Goal: Task Accomplishment & Management: Complete application form

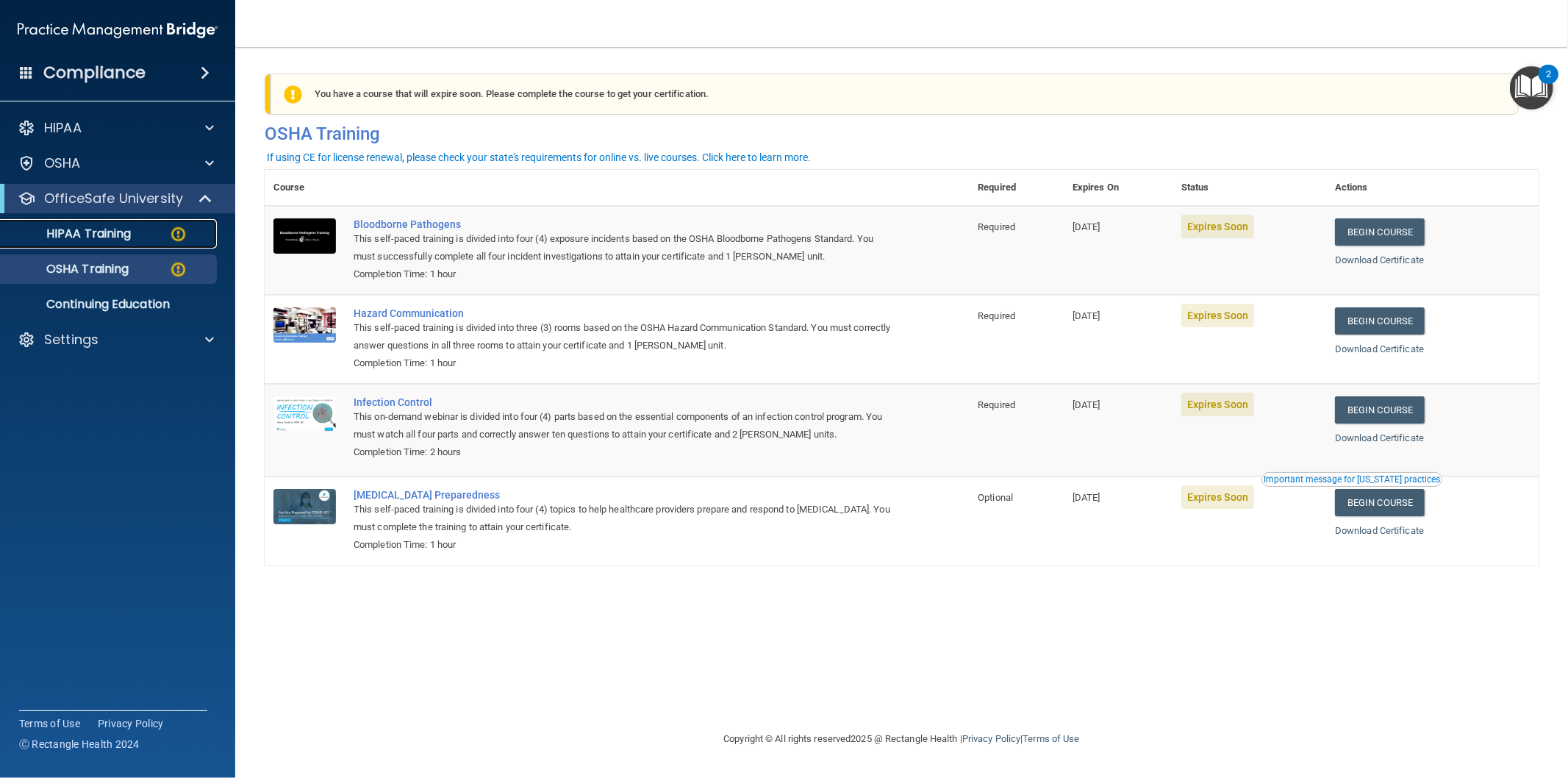
click at [94, 232] on p "HIPAA Training" at bounding box center [70, 234] width 122 height 15
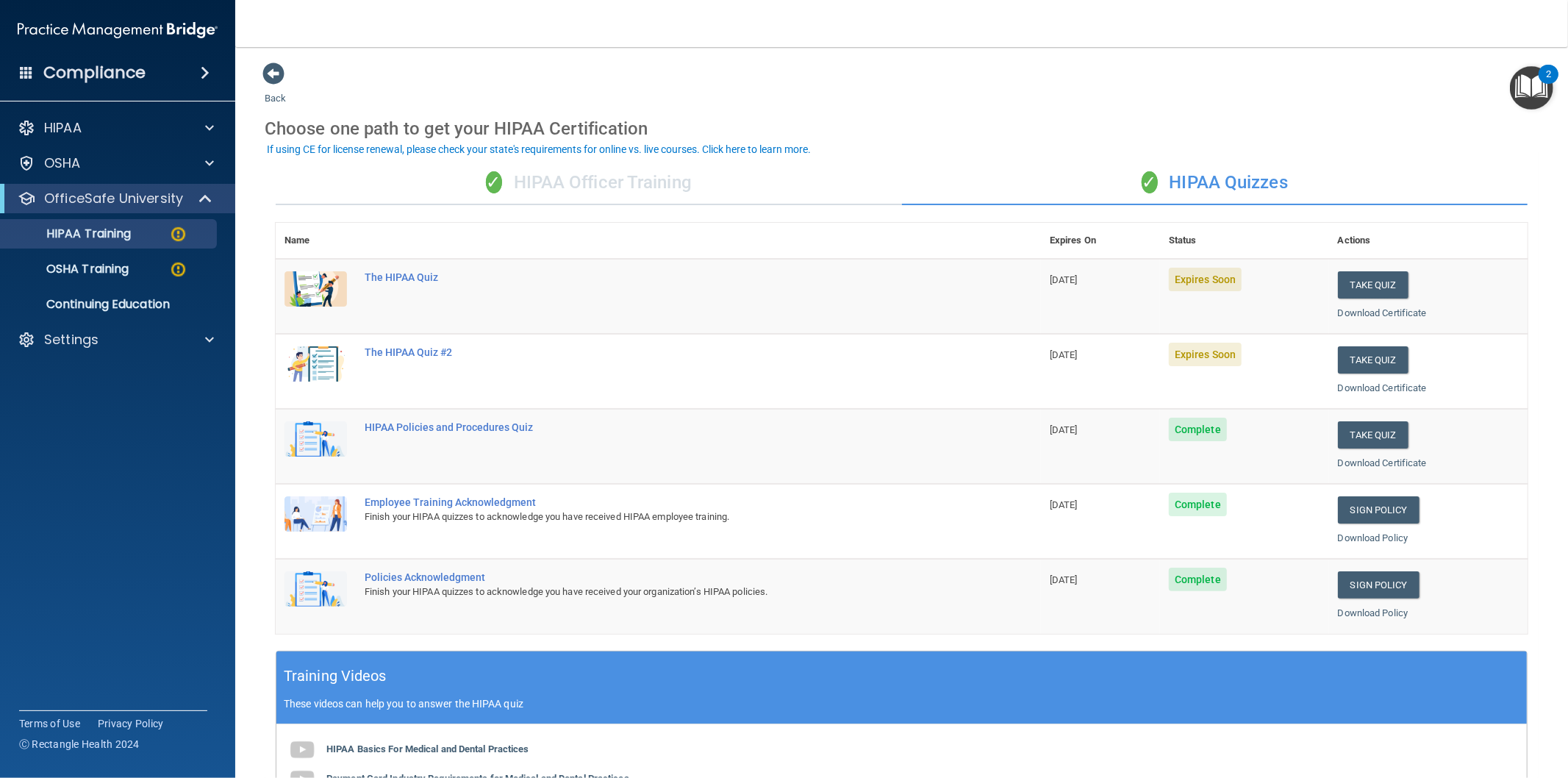
click at [584, 179] on div "✓ HIPAA Officer Training" at bounding box center [589, 183] width 626 height 44
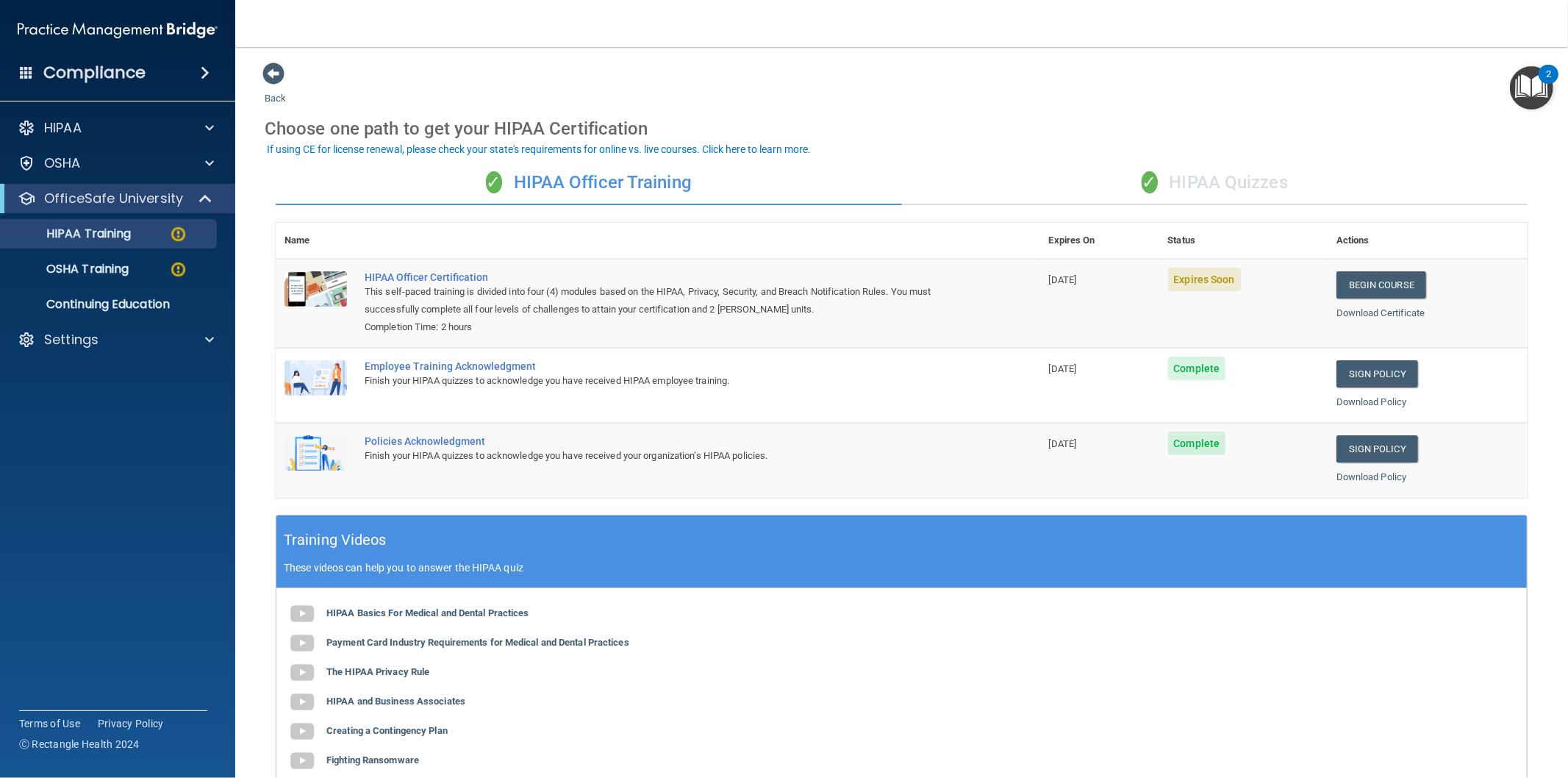
click at [1194, 181] on div "✓ HIPAA Quizzes" at bounding box center [1215, 183] width 626 height 44
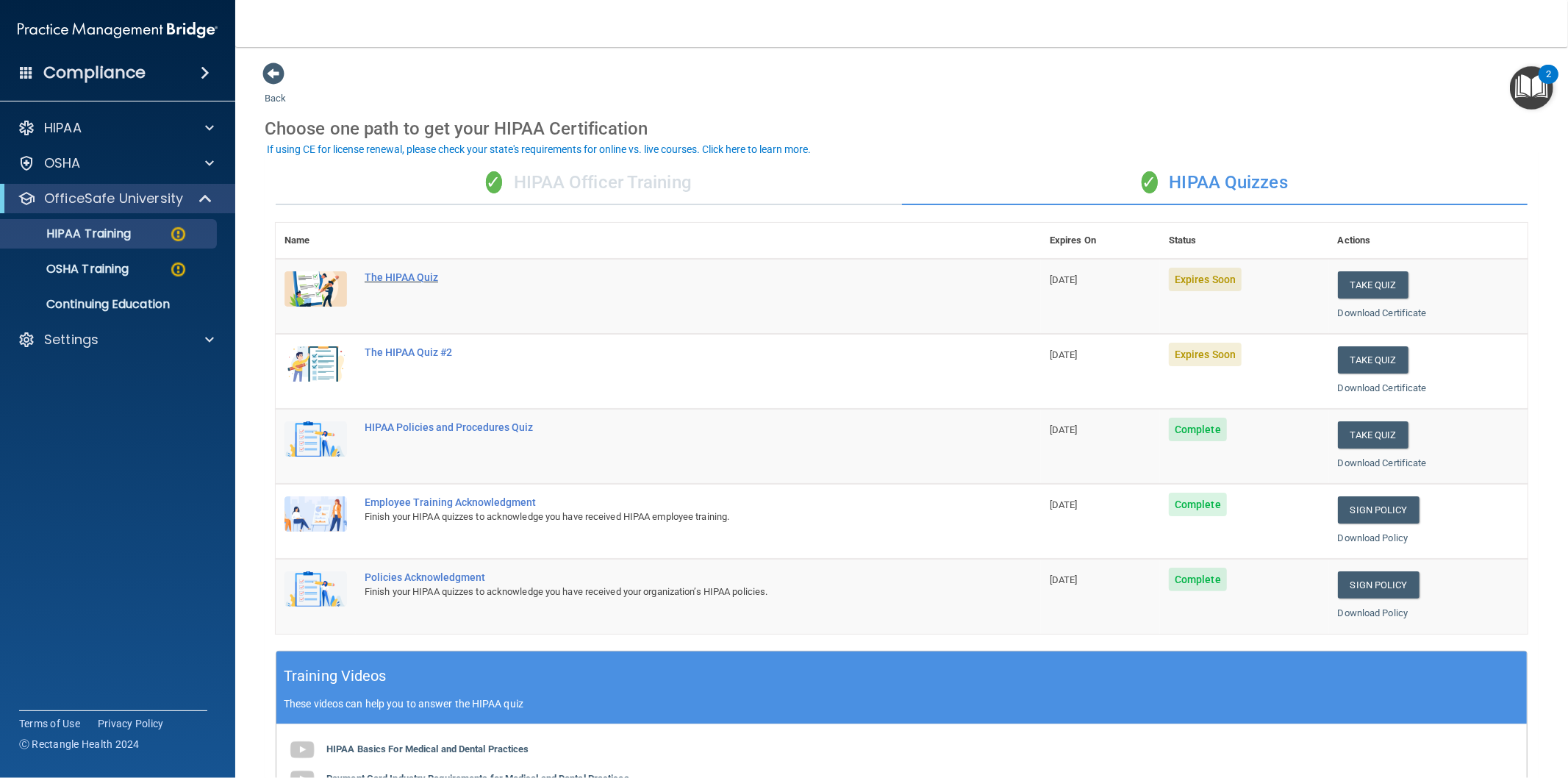
click at [421, 271] on div "The HIPAA Quiz" at bounding box center [666, 277] width 603 height 11
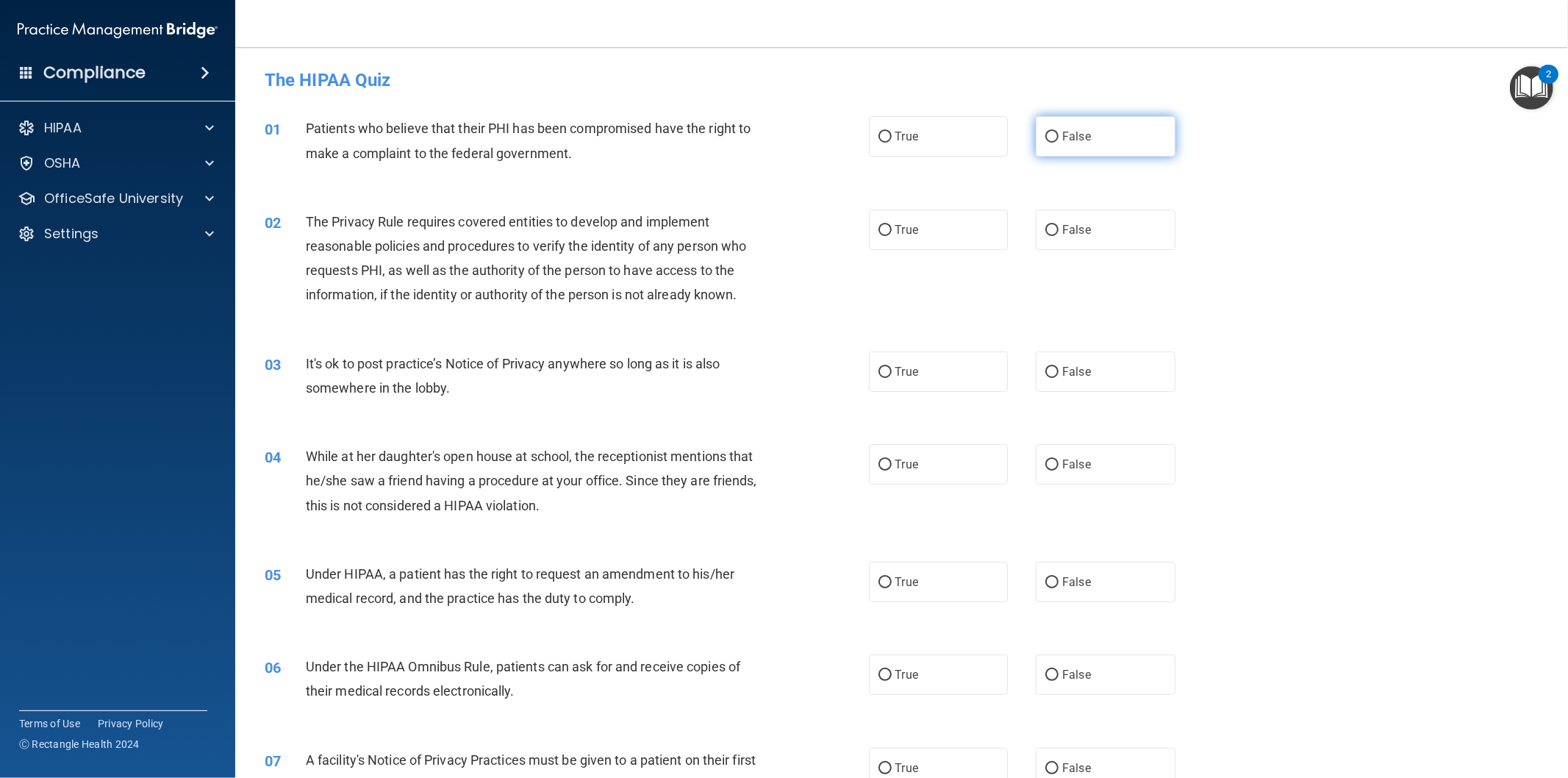
click at [1079, 138] on span "False" at bounding box center [1076, 137] width 29 height 14
click at [1059, 138] on input "False" at bounding box center [1052, 137] width 13 height 11
radio input "true"
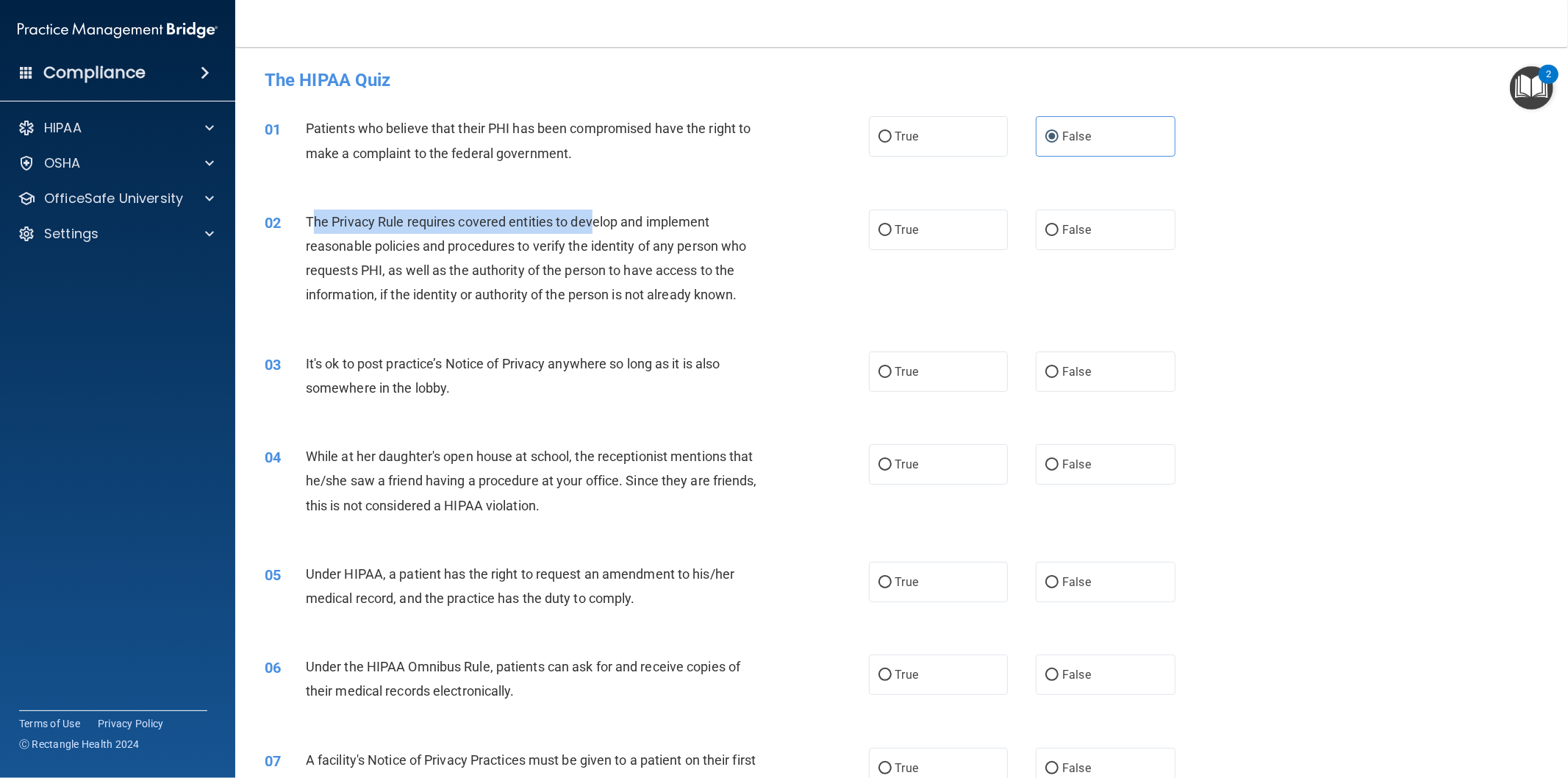
drag, startPoint x: 316, startPoint y: 218, endPoint x: 593, endPoint y: 214, distance: 277.0
click at [593, 214] on span "The Privacy Rule requires covered entities to develop and implement reasonable …" at bounding box center [526, 258] width 441 height 89
click at [561, 219] on span "The Privacy Rule requires covered entities to develop and implement reasonable …" at bounding box center [526, 258] width 441 height 89
click at [585, 219] on span "The Privacy Rule requires covered entities to develop and implement reasonable …" at bounding box center [526, 258] width 441 height 89
click at [310, 214] on span "The Privacy Rule requires covered entities to develop and implement reasonable …" at bounding box center [526, 258] width 441 height 89
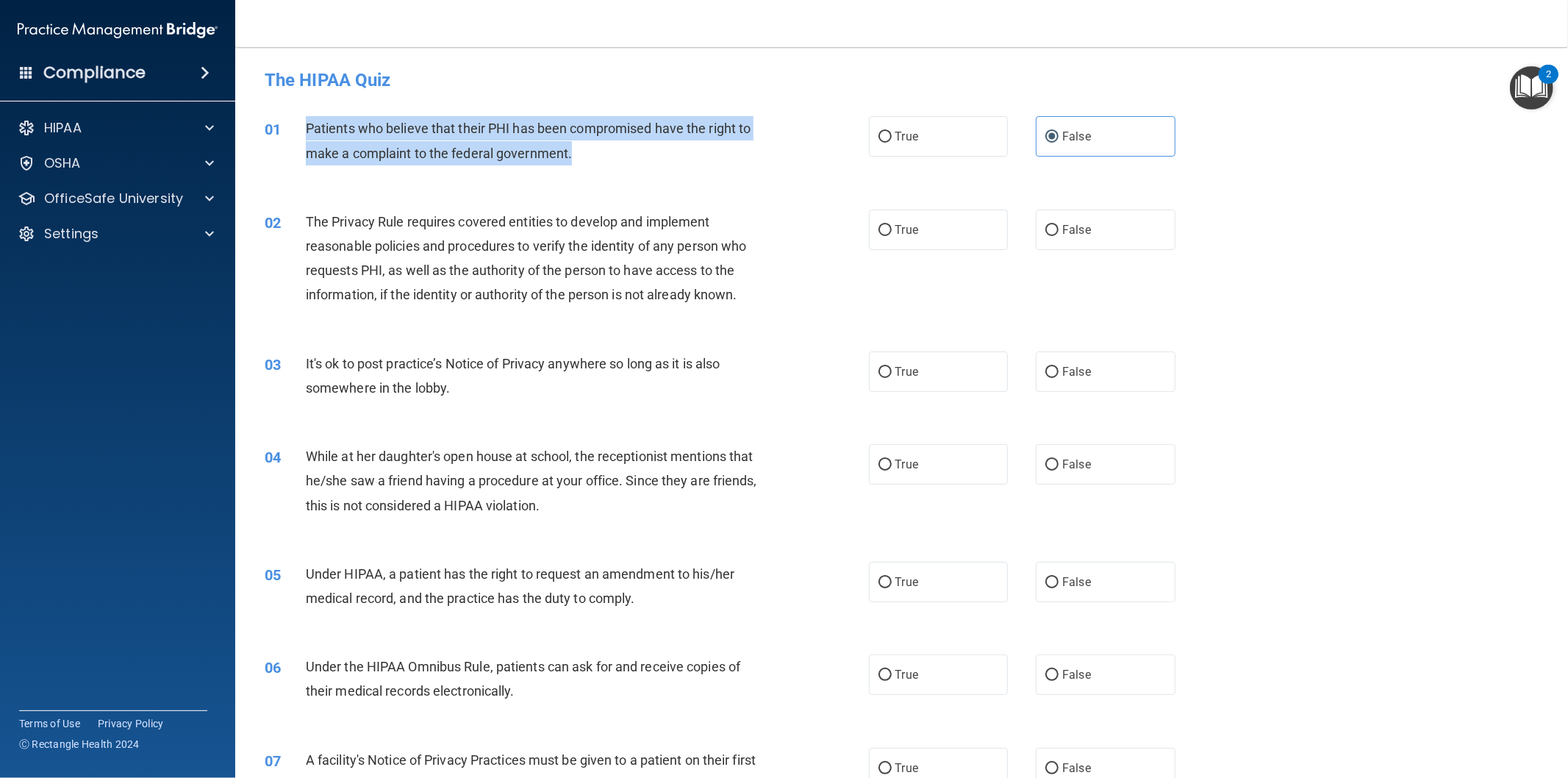
drag, startPoint x: 309, startPoint y: 123, endPoint x: 570, endPoint y: 163, distance: 264.0
click at [570, 163] on div "Patients who believe that their PHI has been compromised have the right to make…" at bounding box center [540, 140] width 470 height 48
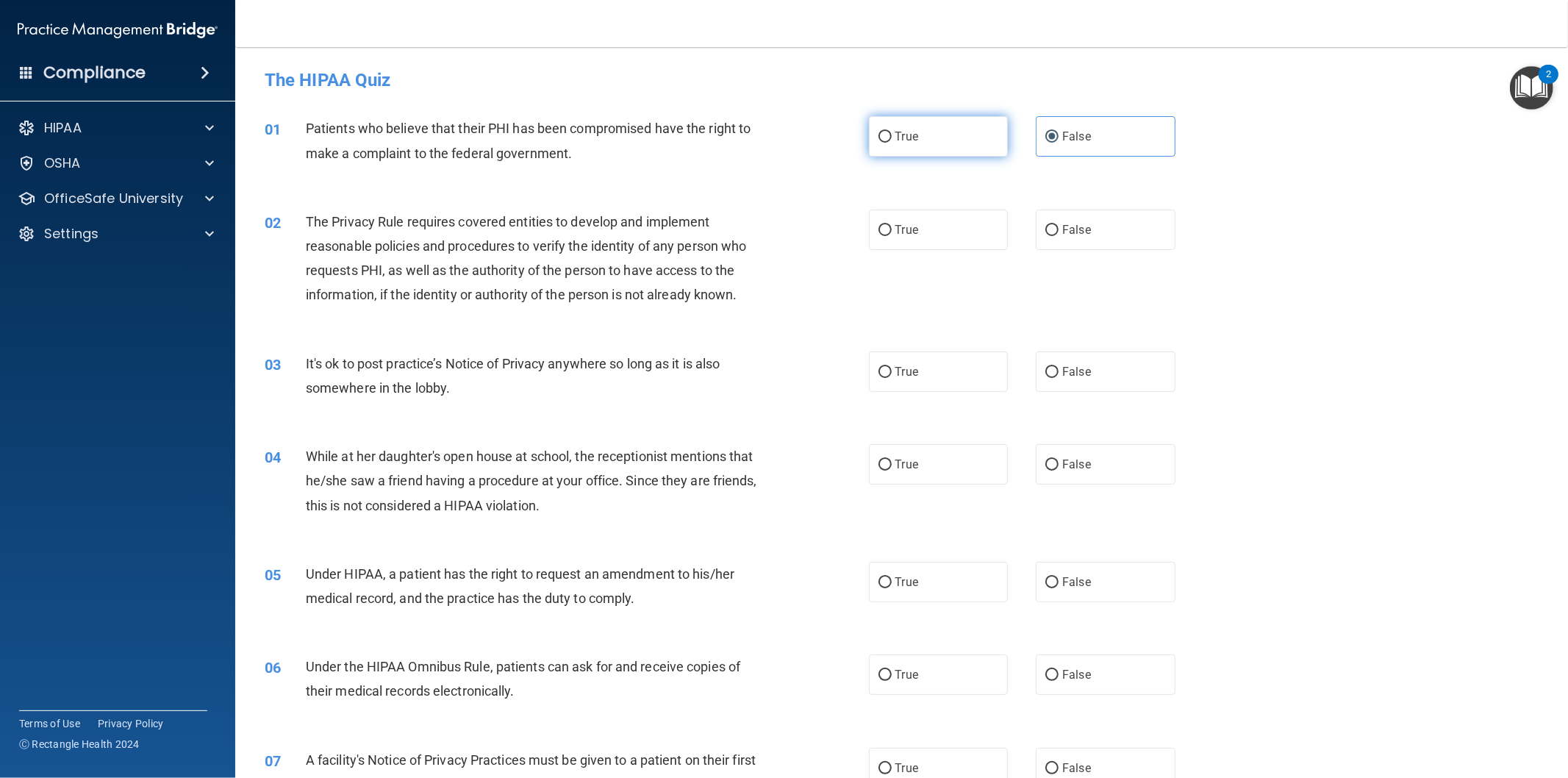
click at [943, 140] on label "True" at bounding box center [939, 137] width 140 height 40
click at [892, 140] on input "True" at bounding box center [885, 137] width 13 height 11
radio input "true"
radio input "false"
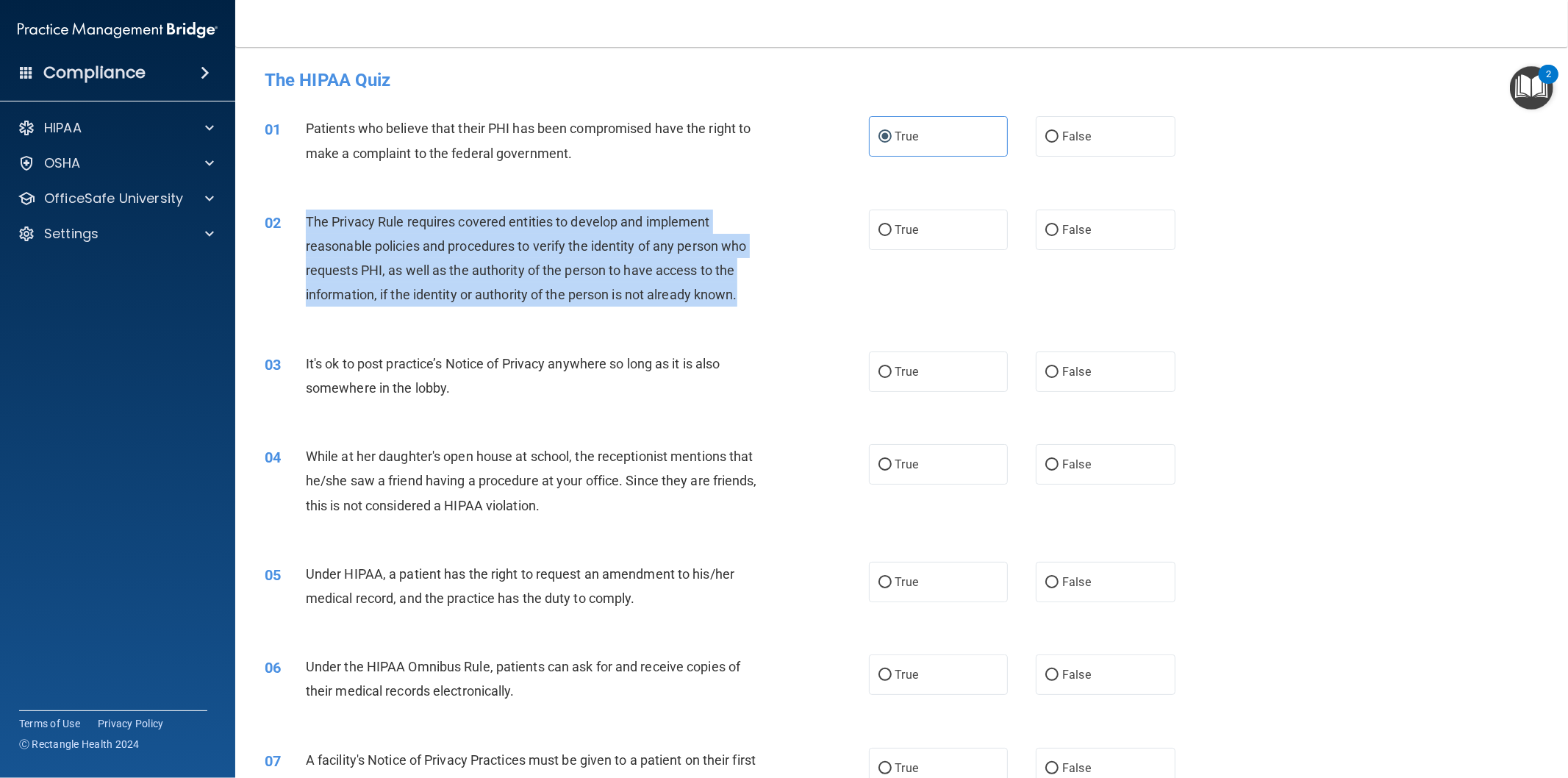
drag, startPoint x: 306, startPoint y: 217, endPoint x: 772, endPoint y: 303, distance: 473.9
click at [772, 303] on div "02 The Privacy Rule requires covered entities to develop and implement reasonab…" at bounding box center [566, 262] width 648 height 105
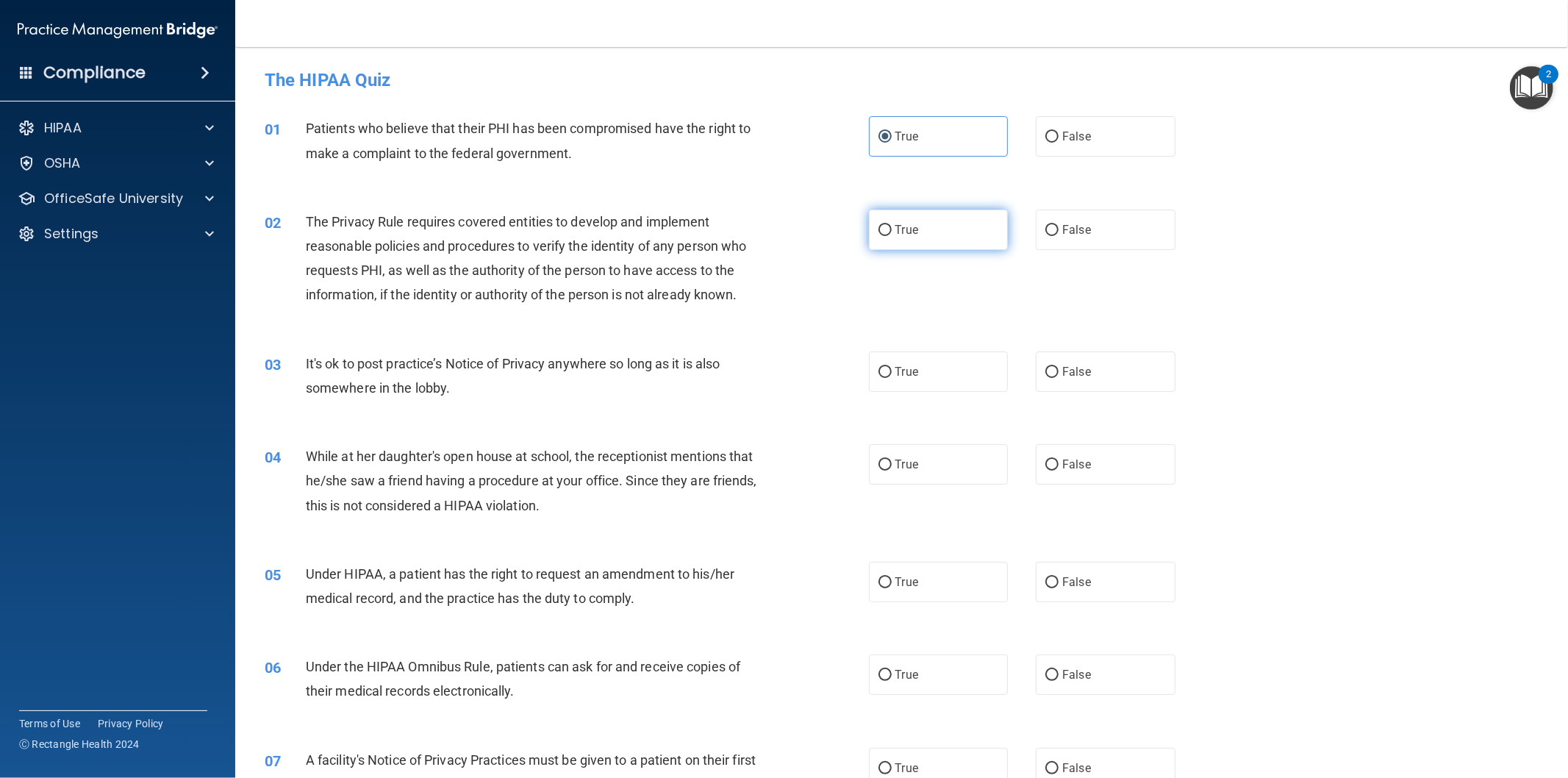
click at [913, 232] on label "True" at bounding box center [939, 229] width 140 height 40
click at [892, 232] on input "True" at bounding box center [885, 230] width 13 height 11
radio input "true"
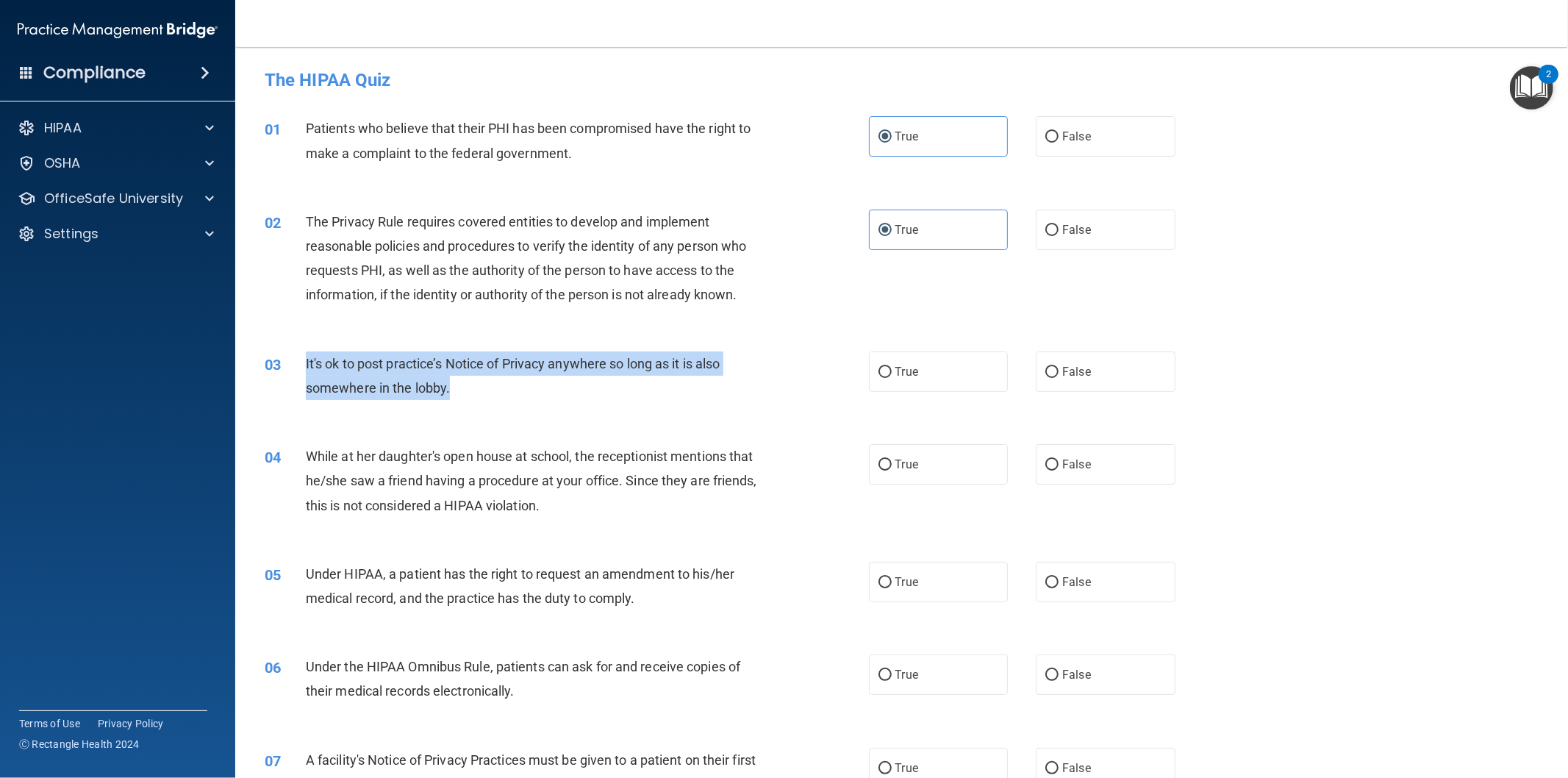
drag, startPoint x: 305, startPoint y: 359, endPoint x: 516, endPoint y: 402, distance: 215.3
click at [516, 402] on div "03 It's ok to post practice’s Notice of Privacy anywhere so long as it is also …" at bounding box center [566, 380] width 648 height 56
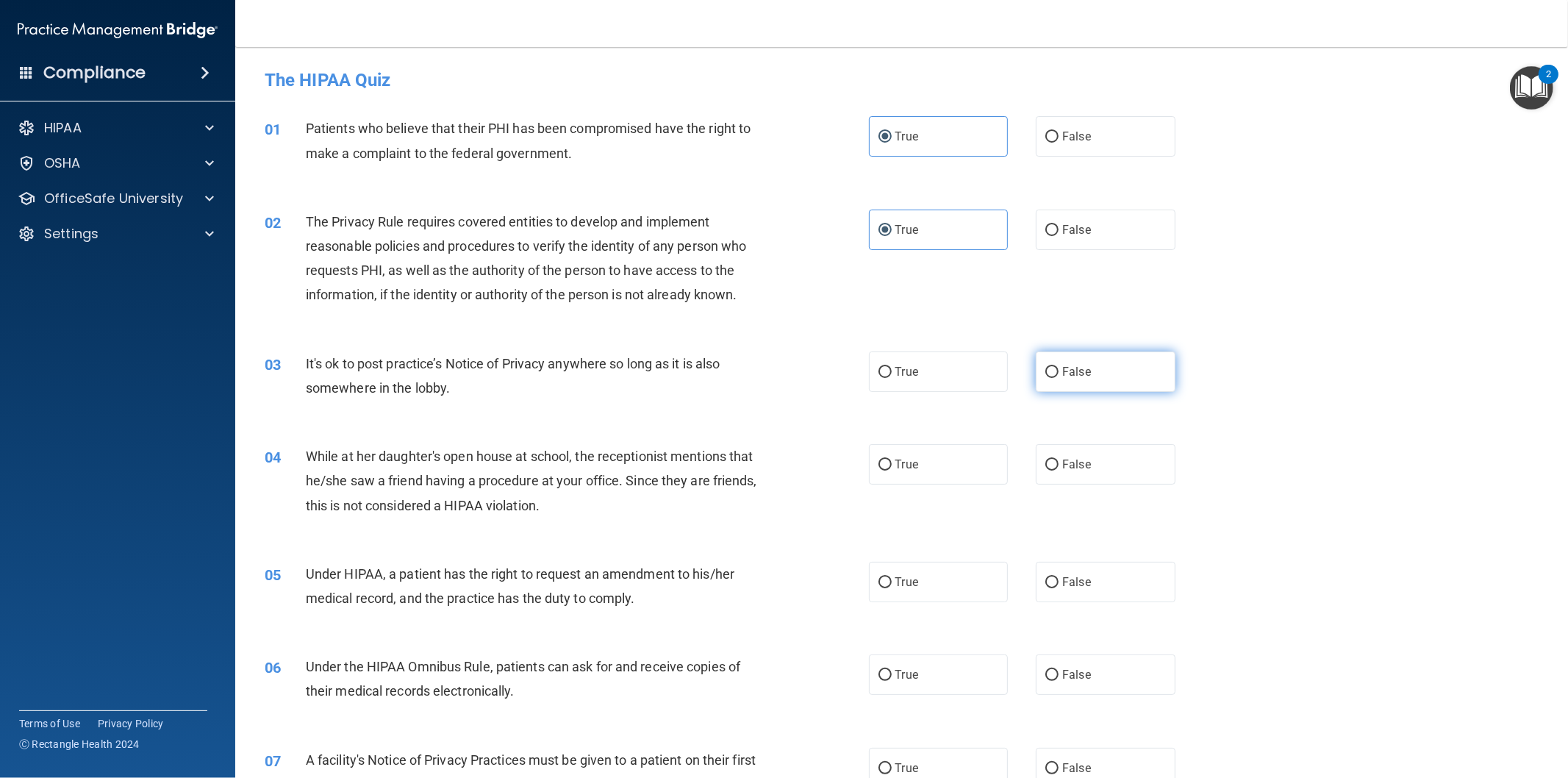
click at [1077, 383] on label "False" at bounding box center [1106, 372] width 140 height 40
click at [1059, 378] on input "False" at bounding box center [1052, 372] width 13 height 11
radio input "true"
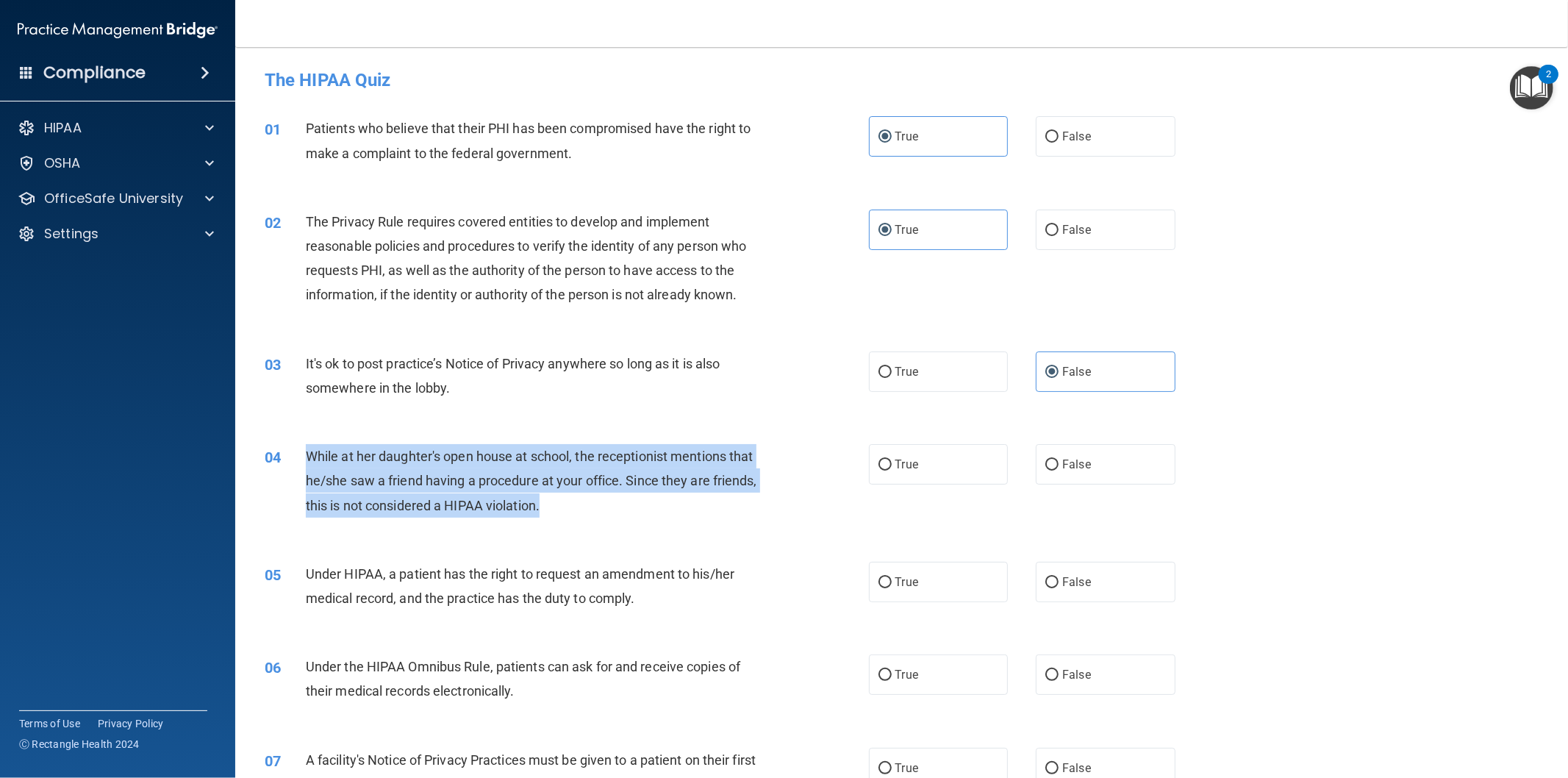
drag, startPoint x: 304, startPoint y: 452, endPoint x: 549, endPoint y: 524, distance: 255.4
click at [549, 524] on div "04 While at her daughter's open house at school, the receptionist mentions that…" at bounding box center [566, 484] width 648 height 81
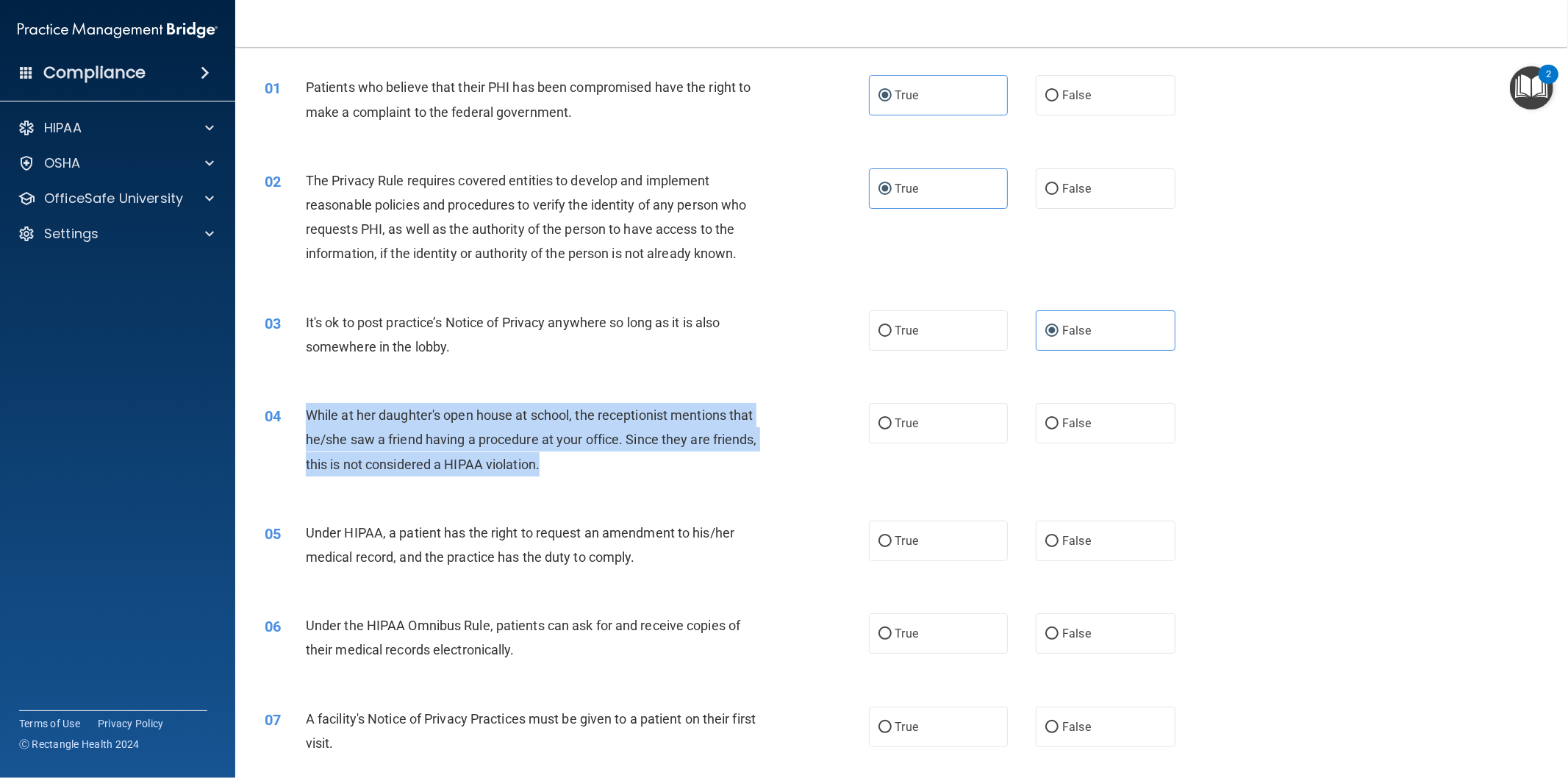
scroll to position [81, 0]
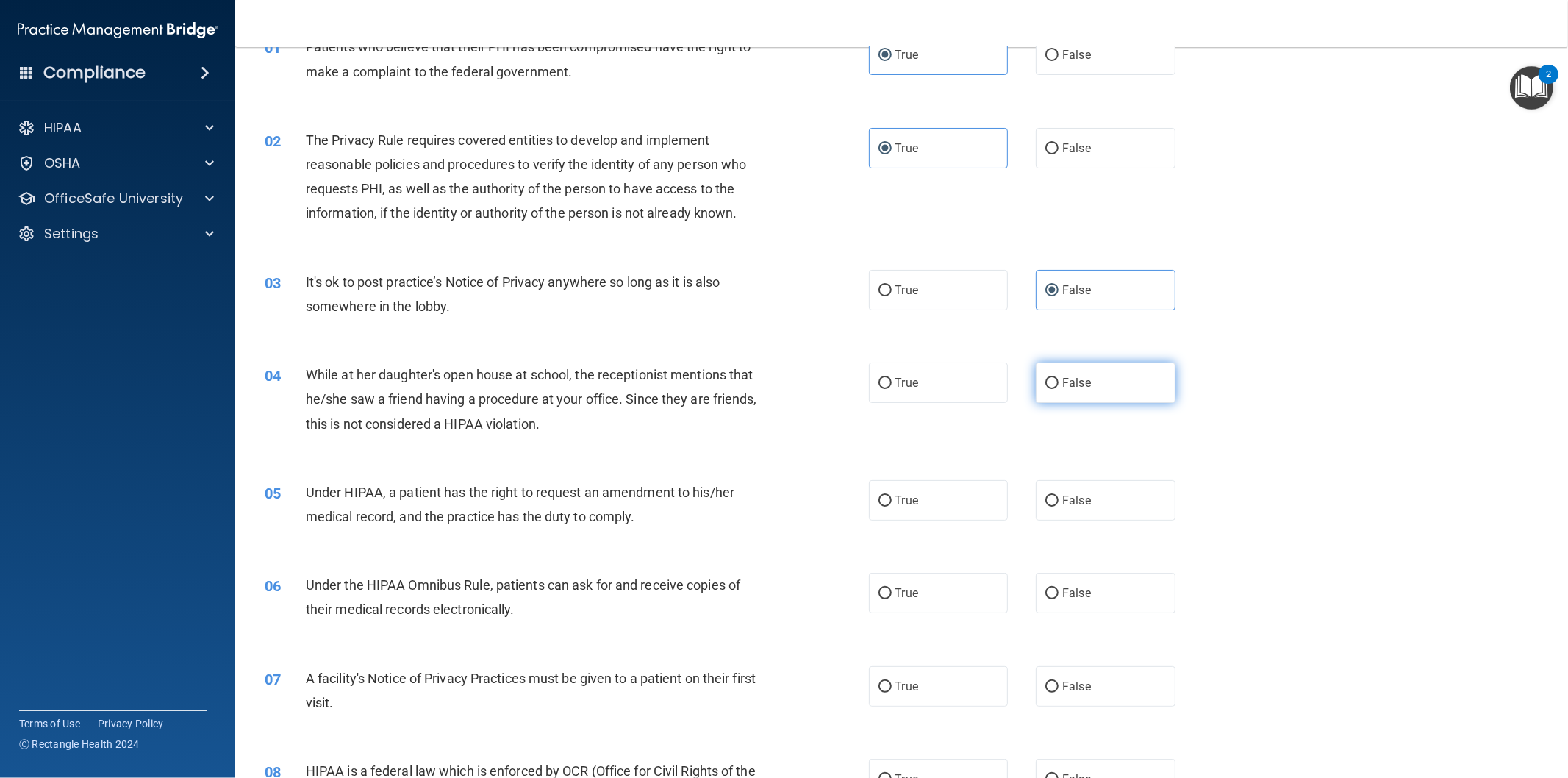
click at [1105, 386] on label "False" at bounding box center [1106, 382] width 140 height 40
click at [1059, 386] on input "False" at bounding box center [1052, 383] width 13 height 11
radio input "true"
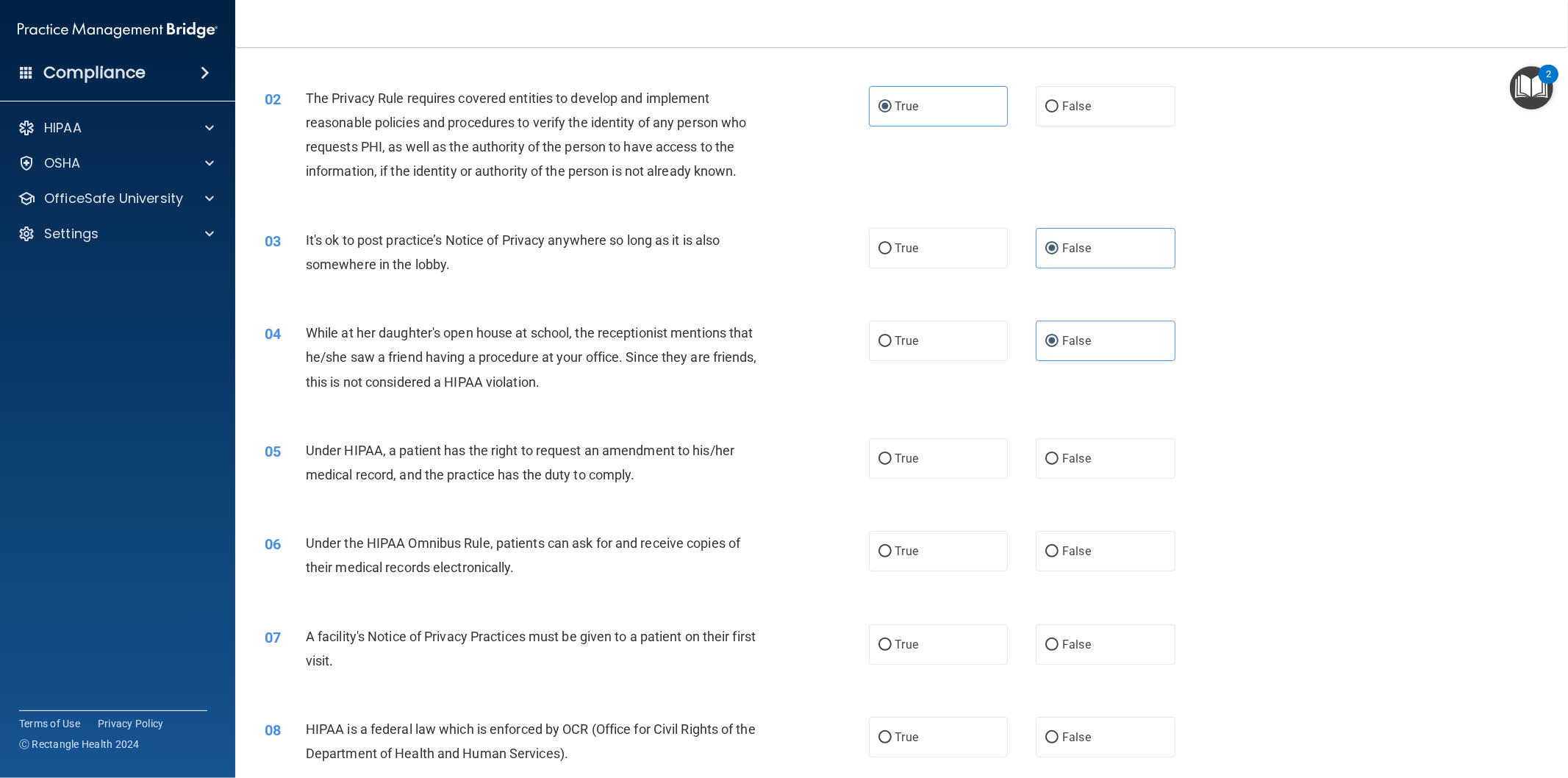
scroll to position [245, 0]
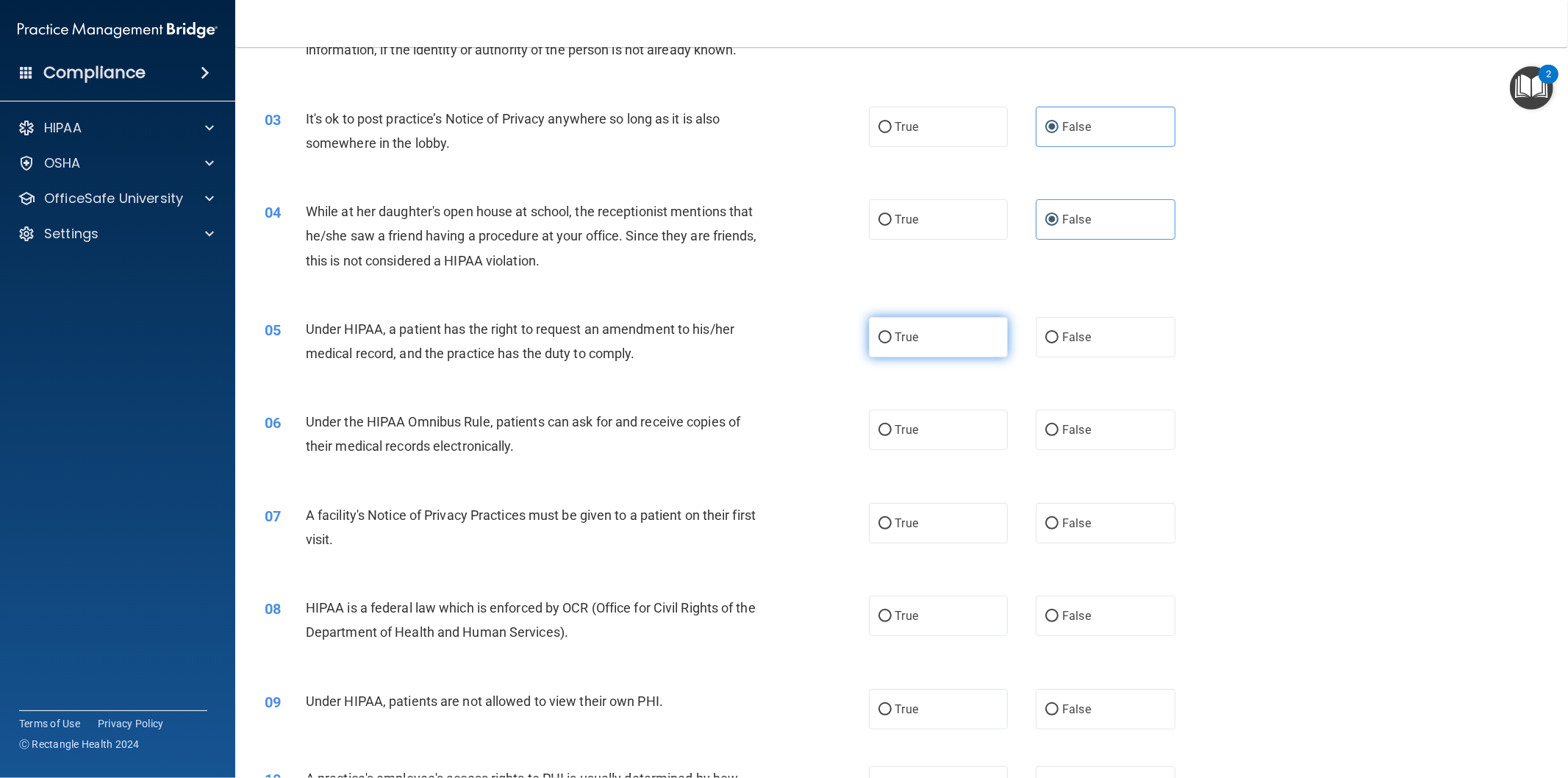
click at [879, 344] on label "True" at bounding box center [939, 337] width 140 height 40
click at [879, 343] on input "True" at bounding box center [885, 338] width 13 height 11
radio input "true"
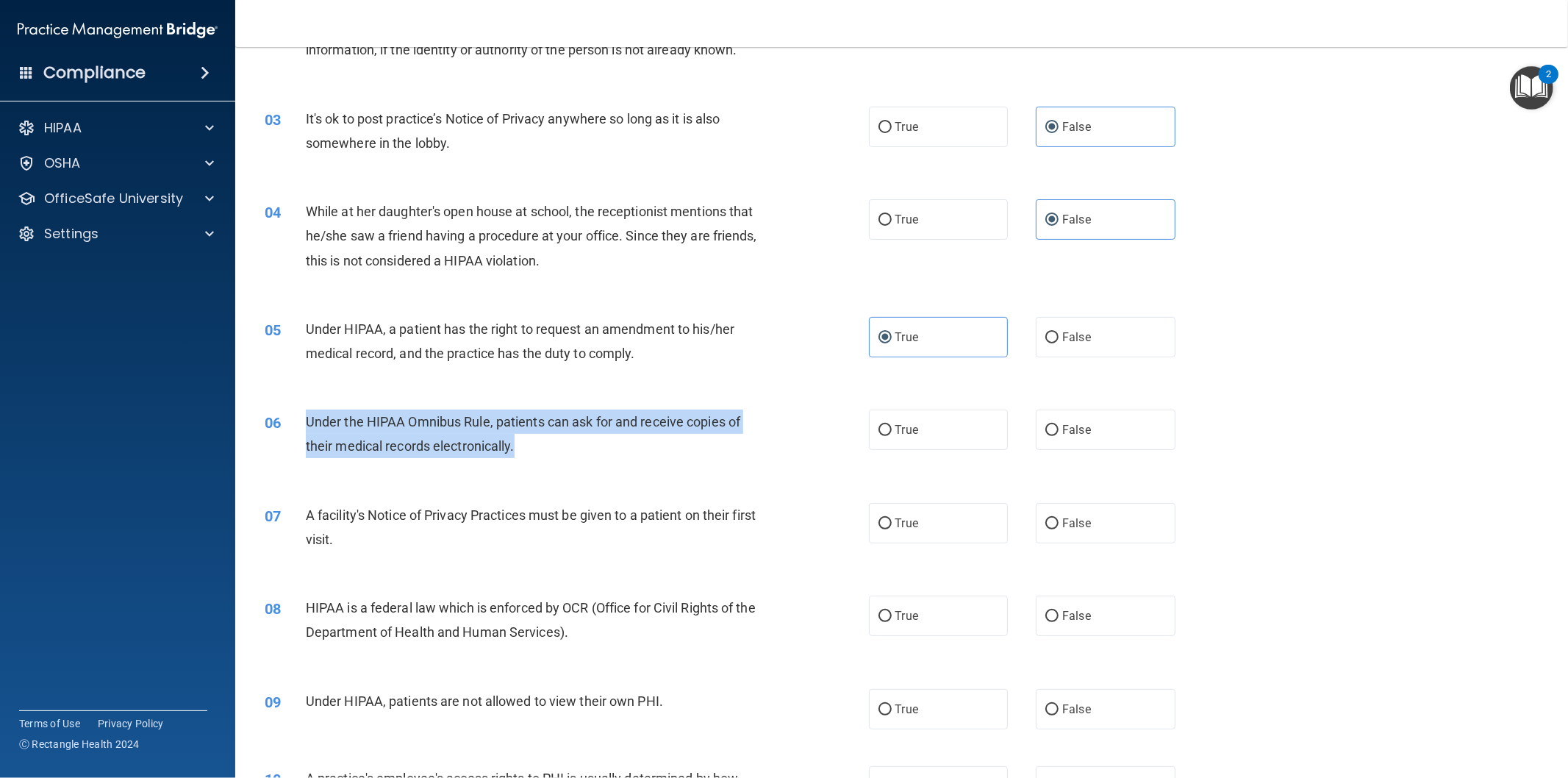
drag, startPoint x: 304, startPoint y: 417, endPoint x: 560, endPoint y: 449, distance: 258.0
click at [560, 449] on div "Under the HIPAA Omnibus Rule, patients can ask for and receive copies of their …" at bounding box center [540, 433] width 470 height 48
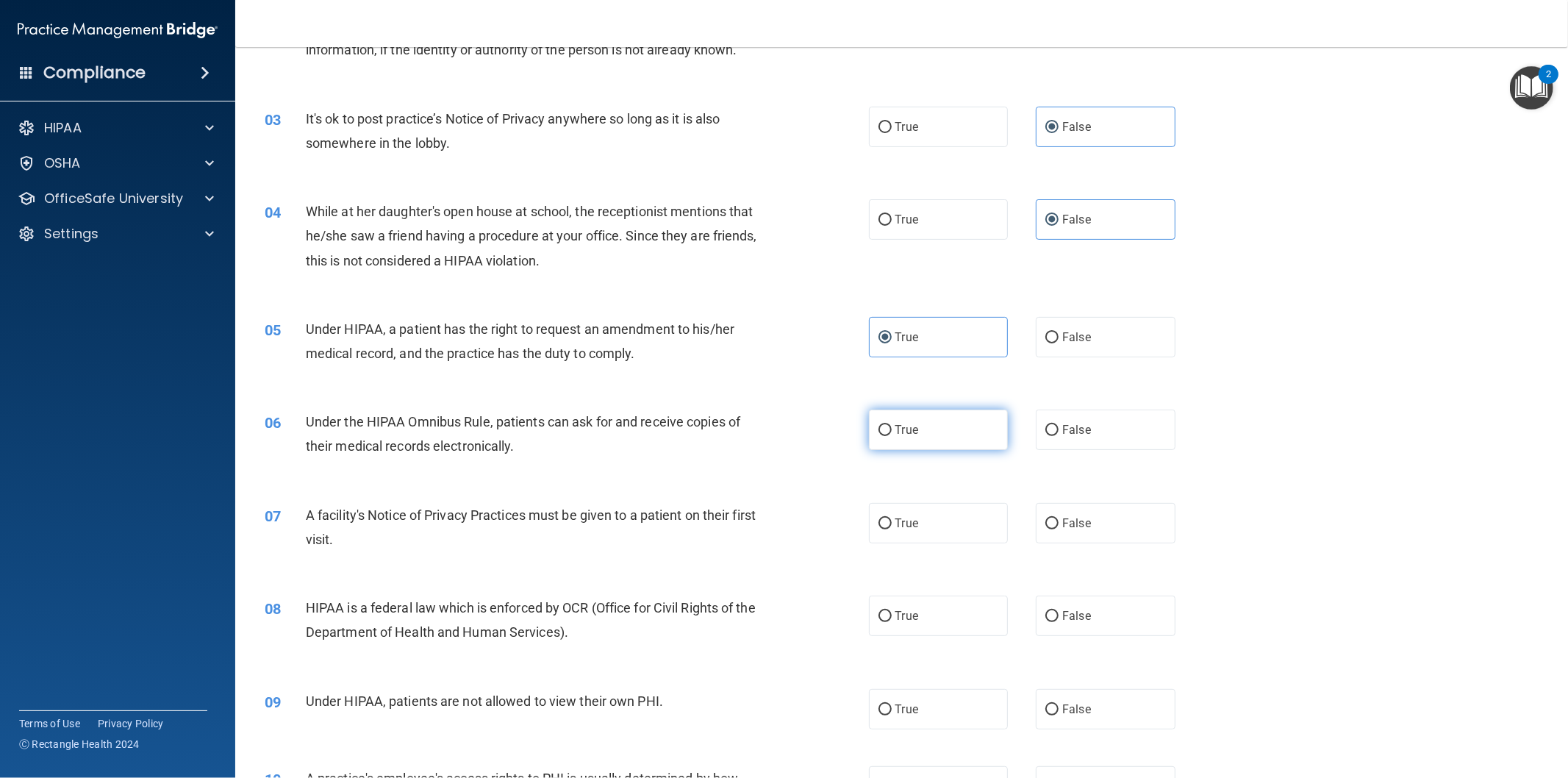
click at [940, 420] on label "True" at bounding box center [939, 430] width 140 height 40
click at [892, 425] on input "True" at bounding box center [885, 431] width 13 height 11
radio input "true"
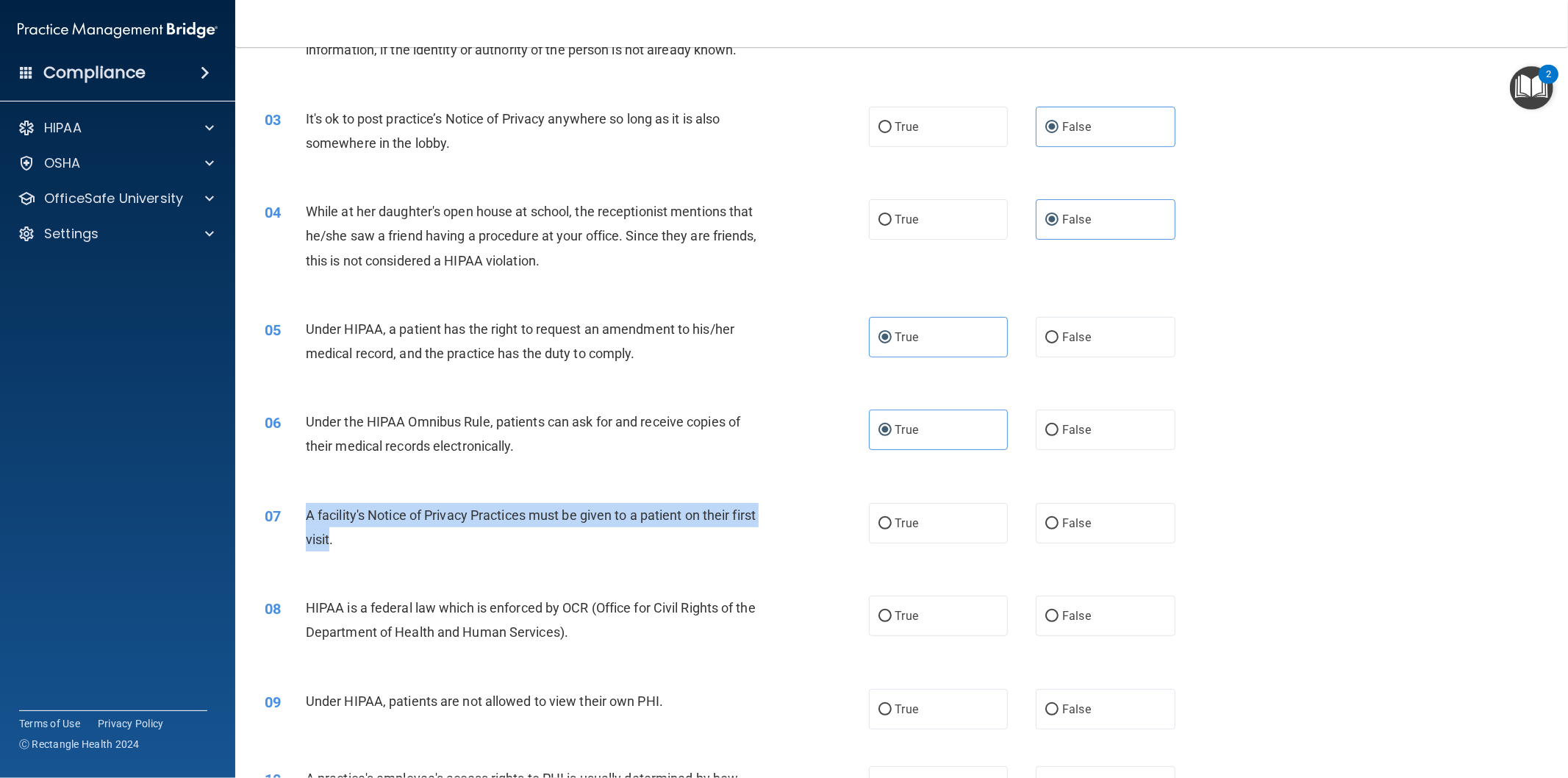
drag, startPoint x: 307, startPoint y: 512, endPoint x: 357, endPoint y: 549, distance: 62.2
click at [357, 549] on div "A facility's Notice of Privacy Practices must be given to a patient on their fi…" at bounding box center [540, 527] width 470 height 48
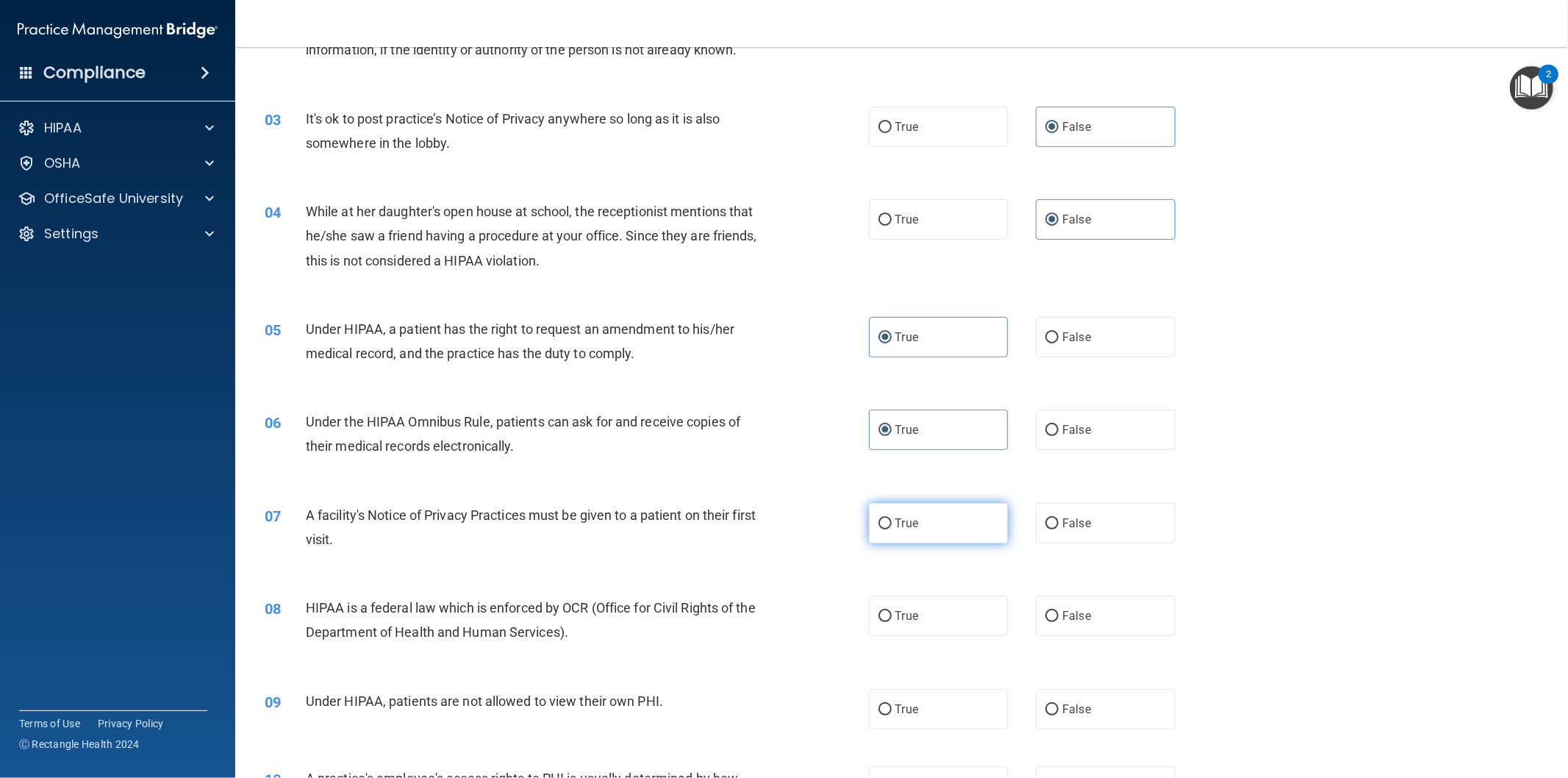
click at [907, 516] on span "True" at bounding box center [906, 523] width 23 height 14
click at [892, 518] on input "True" at bounding box center [885, 523] width 13 height 11
radio input "true"
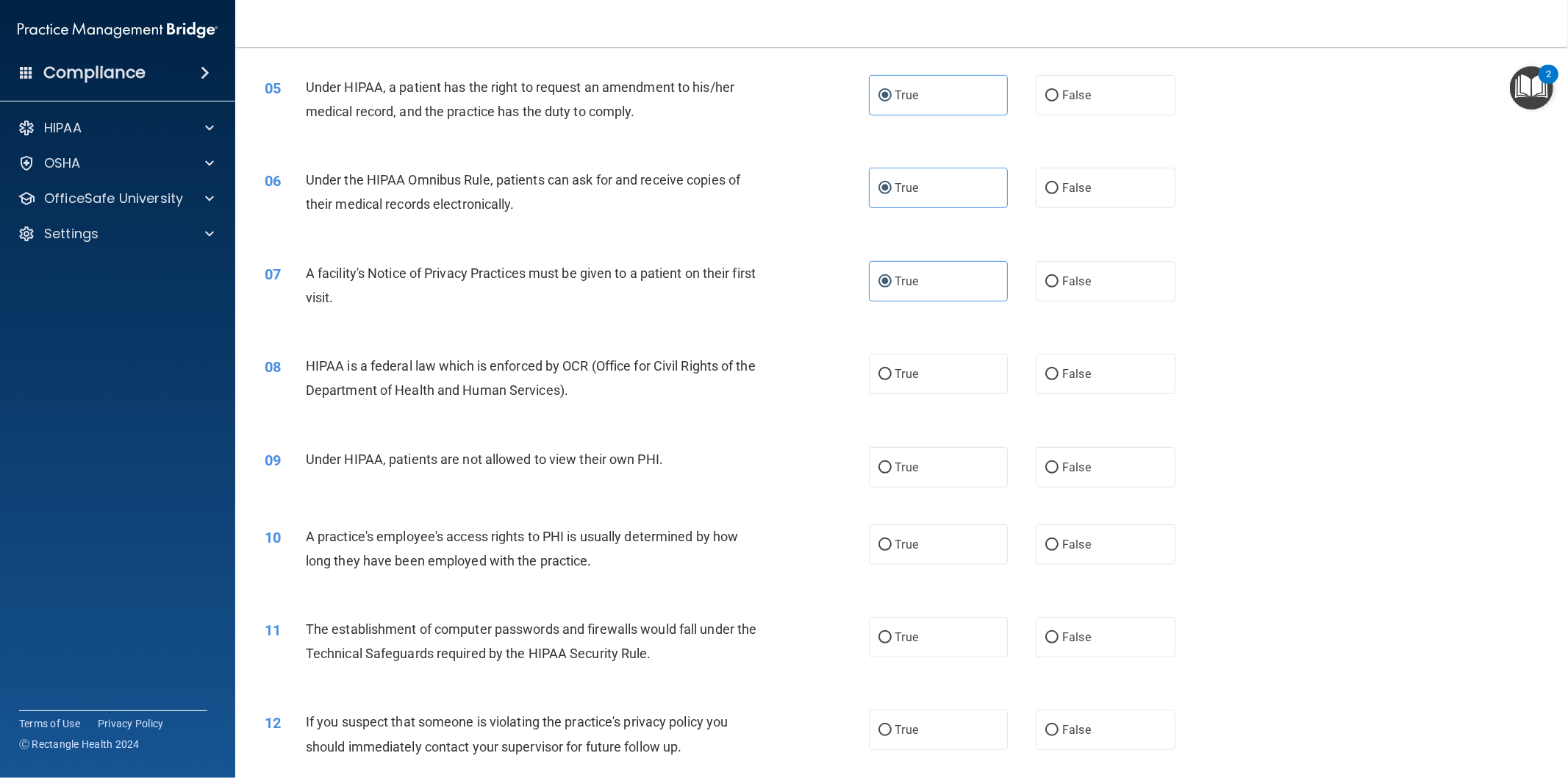
scroll to position [489, 0]
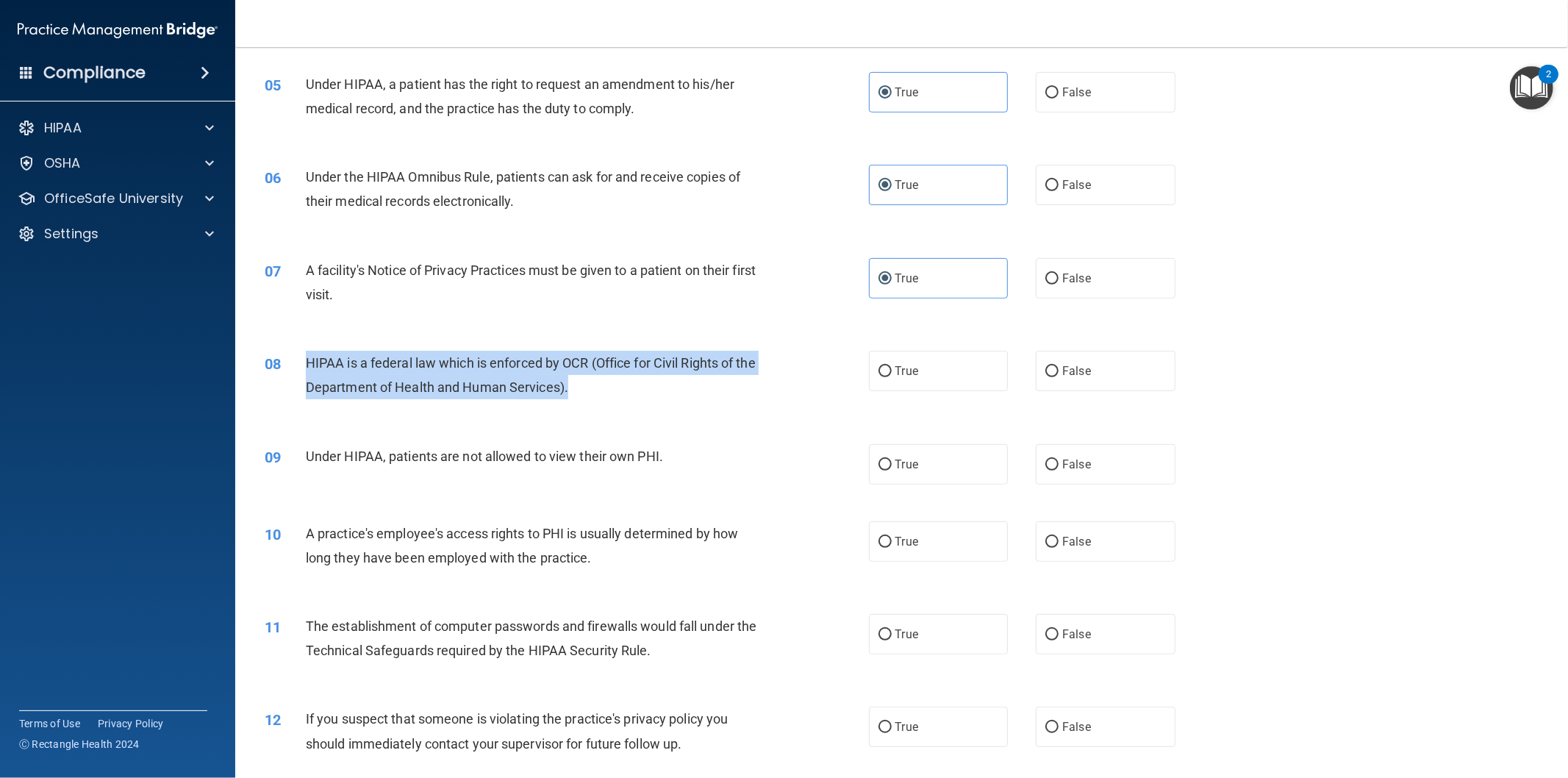
drag, startPoint x: 310, startPoint y: 357, endPoint x: 612, endPoint y: 393, distance: 304.1
click at [612, 393] on div "HIPAA is a federal law which is enforced by OCR (Office for Civil Rights of the…" at bounding box center [540, 375] width 470 height 48
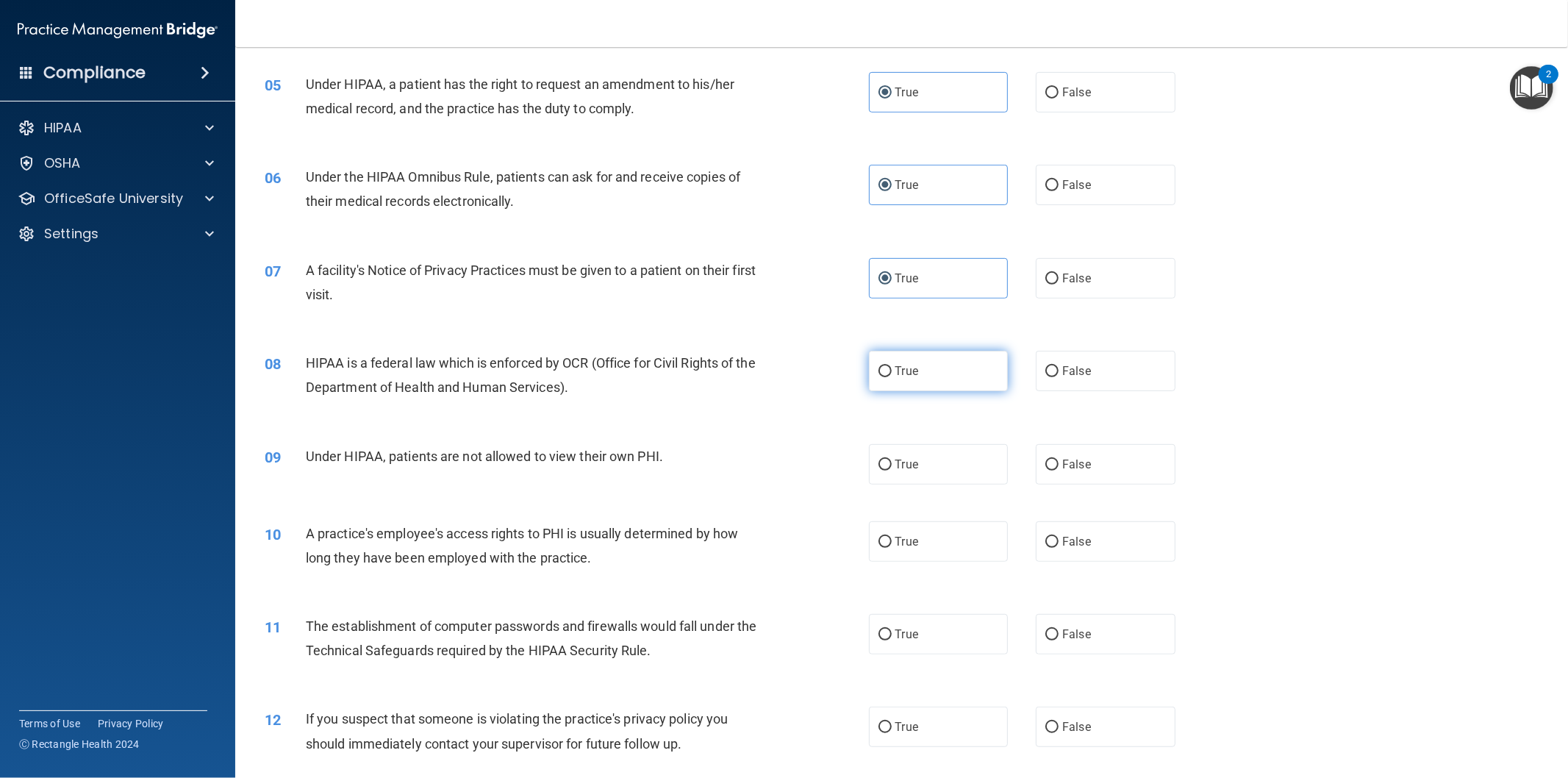
click at [928, 369] on label "True" at bounding box center [939, 371] width 140 height 40
click at [892, 369] on input "True" at bounding box center [885, 371] width 13 height 11
radio input "true"
drag, startPoint x: 310, startPoint y: 453, endPoint x: 692, endPoint y: 457, distance: 382.0
click at [701, 457] on div "Under HIPAA, patients are not allowed to view their own PHI." at bounding box center [540, 456] width 470 height 25
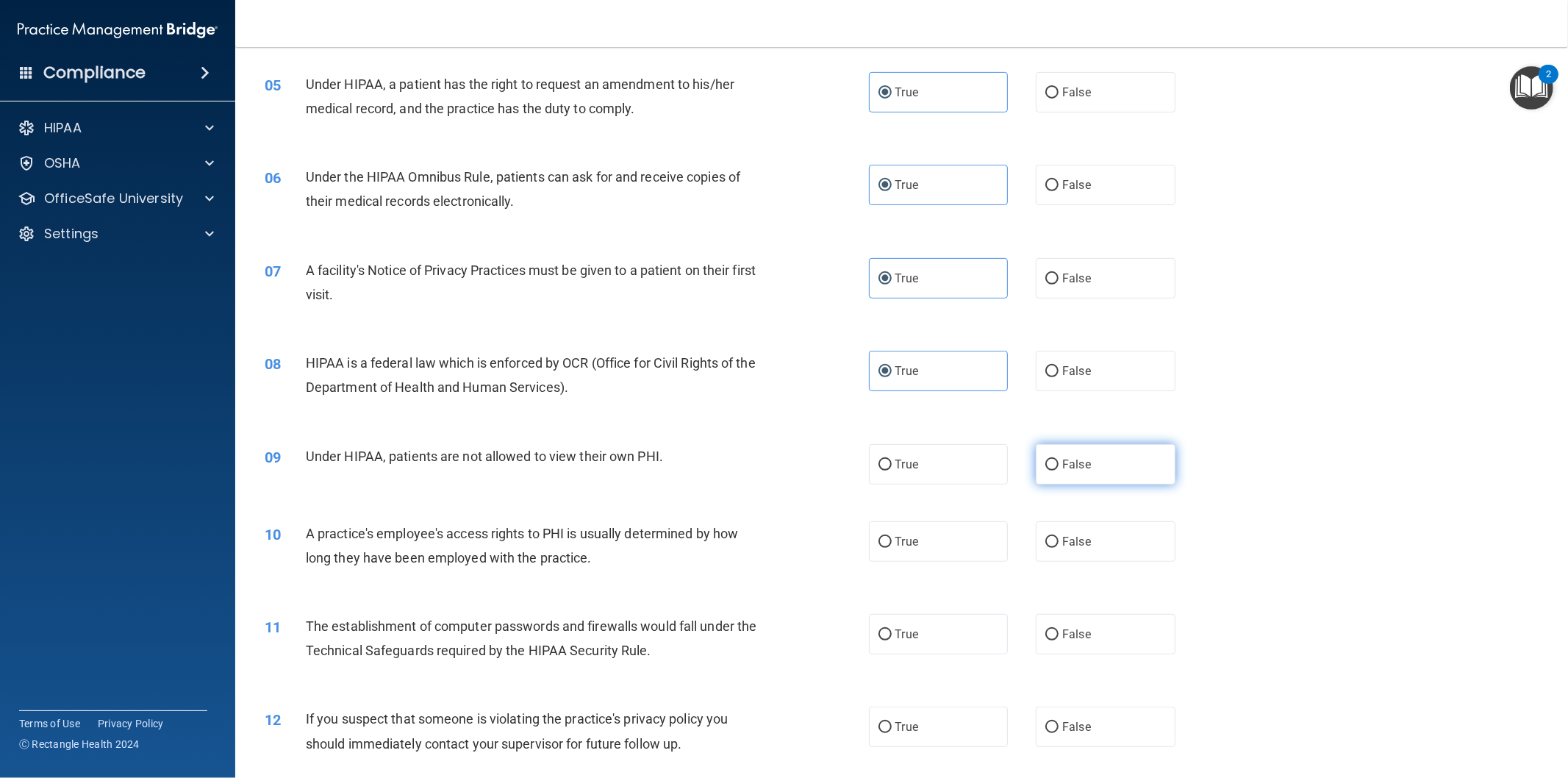
drag, startPoint x: 1102, startPoint y: 447, endPoint x: 1100, endPoint y: 463, distance: 16.1
click at [1102, 449] on label "False" at bounding box center [1106, 464] width 140 height 40
click at [1059, 459] on input "False" at bounding box center [1052, 465] width 13 height 11
radio input "true"
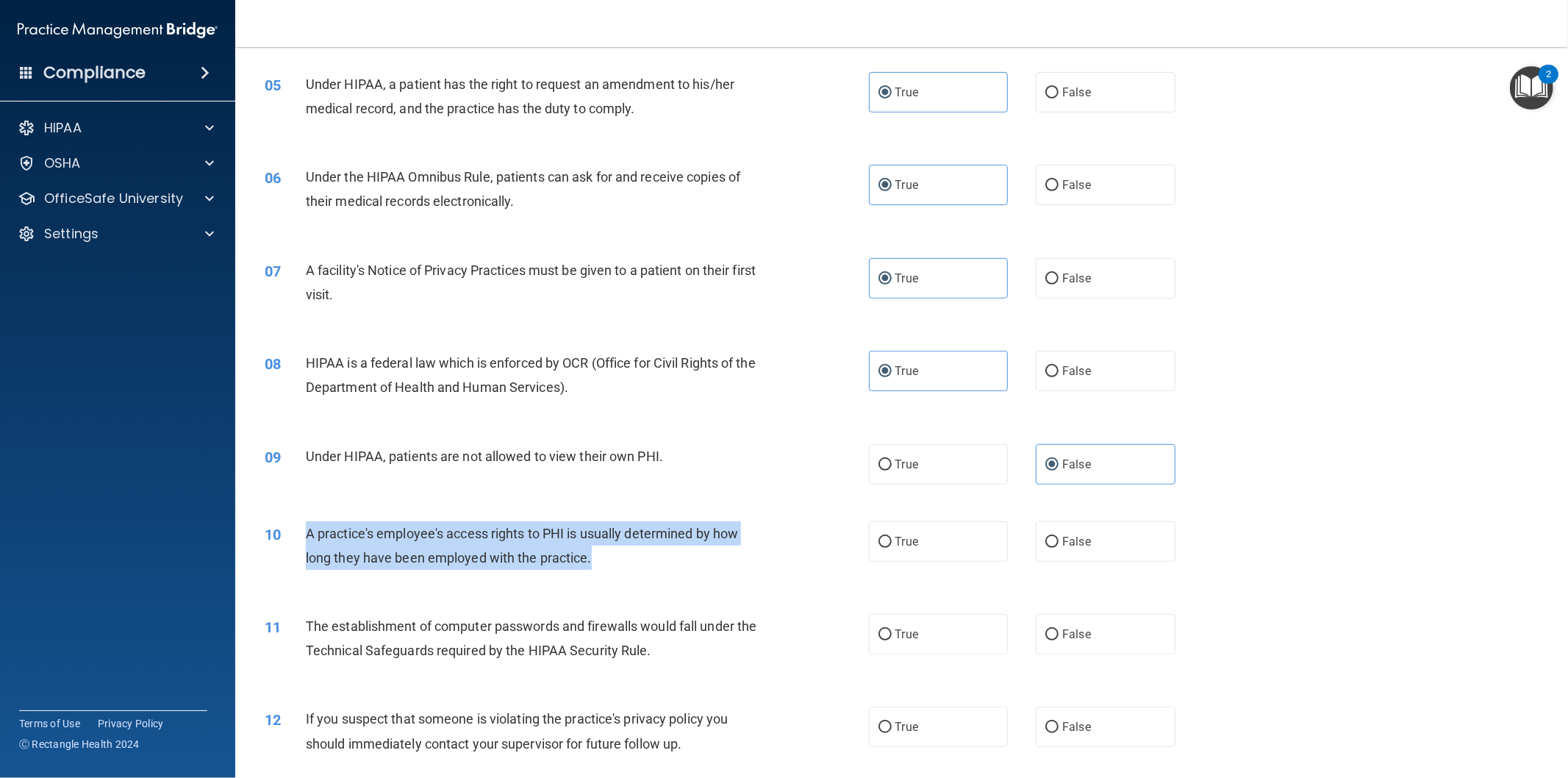
drag, startPoint x: 306, startPoint y: 533, endPoint x: 637, endPoint y: 561, distance: 332.2
click at [637, 561] on div "A practice's employee's access rights to PHI is usually determined by how long …" at bounding box center [540, 545] width 470 height 48
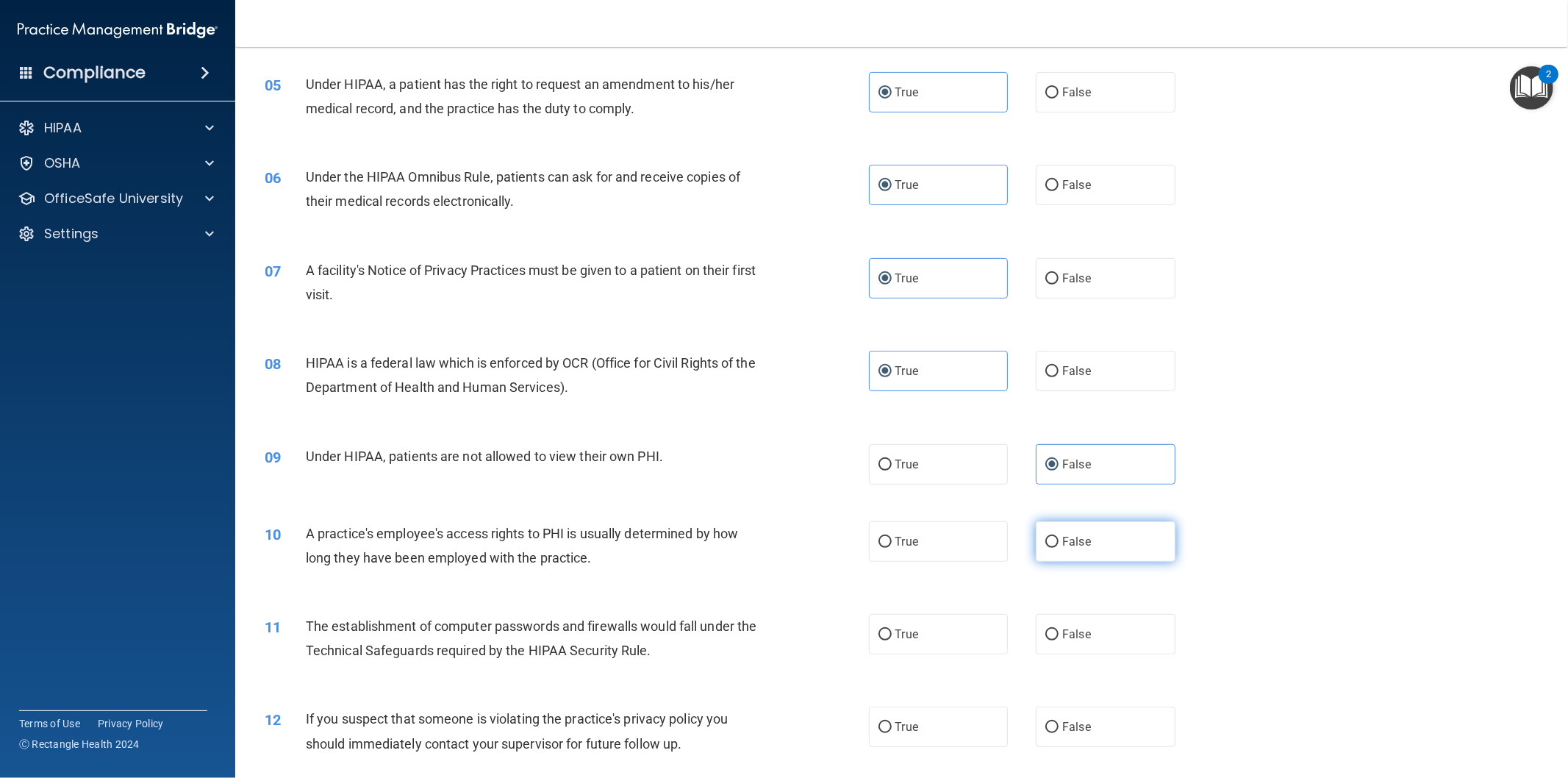
click at [1054, 535] on label "False" at bounding box center [1106, 542] width 140 height 40
click at [1054, 536] on input "False" at bounding box center [1052, 542] width 13 height 11
radio input "true"
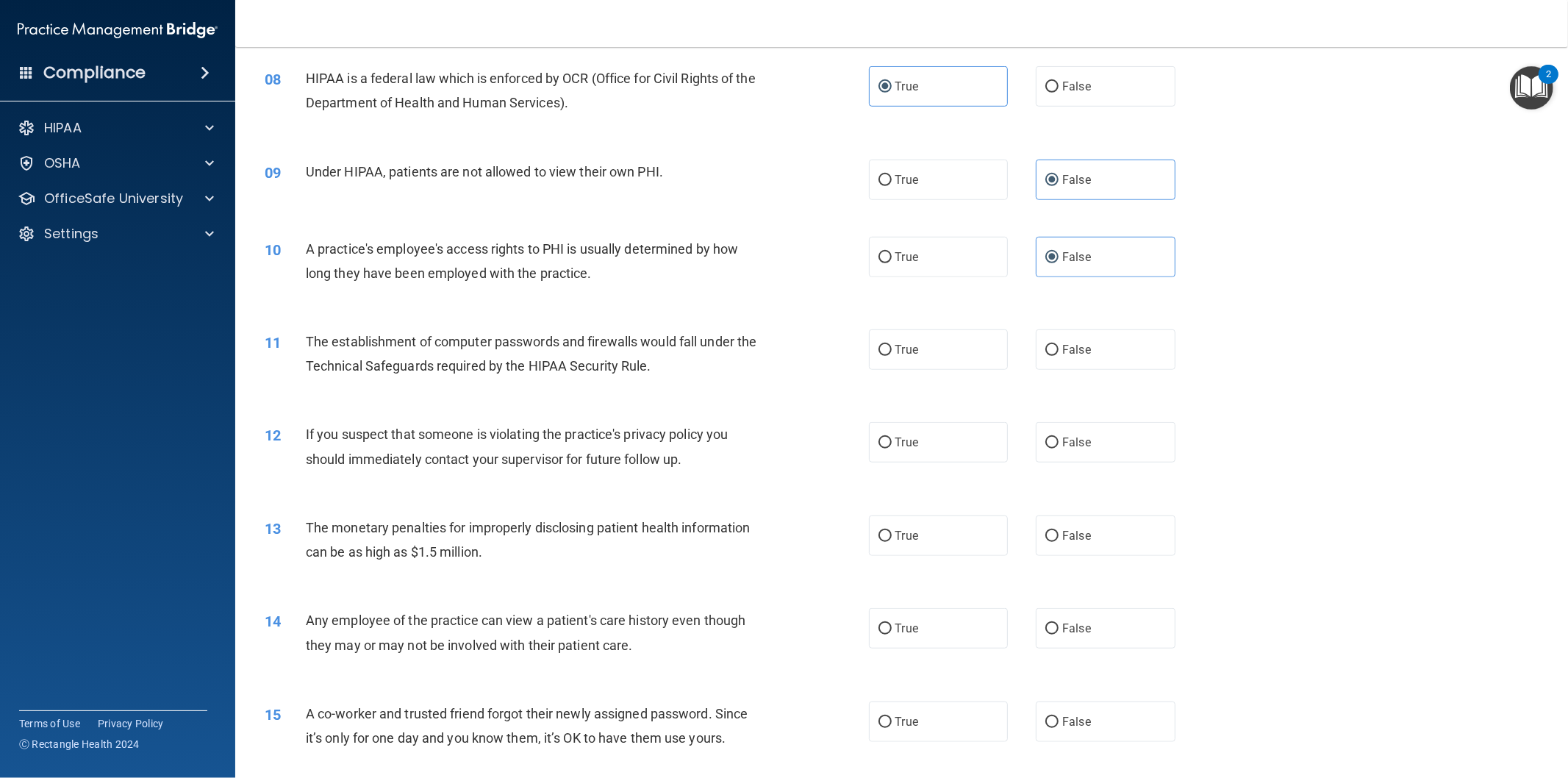
scroll to position [817, 0]
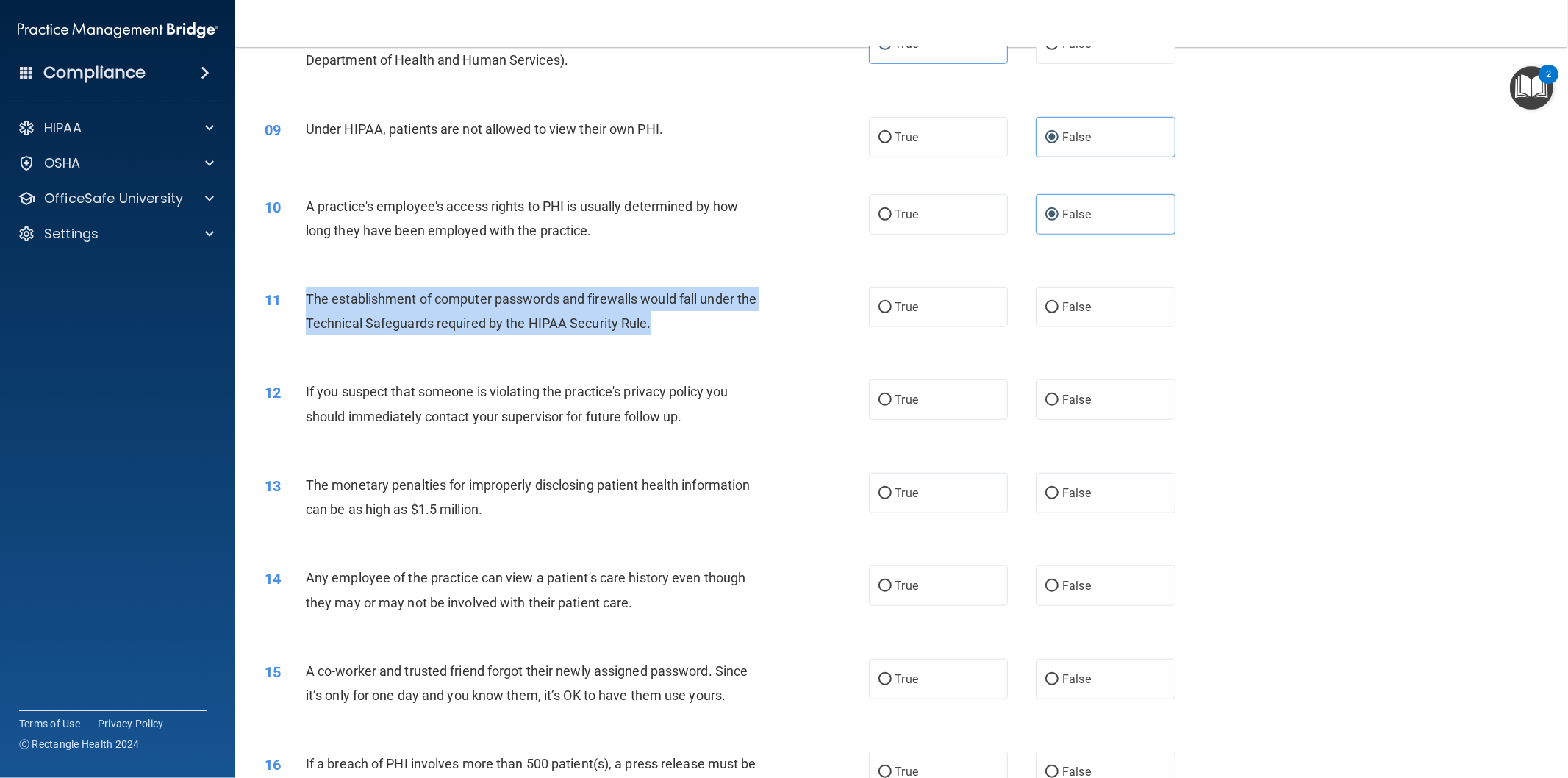
drag, startPoint x: 305, startPoint y: 296, endPoint x: 687, endPoint y: 339, distance: 384.4
click at [687, 339] on div "11 The establishment of computer passwords and firewalls would fall under the T…" at bounding box center [566, 315] width 648 height 56
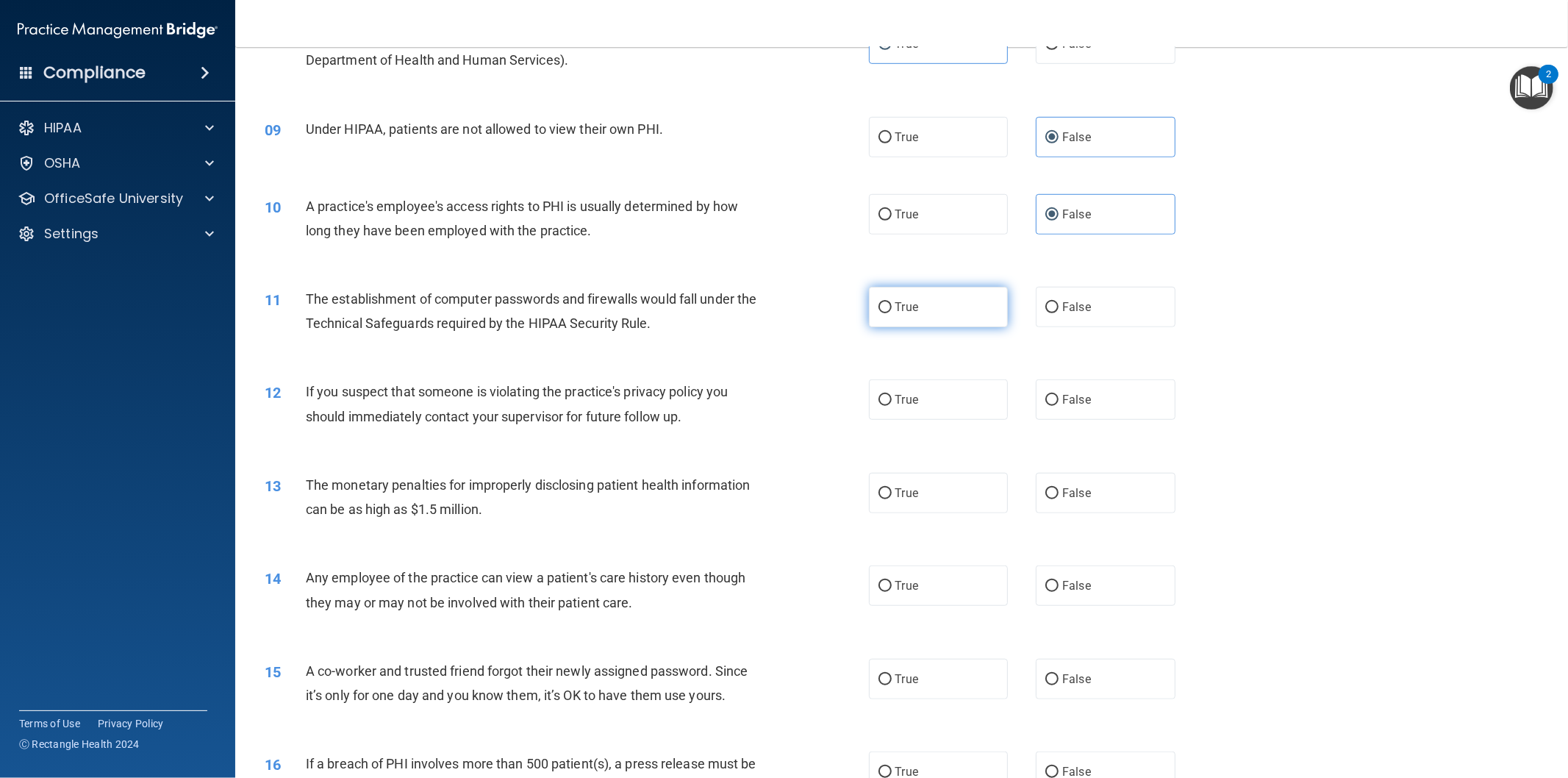
click at [895, 300] on span "True" at bounding box center [906, 307] width 23 height 14
click at [892, 302] on input "True" at bounding box center [885, 307] width 13 height 11
radio input "true"
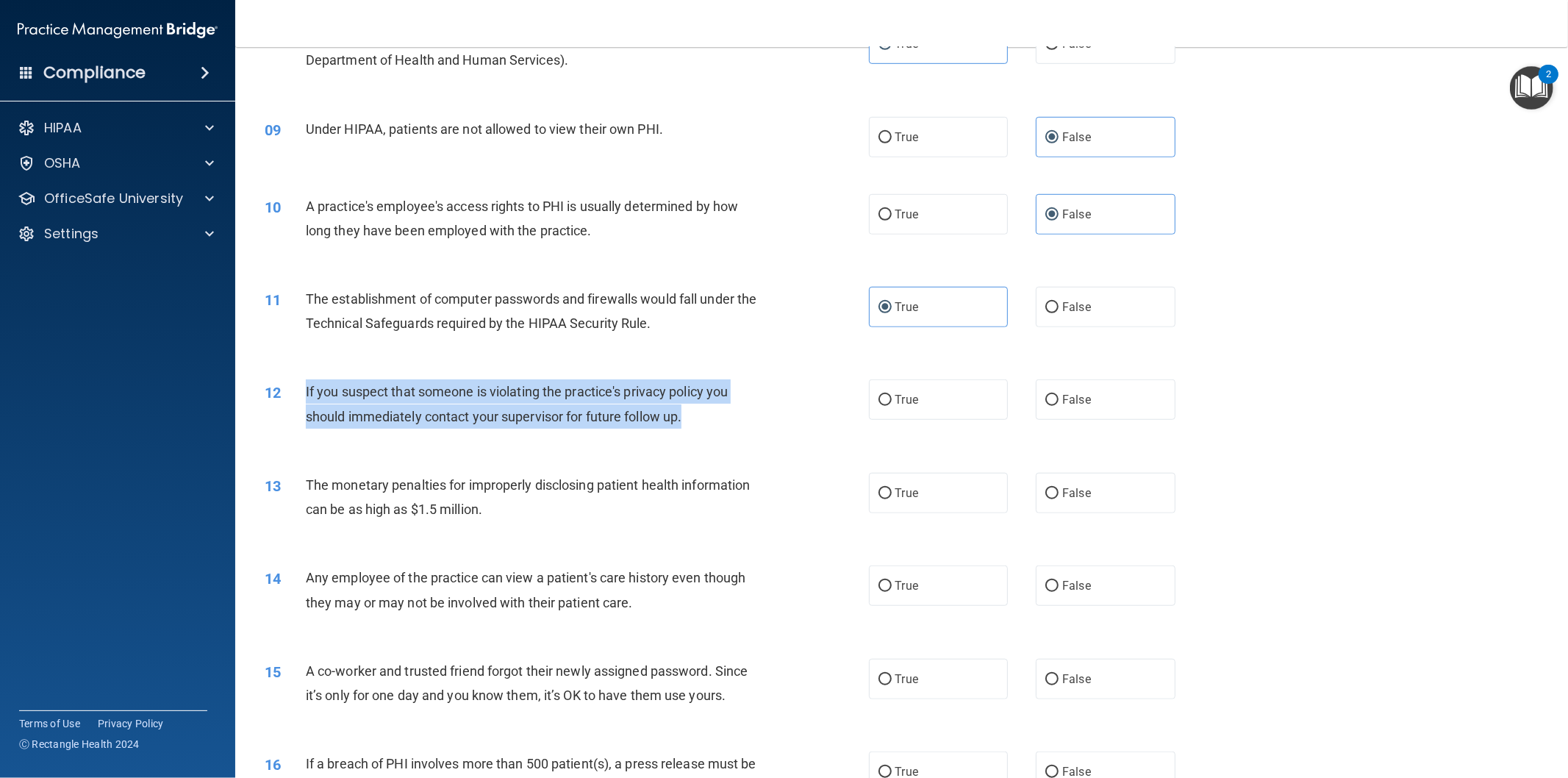
drag, startPoint x: 300, startPoint y: 389, endPoint x: 692, endPoint y: 424, distance: 393.6
click at [692, 424] on div "12 If you suspect that someone is violating the practice's privacy policy you s…" at bounding box center [566, 407] width 648 height 56
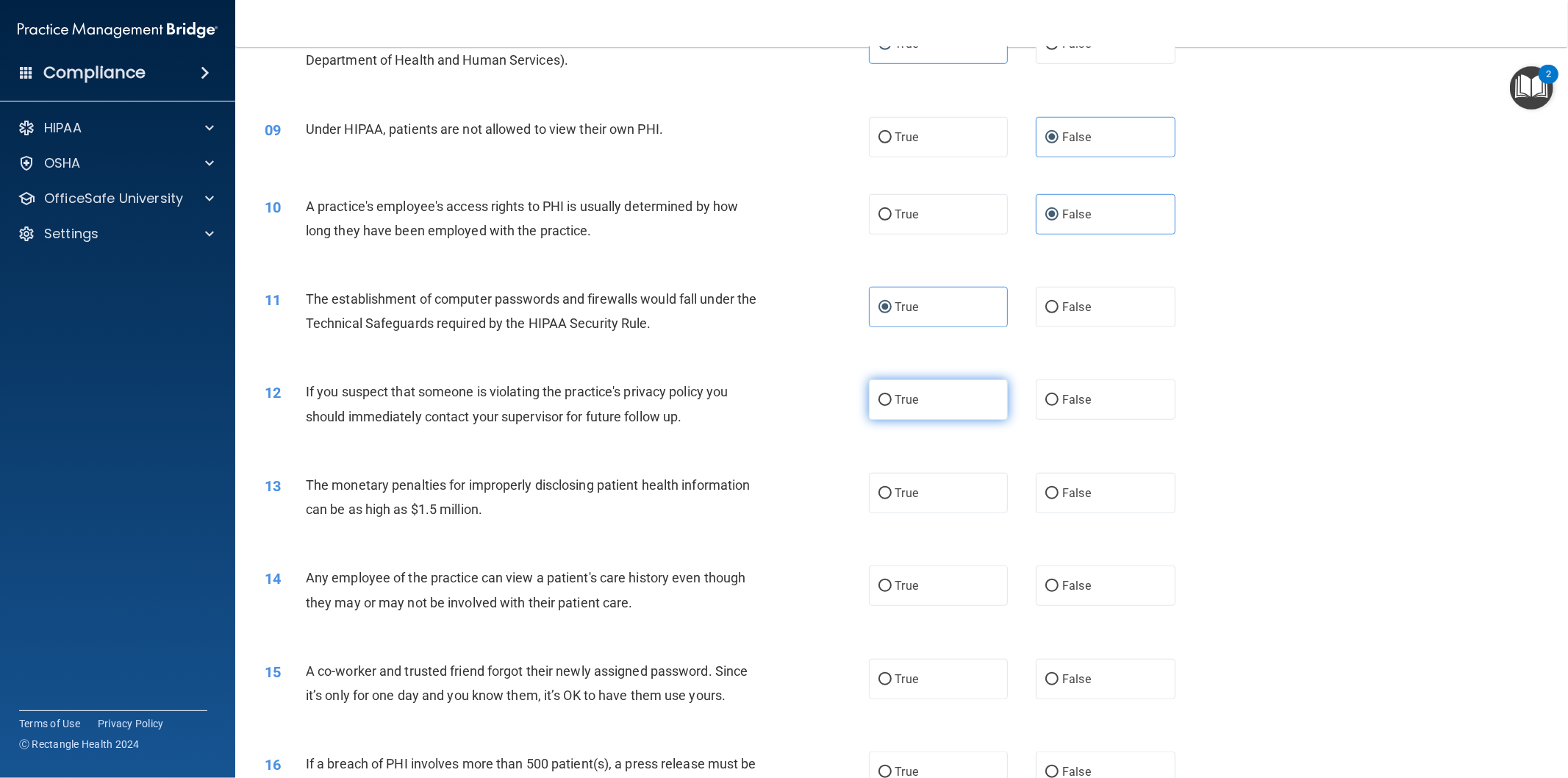
click at [937, 402] on label "True" at bounding box center [939, 399] width 140 height 40
click at [892, 402] on input "True" at bounding box center [885, 400] width 13 height 11
radio input "true"
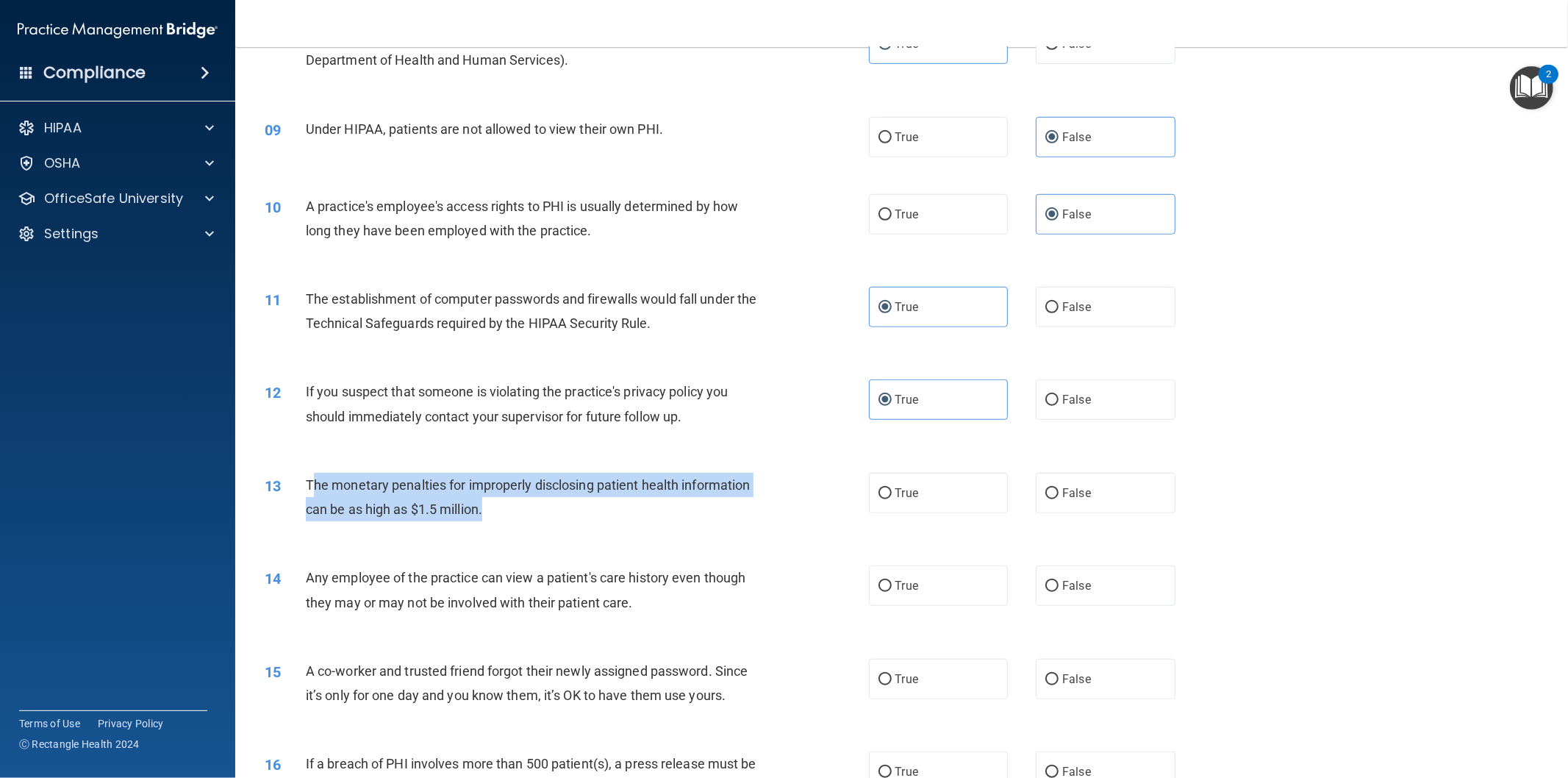
drag, startPoint x: 310, startPoint y: 484, endPoint x: 457, endPoint y: 522, distance: 151.8
click at [510, 528] on div "13 The monetary penalties for improperly disclosing patient health information …" at bounding box center [566, 501] width 648 height 56
drag, startPoint x: 419, startPoint y: 515, endPoint x: 334, endPoint y: 490, distance: 88.6
click at [356, 491] on span "The monetary penalties for improperly disclosing patient health information can…" at bounding box center [528, 496] width 444 height 39
drag, startPoint x: 302, startPoint y: 476, endPoint x: 534, endPoint y: 522, distance: 236.5
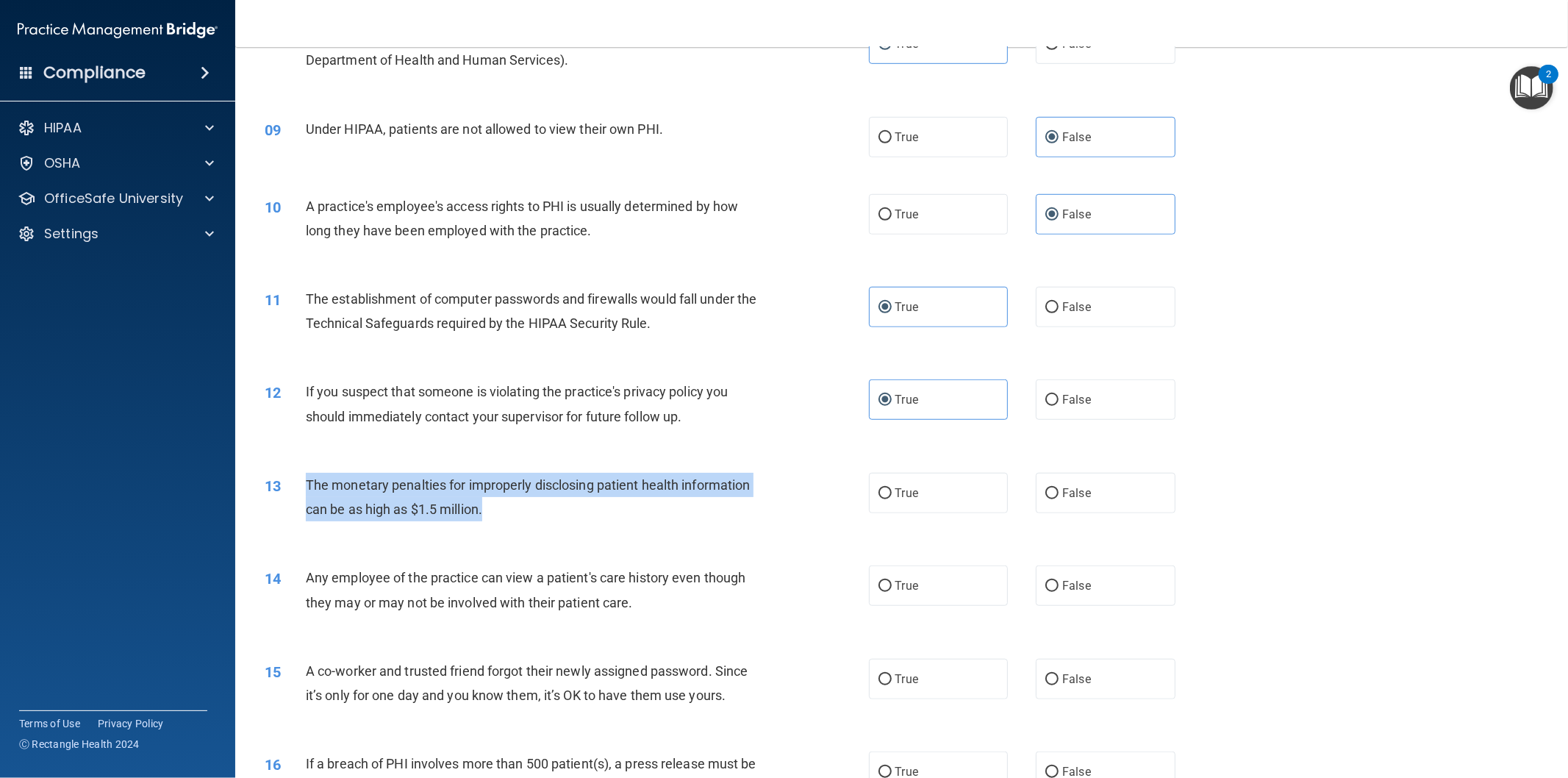
click at [534, 522] on div "13 The monetary penalties for improperly disclosing patient health information …" at bounding box center [566, 501] width 648 height 56
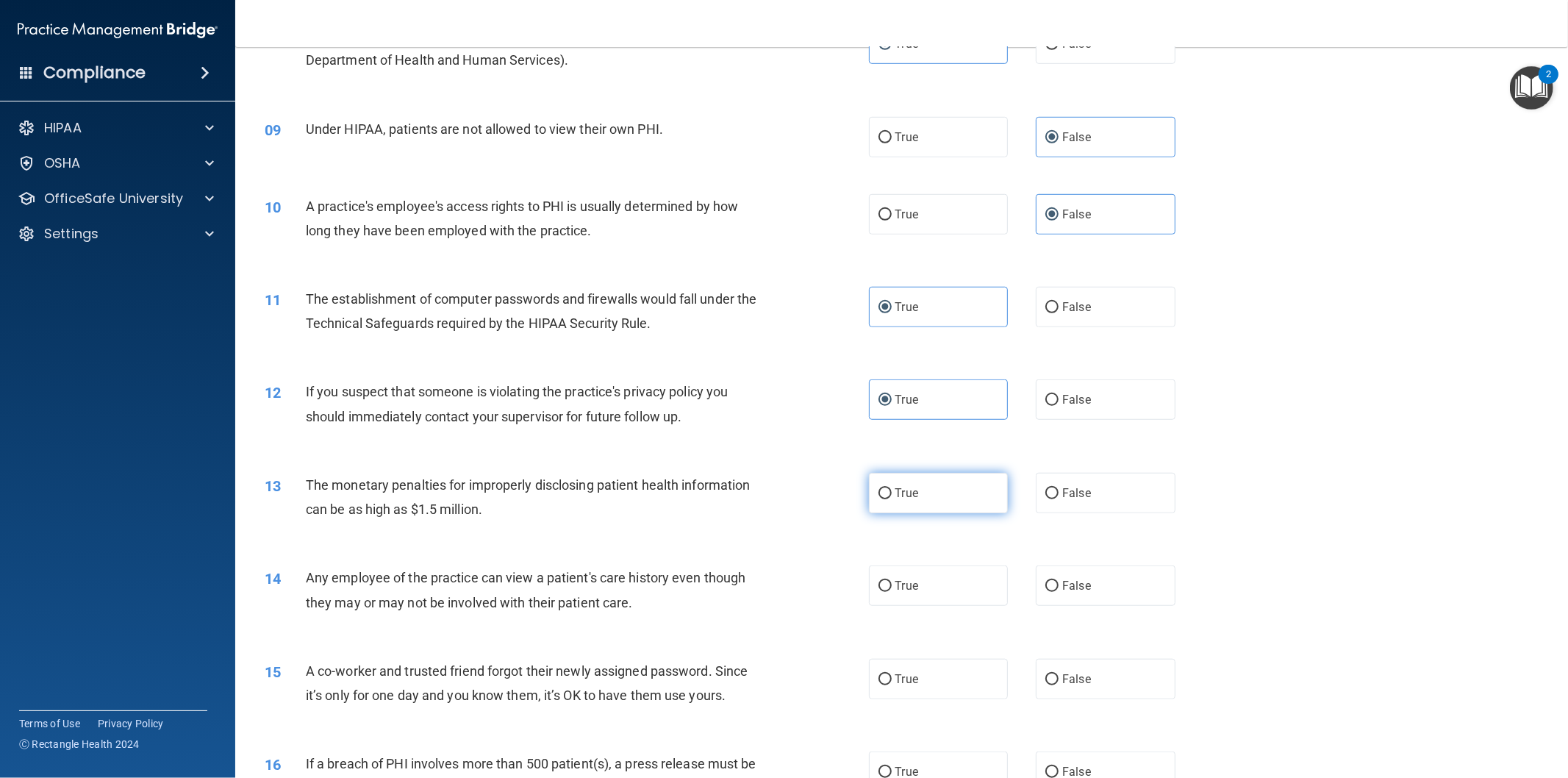
click at [920, 489] on label "True" at bounding box center [939, 493] width 140 height 40
click at [892, 489] on input "True" at bounding box center [885, 494] width 13 height 11
radio input "true"
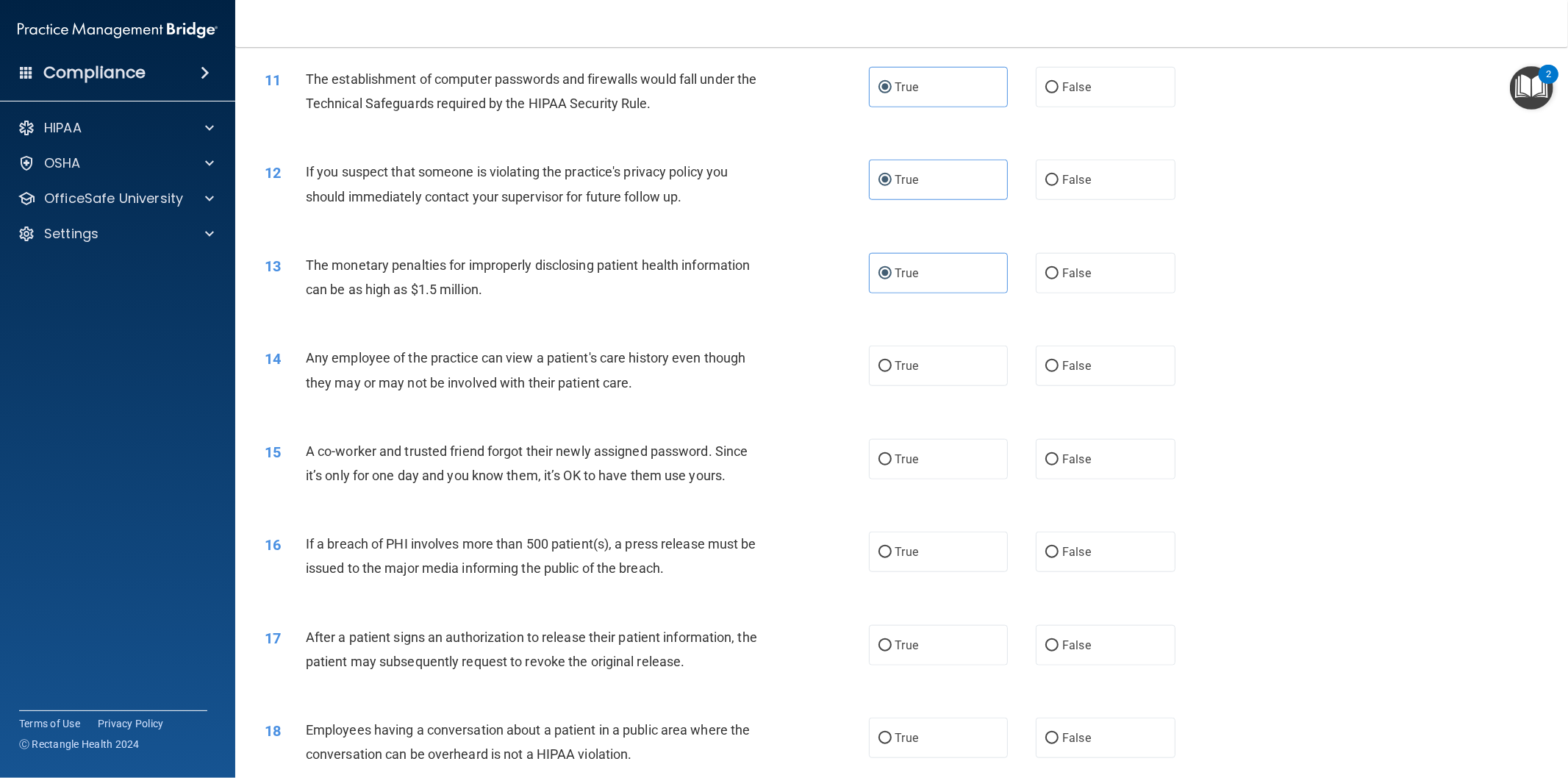
scroll to position [1062, 0]
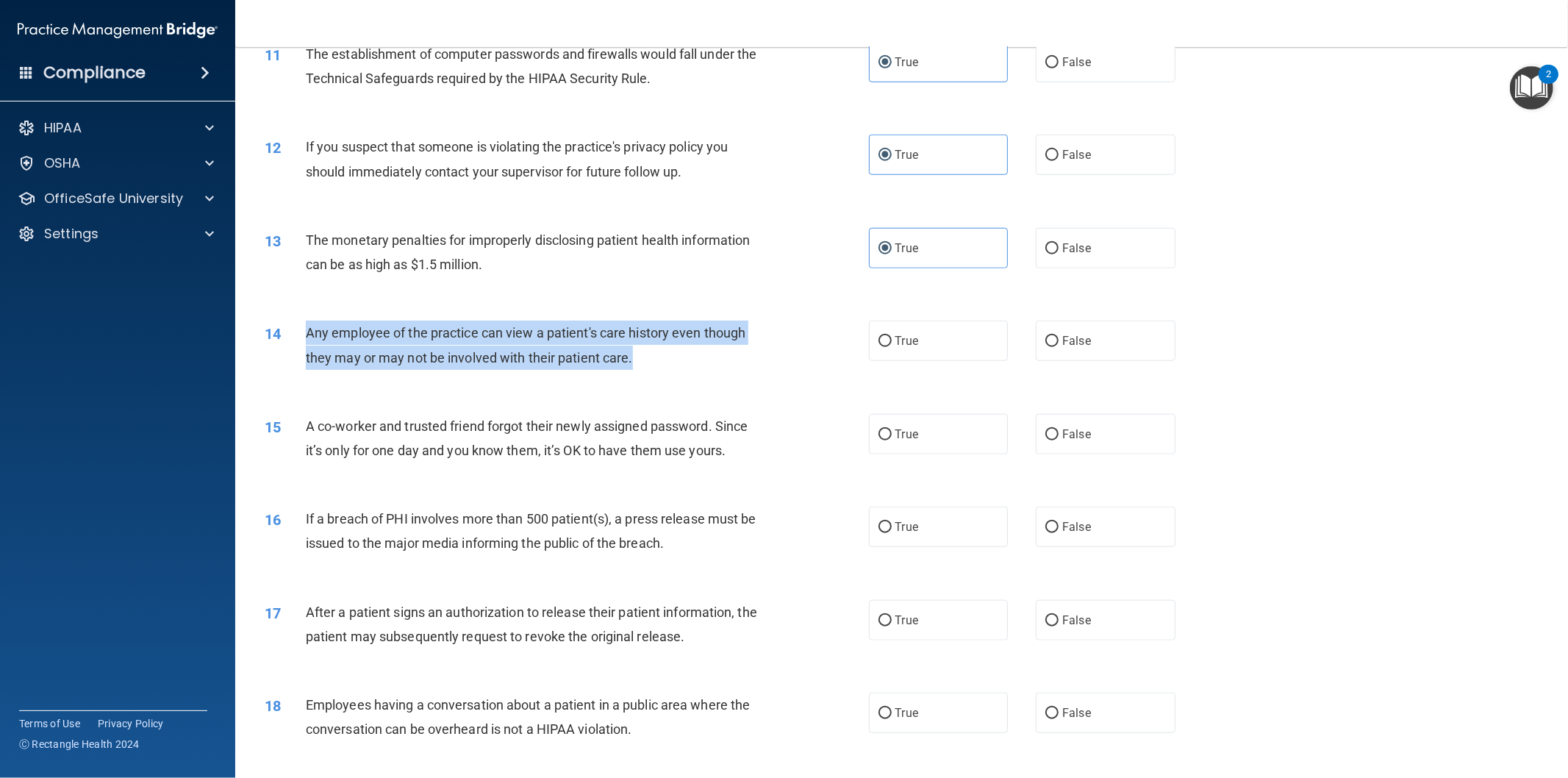
drag, startPoint x: 304, startPoint y: 329, endPoint x: 640, endPoint y: 372, distance: 338.7
click at [640, 372] on div "14 Any employee of the practice can view a patient's care history even though t…" at bounding box center [566, 348] width 648 height 56
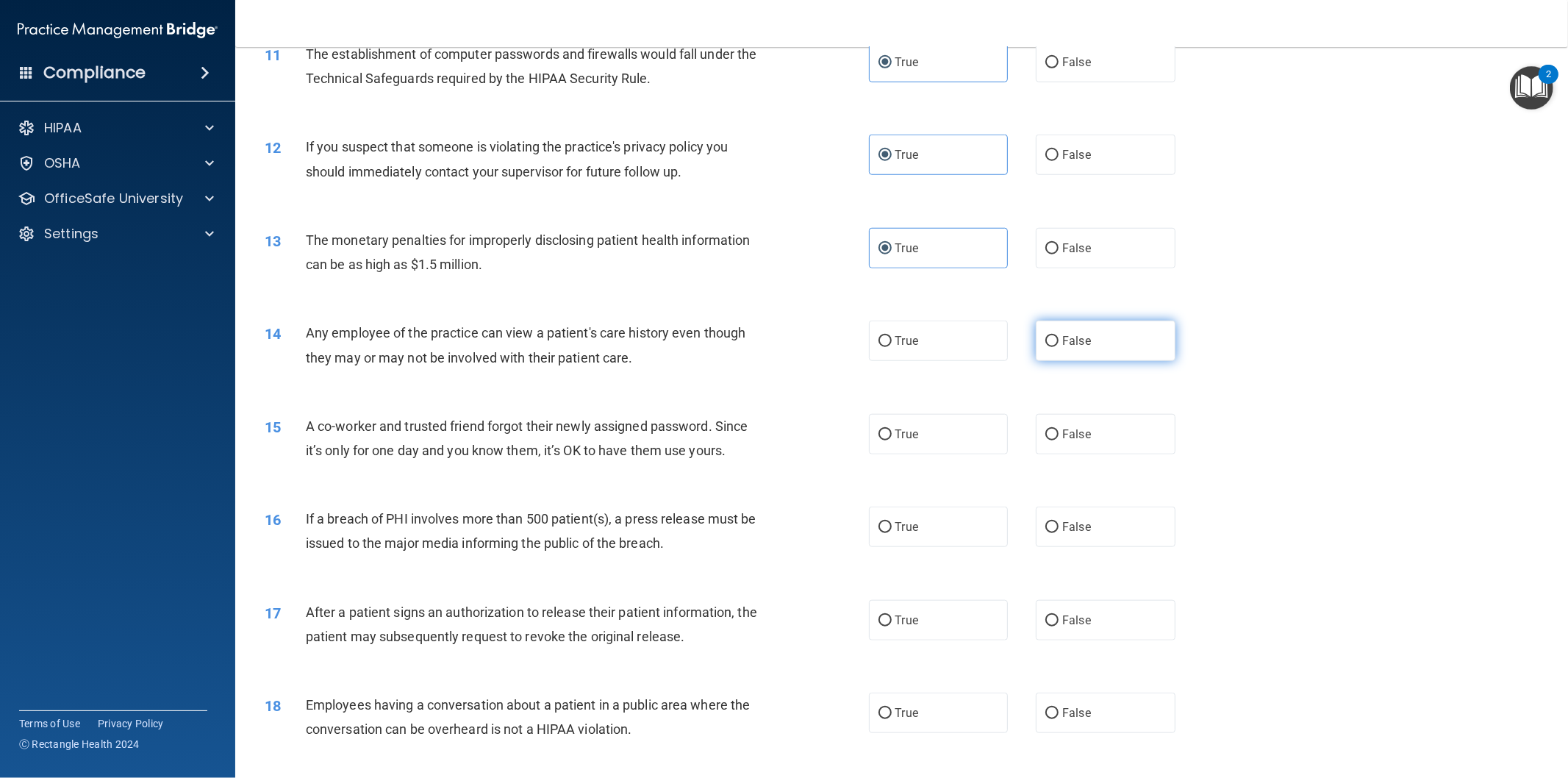
click at [1040, 347] on label "False" at bounding box center [1106, 340] width 140 height 40
click at [1046, 347] on input "False" at bounding box center [1052, 341] width 13 height 11
radio input "true"
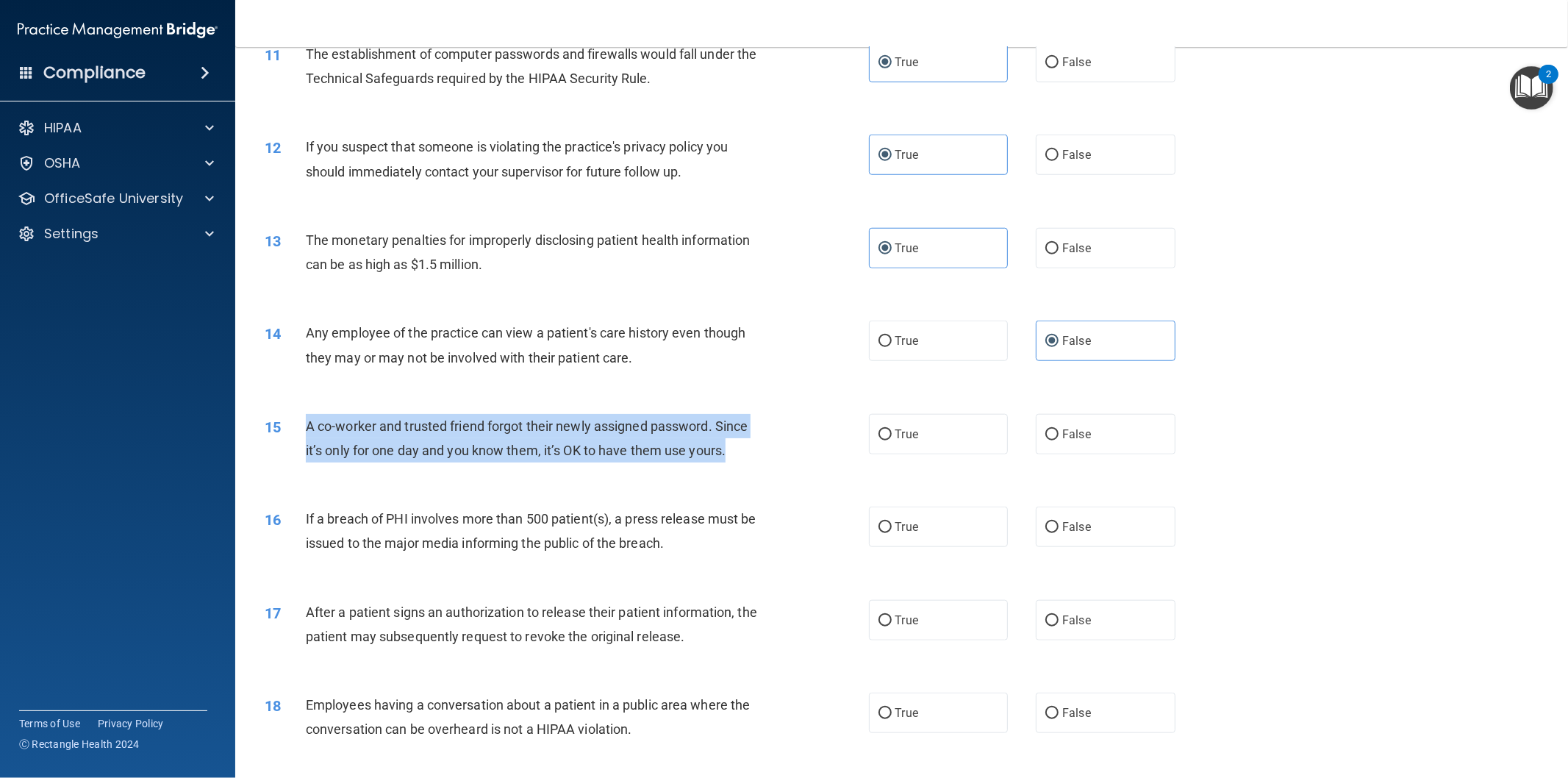
drag, startPoint x: 306, startPoint y: 424, endPoint x: 758, endPoint y: 459, distance: 453.4
click at [758, 459] on div "A co-worker and trusted friend forgot their newly assigned password. Since it’s…" at bounding box center [540, 438] width 470 height 48
click at [448, 446] on span "A co-worker and trusted friend forgot their newly assigned password. Since it’s…" at bounding box center [526, 438] width 442 height 39
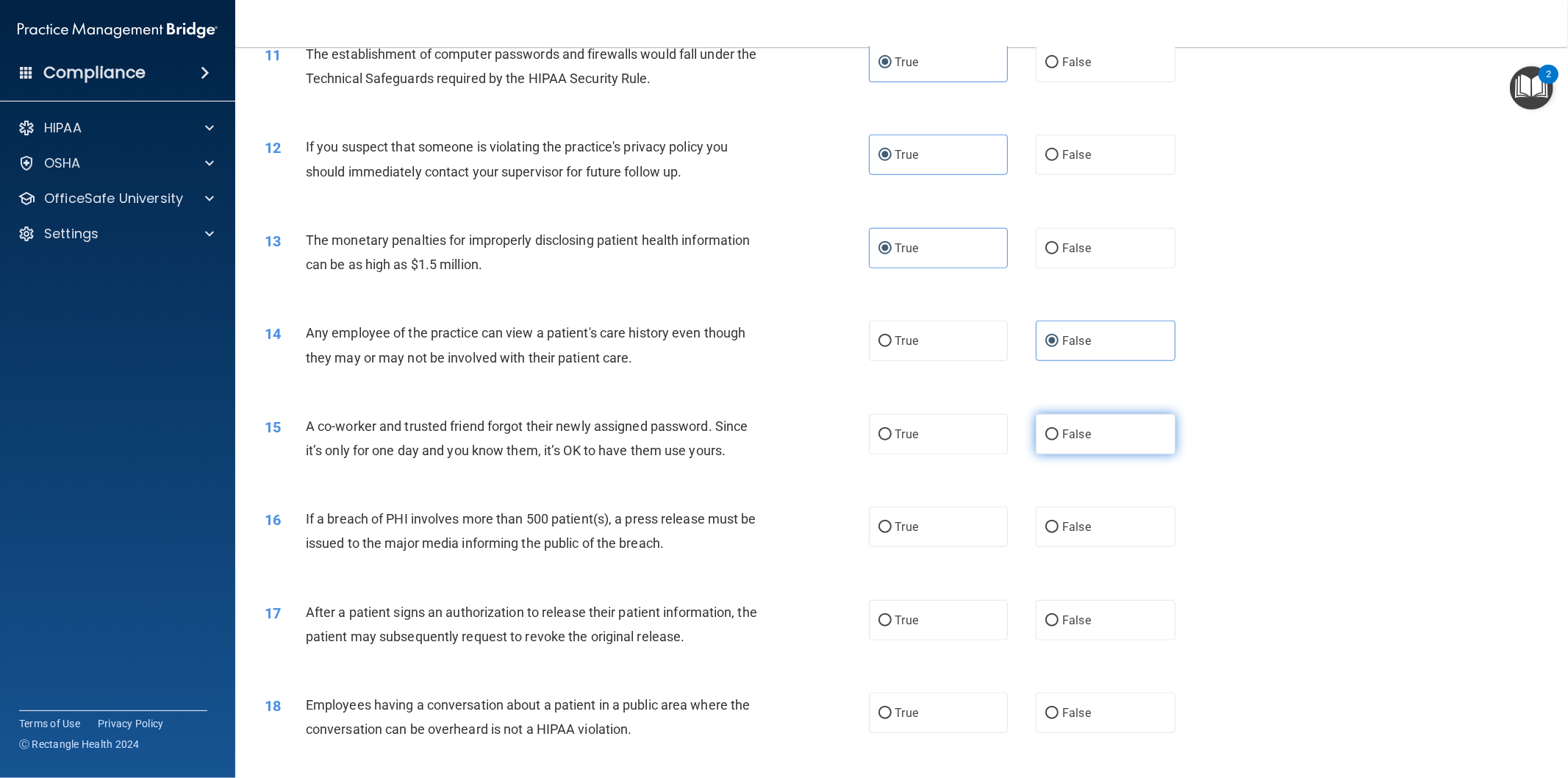
click at [1068, 438] on span "False" at bounding box center [1076, 434] width 29 height 14
click at [1059, 438] on input "False" at bounding box center [1052, 435] width 13 height 11
radio input "true"
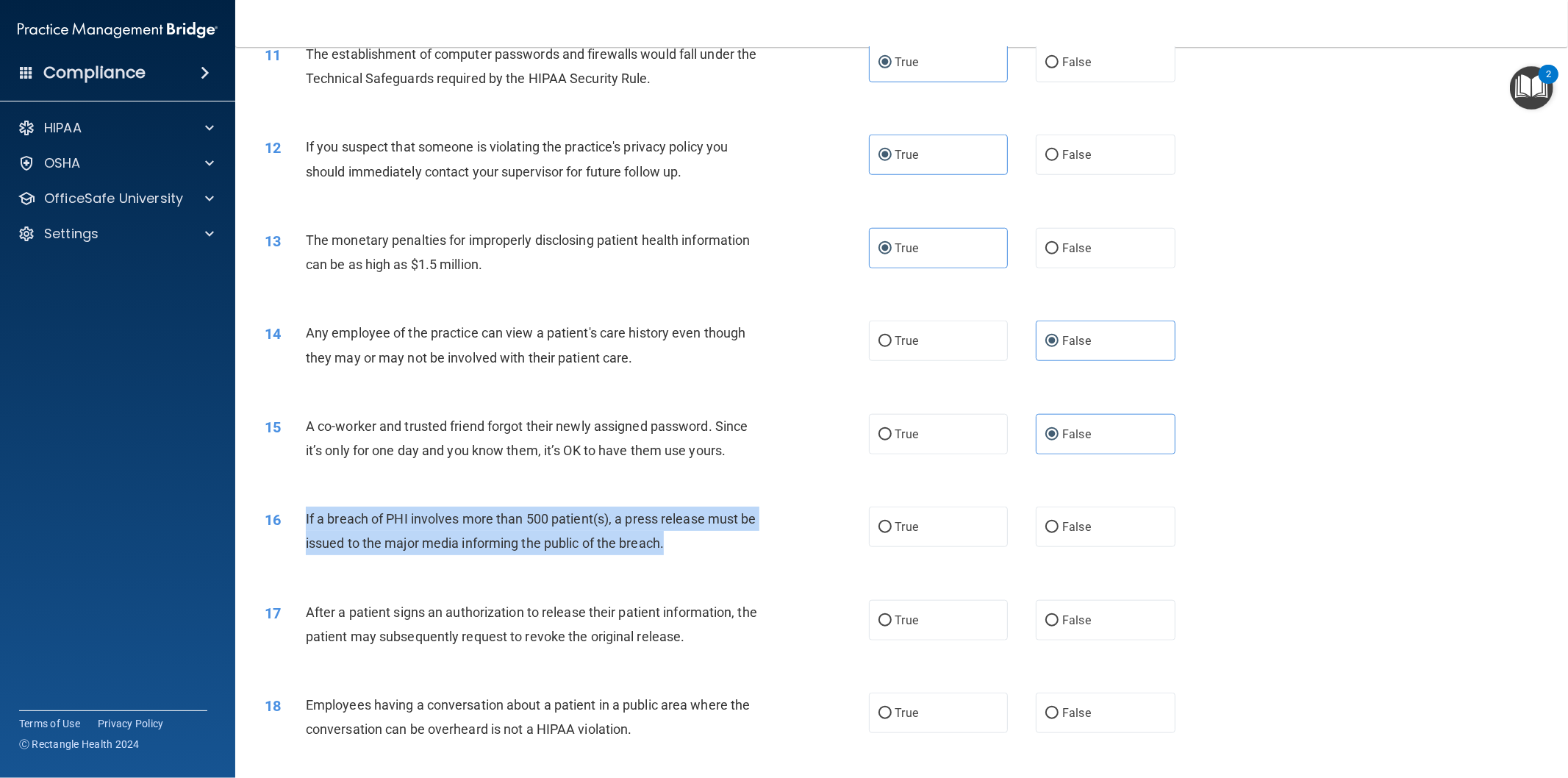
drag, startPoint x: 322, startPoint y: 513, endPoint x: 711, endPoint y: 548, distance: 390.6
click at [711, 548] on div "16 If a breach of PHI involves more than 500 patient(s), a press release must b…" at bounding box center [566, 535] width 648 height 56
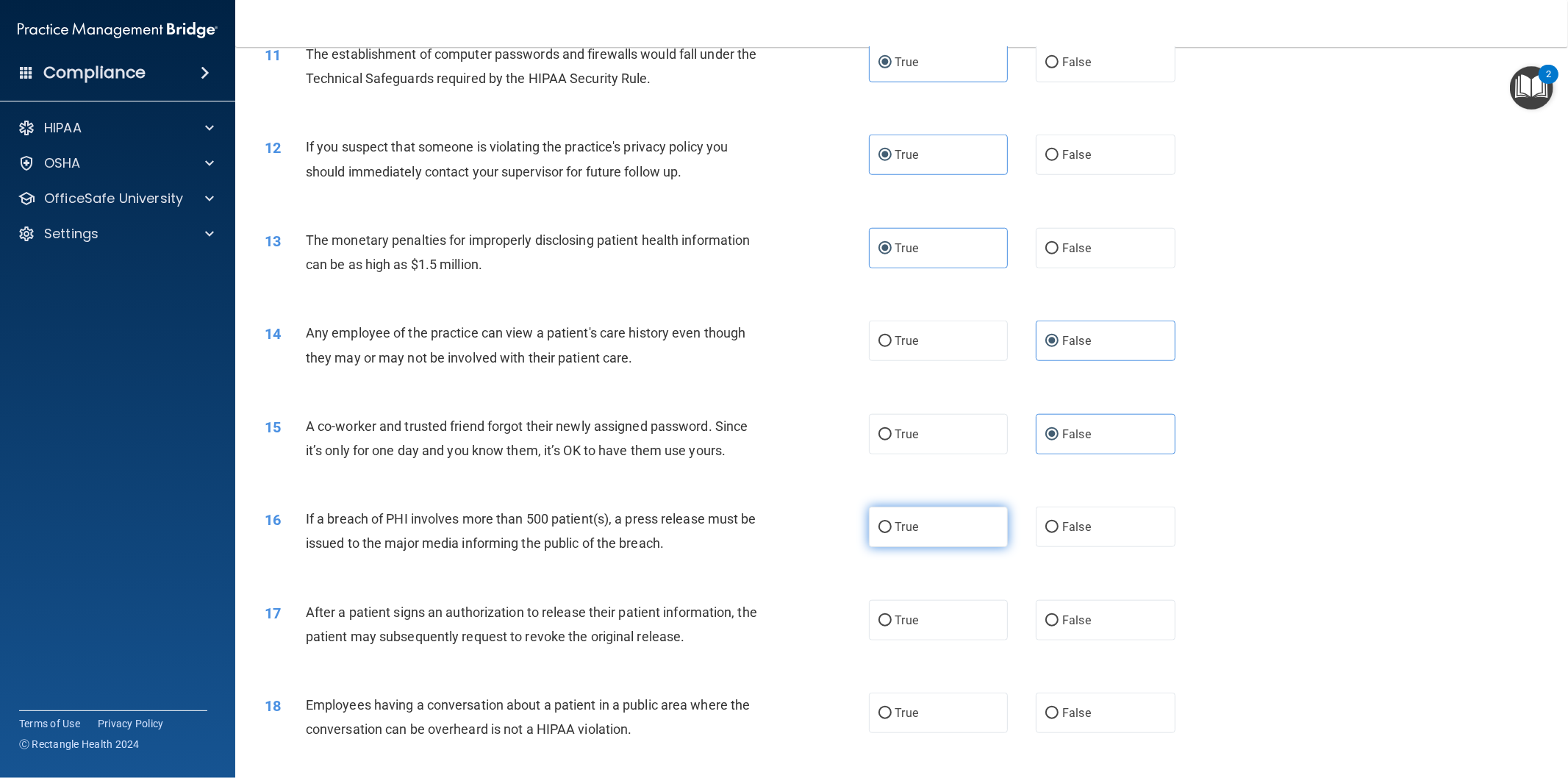
click at [909, 526] on span "True" at bounding box center [906, 527] width 23 height 14
click at [892, 526] on input "True" at bounding box center [885, 527] width 13 height 11
radio input "true"
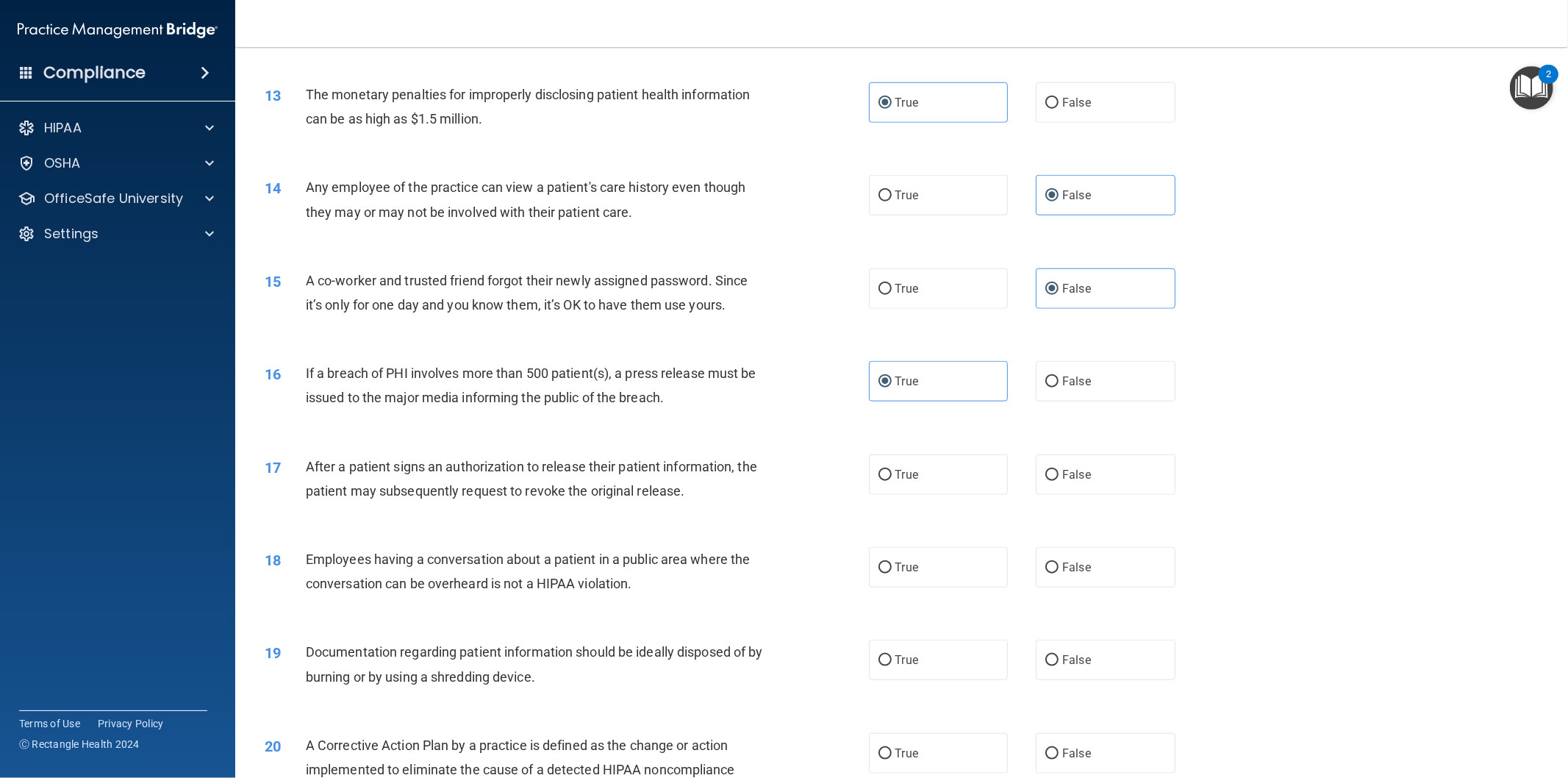
scroll to position [1224, 0]
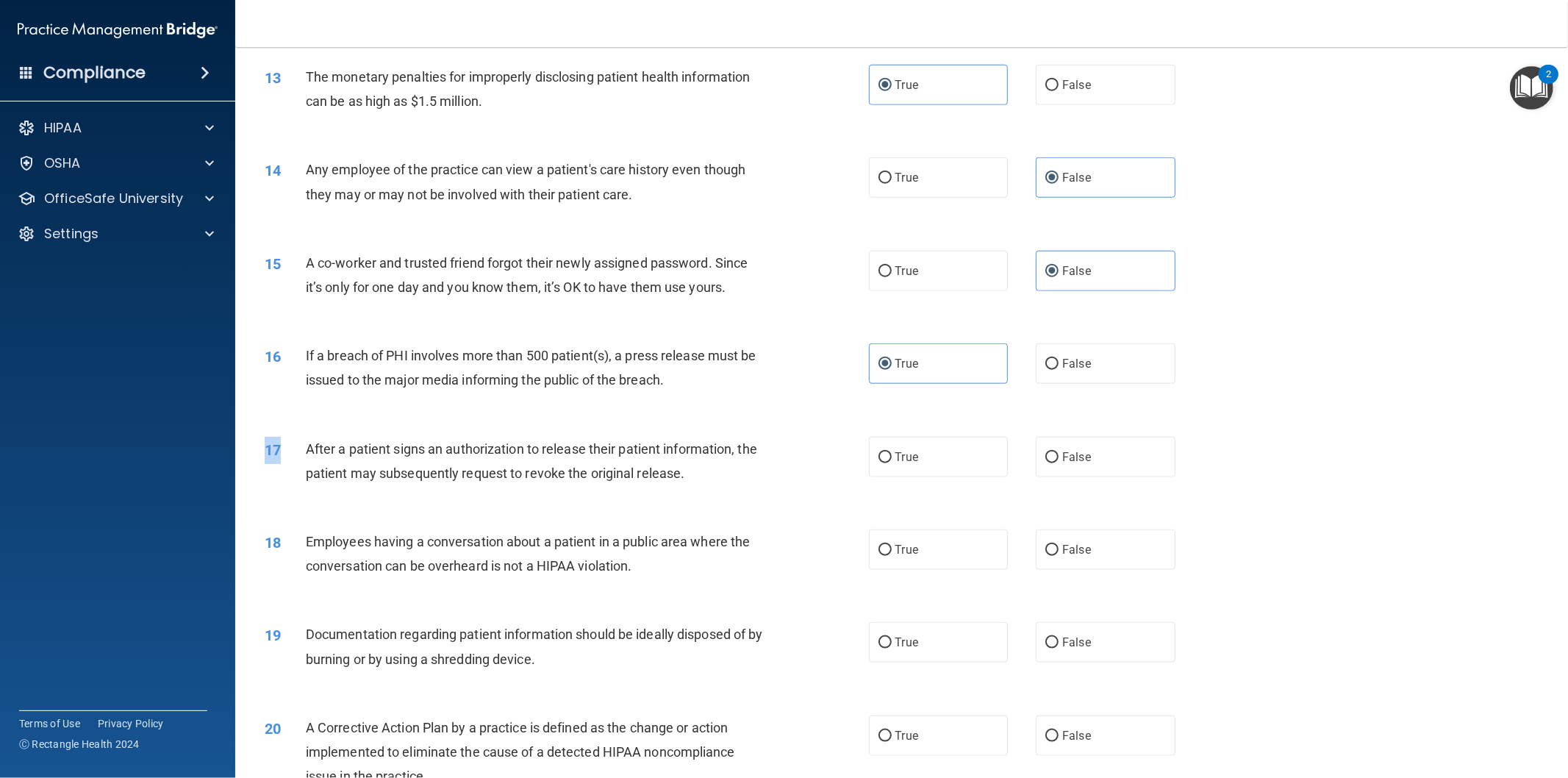
drag, startPoint x: 302, startPoint y: 445, endPoint x: 701, endPoint y: 494, distance: 402.0
click at [701, 494] on div "17 After a patient signs an authorization to release their patient information,…" at bounding box center [901, 465] width 1296 height 93
click at [583, 459] on div "After a patient signs an authorization to release their patient information, th…" at bounding box center [540, 460] width 470 height 48
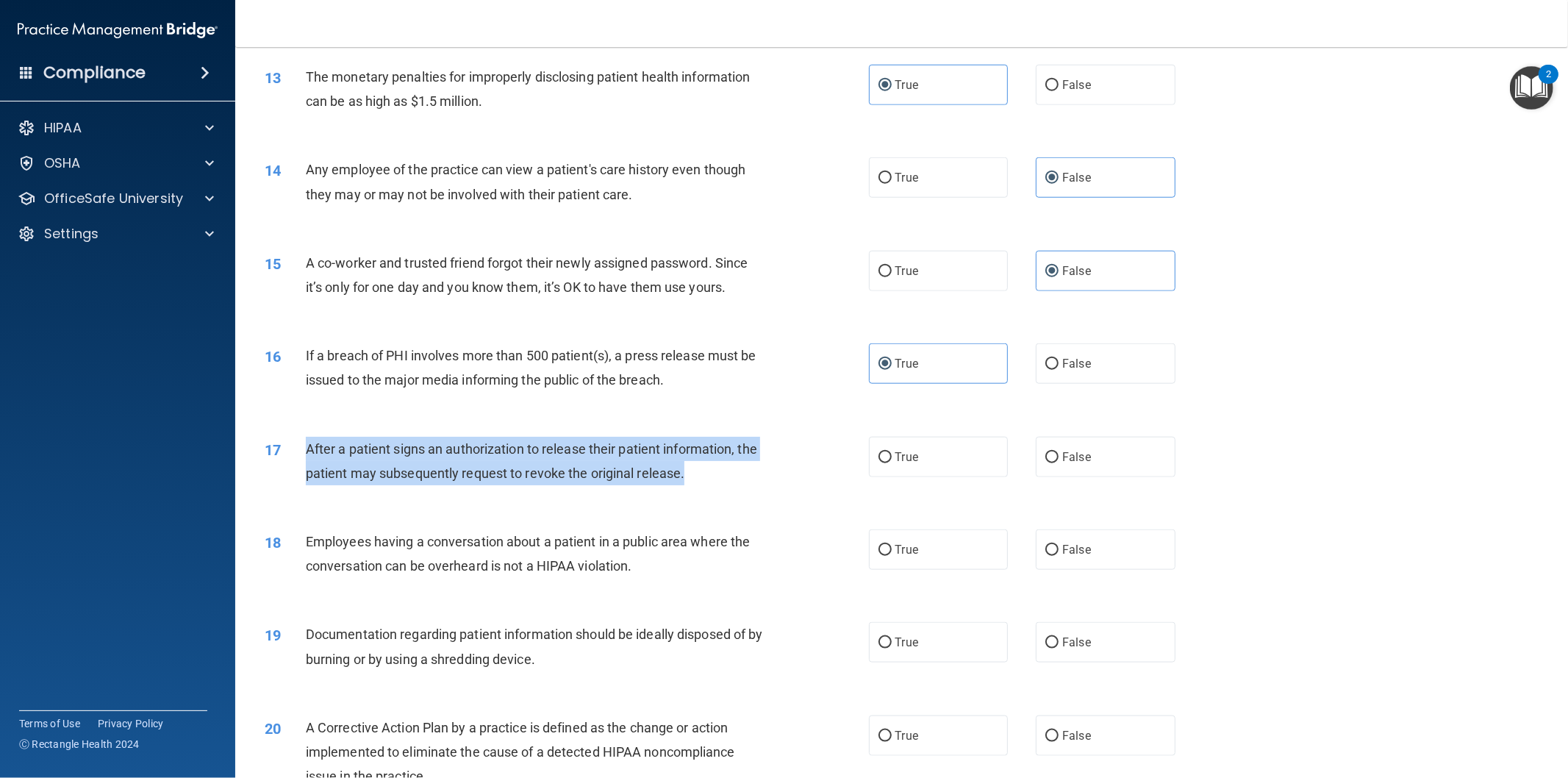
drag, startPoint x: 306, startPoint y: 446, endPoint x: 694, endPoint y: 480, distance: 389.5
click at [694, 480] on div "After a patient signs an authorization to release their patient information, th…" at bounding box center [540, 460] width 470 height 48
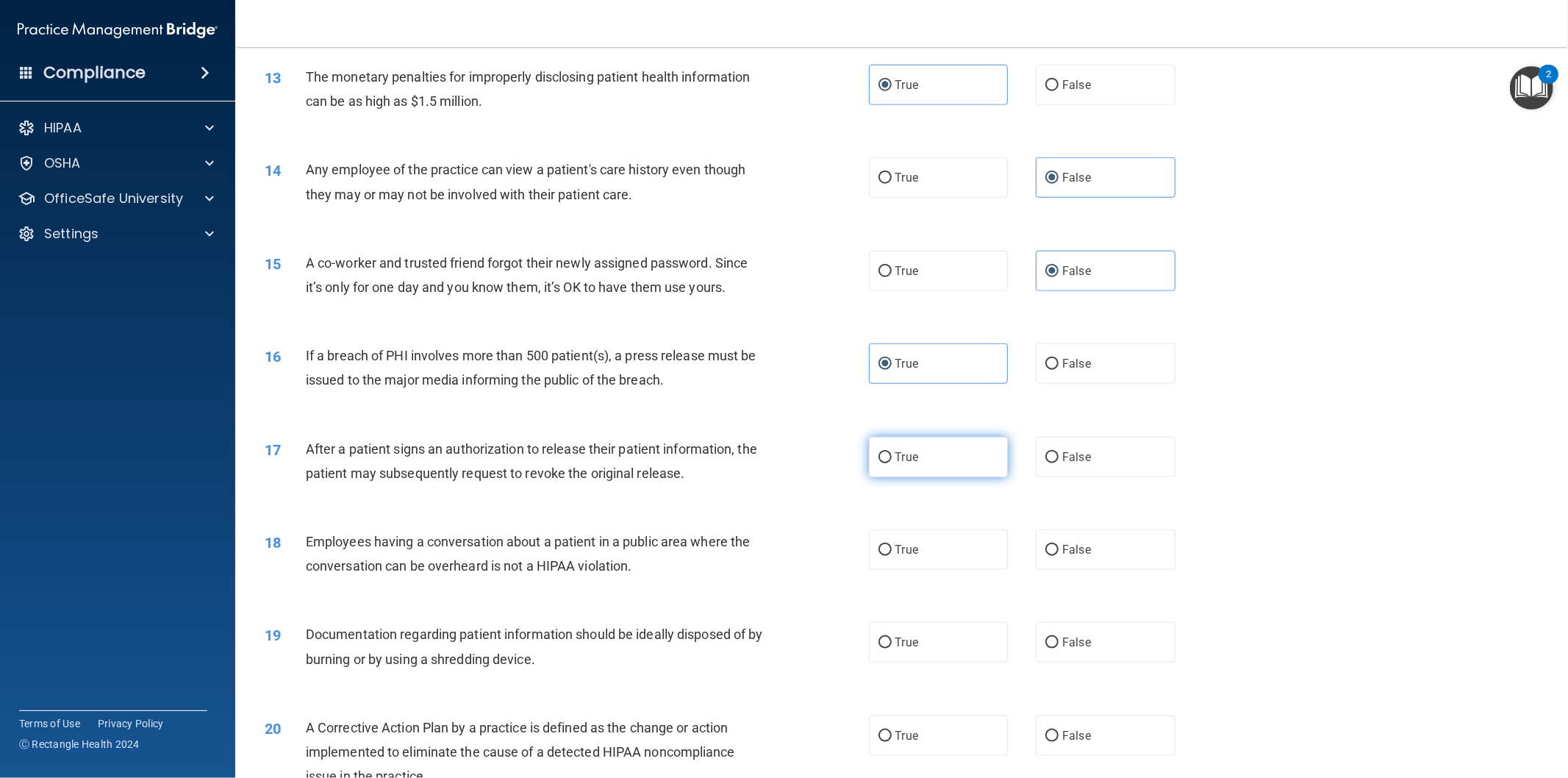
drag, startPoint x: 891, startPoint y: 460, endPoint x: 879, endPoint y: 465, distance: 13.0
click at [895, 461] on span "True" at bounding box center [906, 457] width 23 height 14
click at [891, 461] on input "True" at bounding box center [885, 458] width 13 height 11
radio input "true"
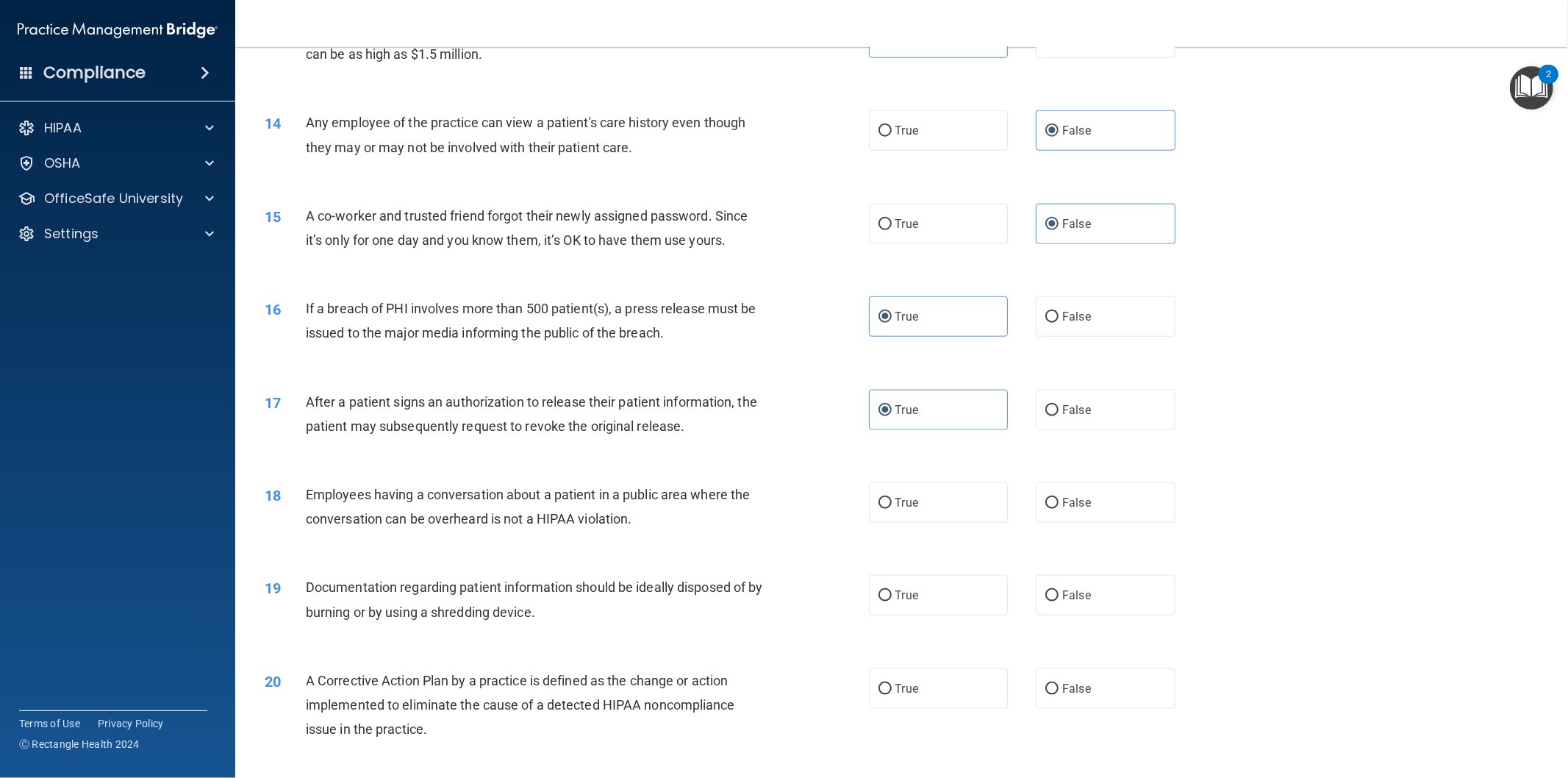
scroll to position [1273, 0]
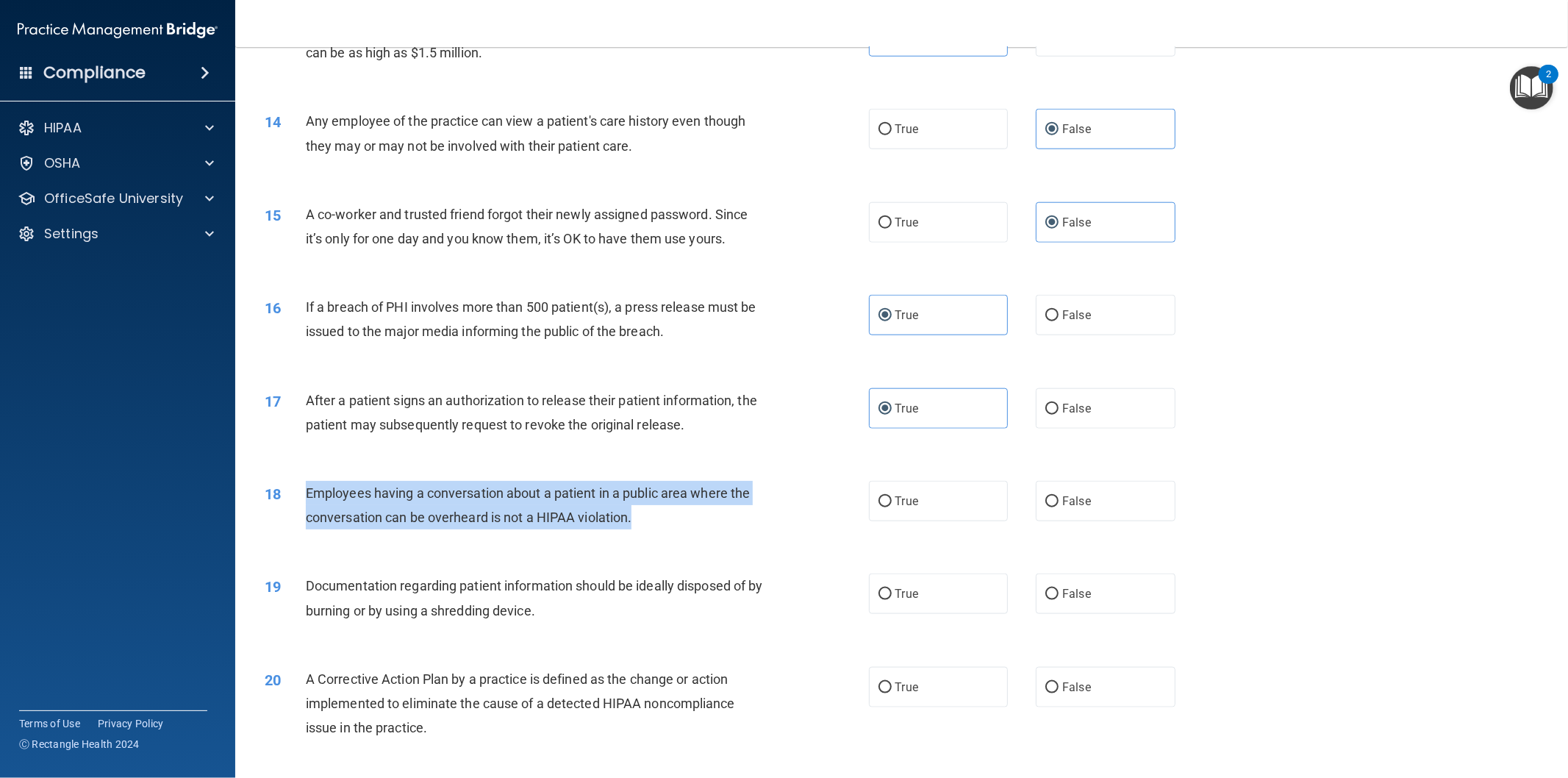
drag, startPoint x: 303, startPoint y: 491, endPoint x: 650, endPoint y: 520, distance: 348.2
click at [650, 520] on div "18 Employees having a conversation about a patient in a public area where the c…" at bounding box center [566, 508] width 648 height 56
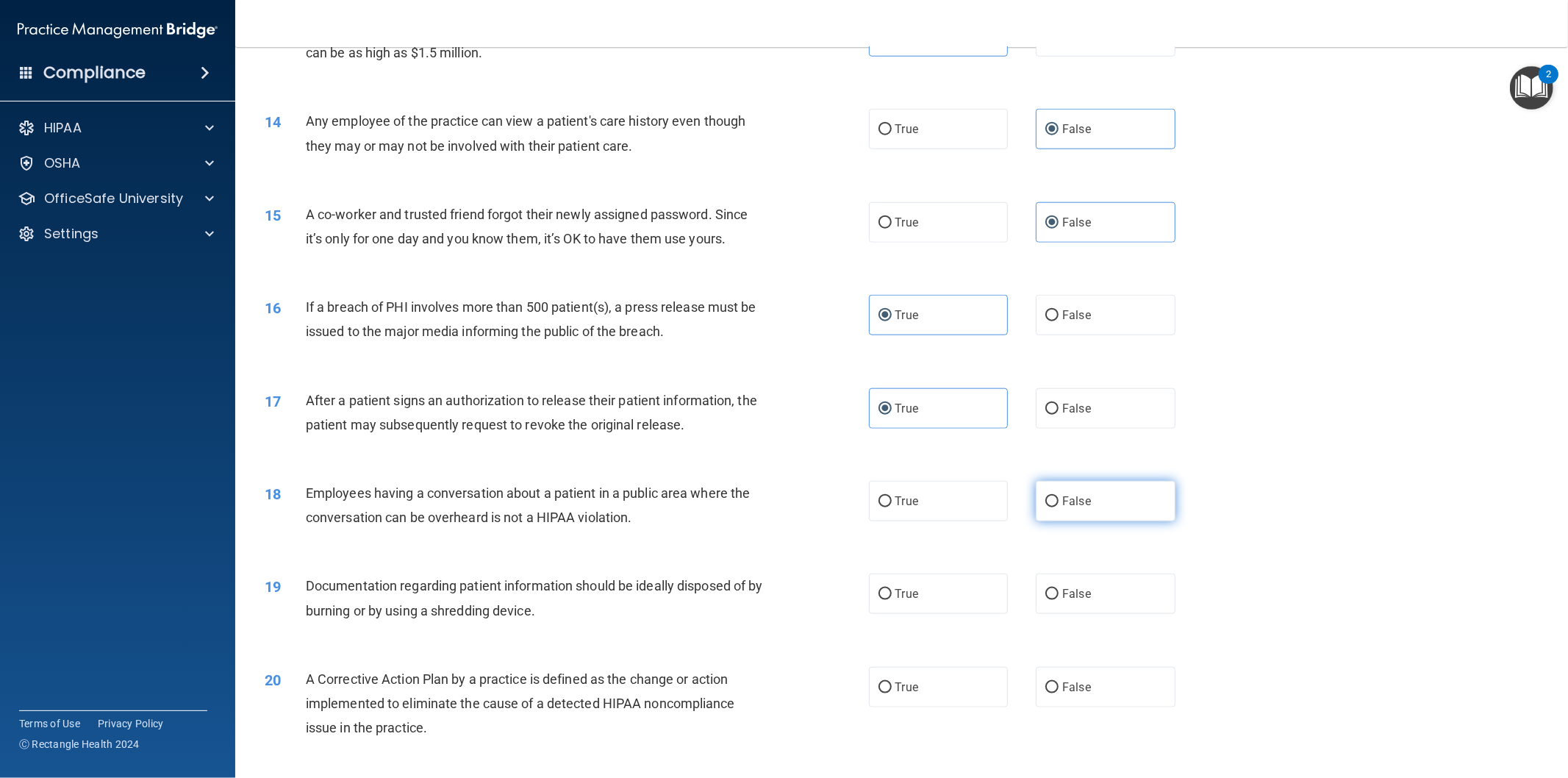
click at [1076, 501] on span "False" at bounding box center [1076, 501] width 29 height 14
click at [1059, 501] on input "False" at bounding box center [1052, 501] width 13 height 11
radio input "true"
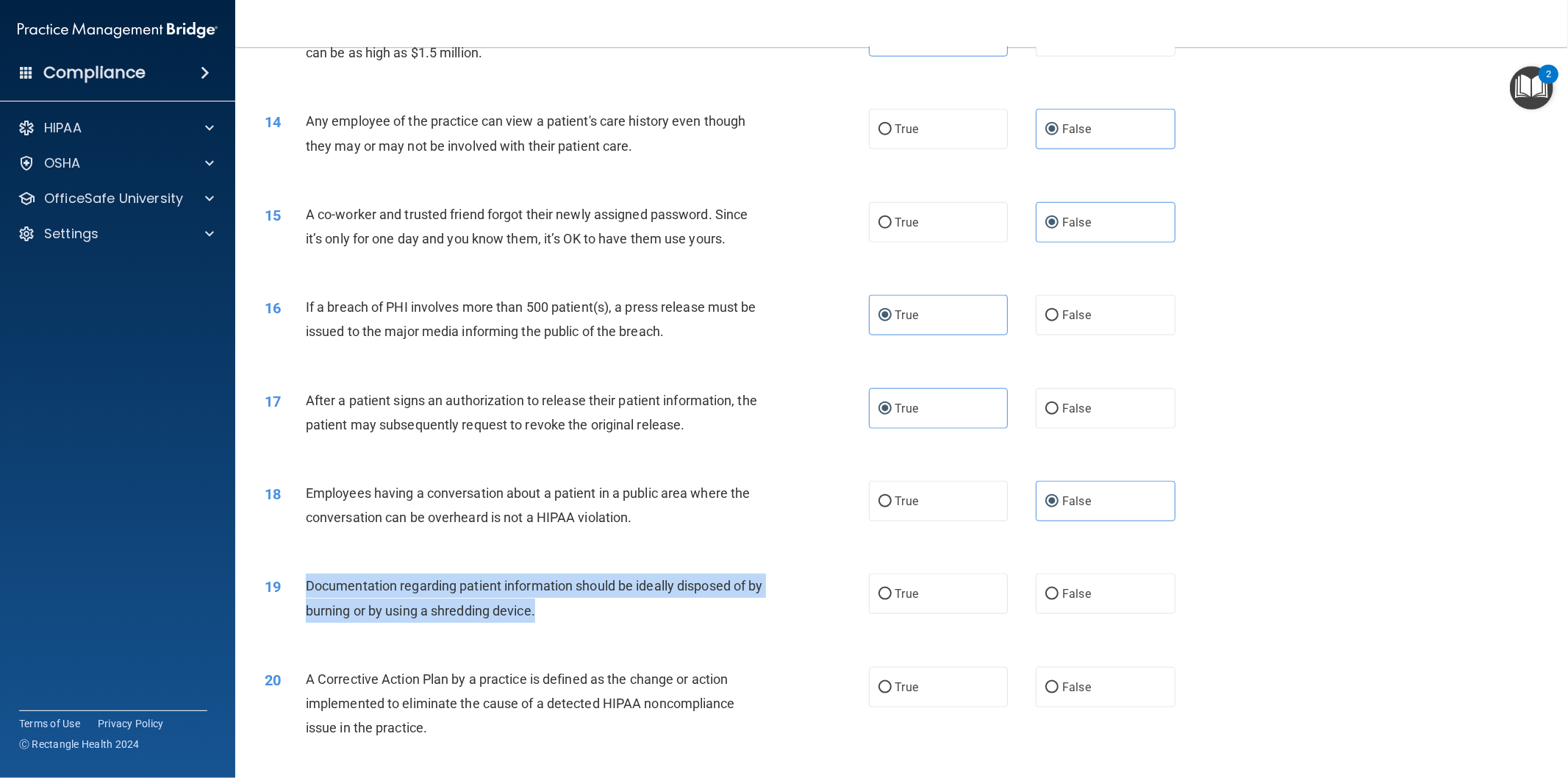
drag, startPoint x: 302, startPoint y: 581, endPoint x: 566, endPoint y: 613, distance: 265.9
click at [566, 613] on div "19 Documentation regarding patient information should be ideally disposed of by…" at bounding box center [566, 601] width 648 height 56
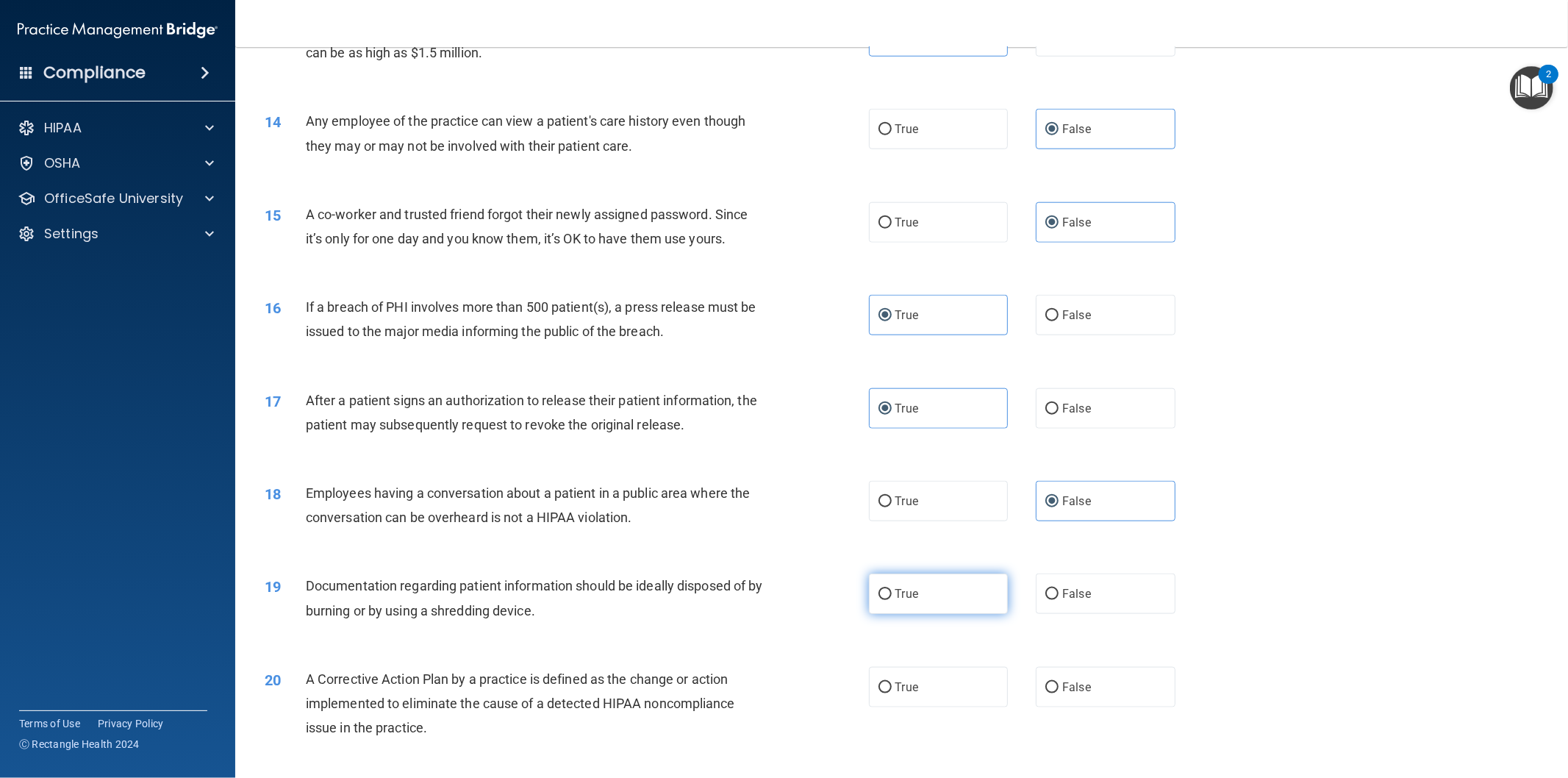
click at [953, 596] on label "True" at bounding box center [939, 593] width 140 height 40
click at [892, 596] on input "True" at bounding box center [885, 594] width 13 height 11
radio input "true"
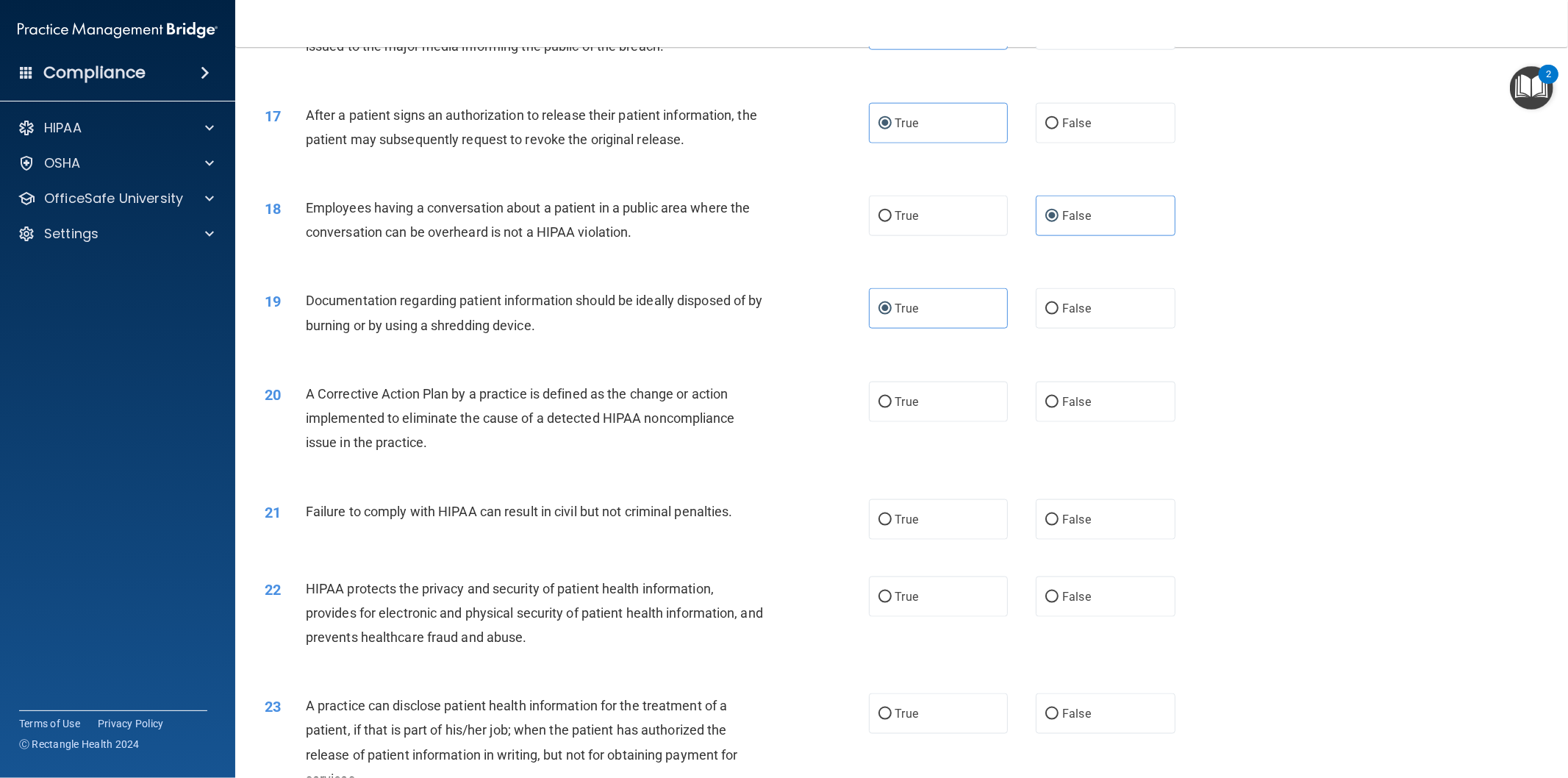
scroll to position [1600, 0]
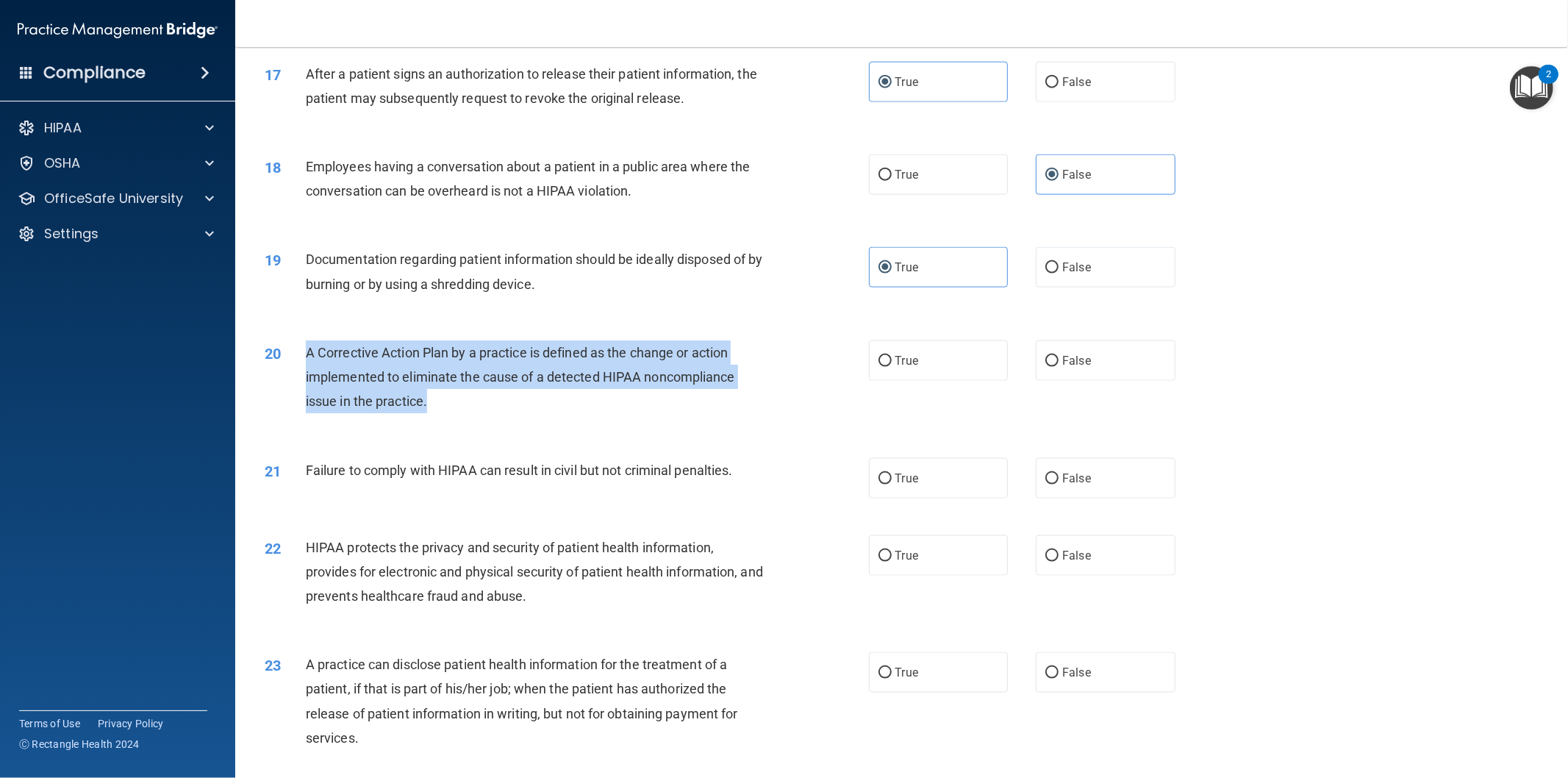
drag, startPoint x: 305, startPoint y: 348, endPoint x: 439, endPoint y: 404, distance: 145.2
click at [439, 404] on div "A Corrective Action Plan by a practice is defined as the change or action imple…" at bounding box center [540, 377] width 470 height 74
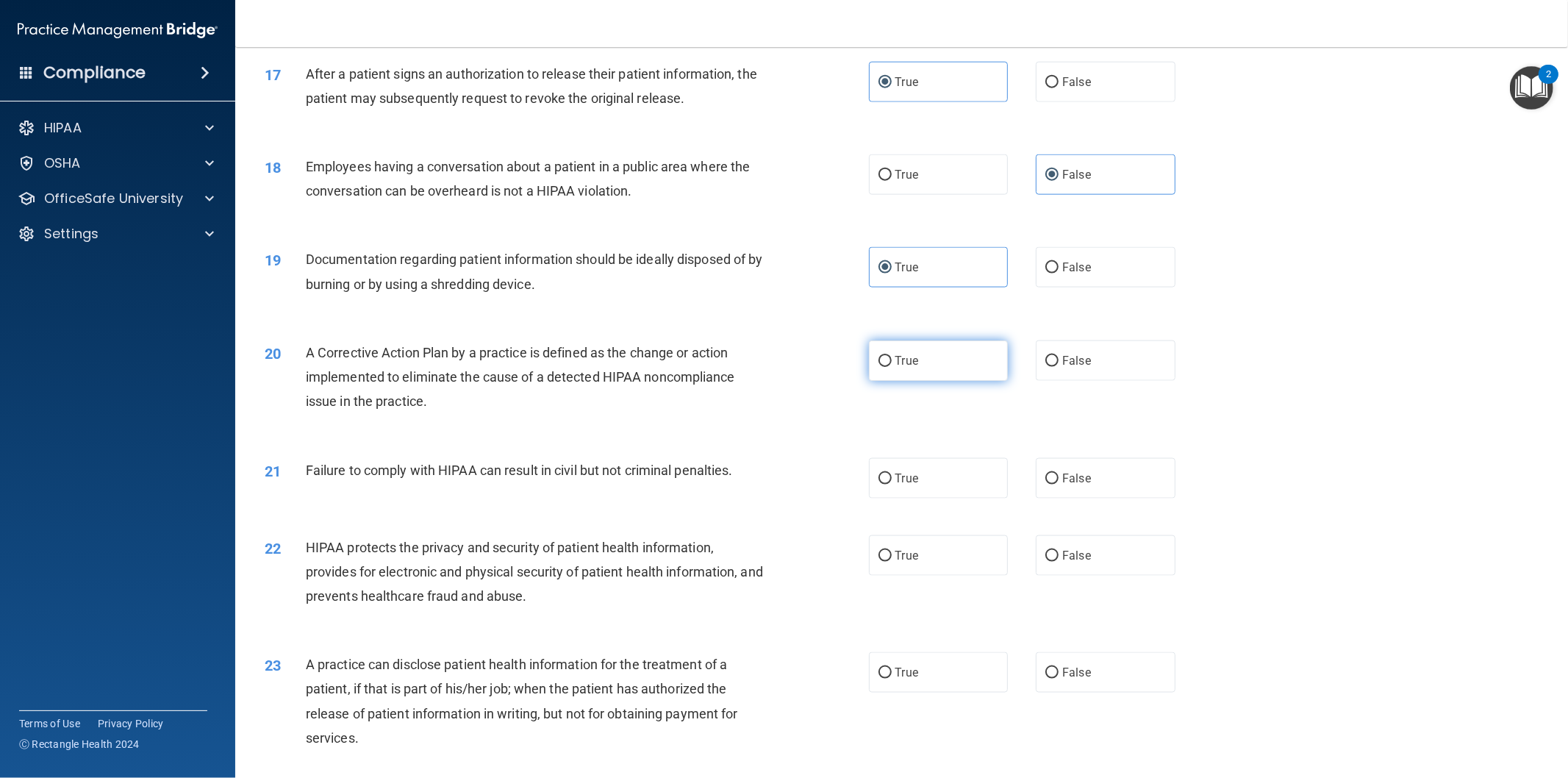
click at [953, 344] on label "True" at bounding box center [939, 361] width 140 height 40
click at [892, 356] on input "True" at bounding box center [885, 361] width 13 height 11
radio input "true"
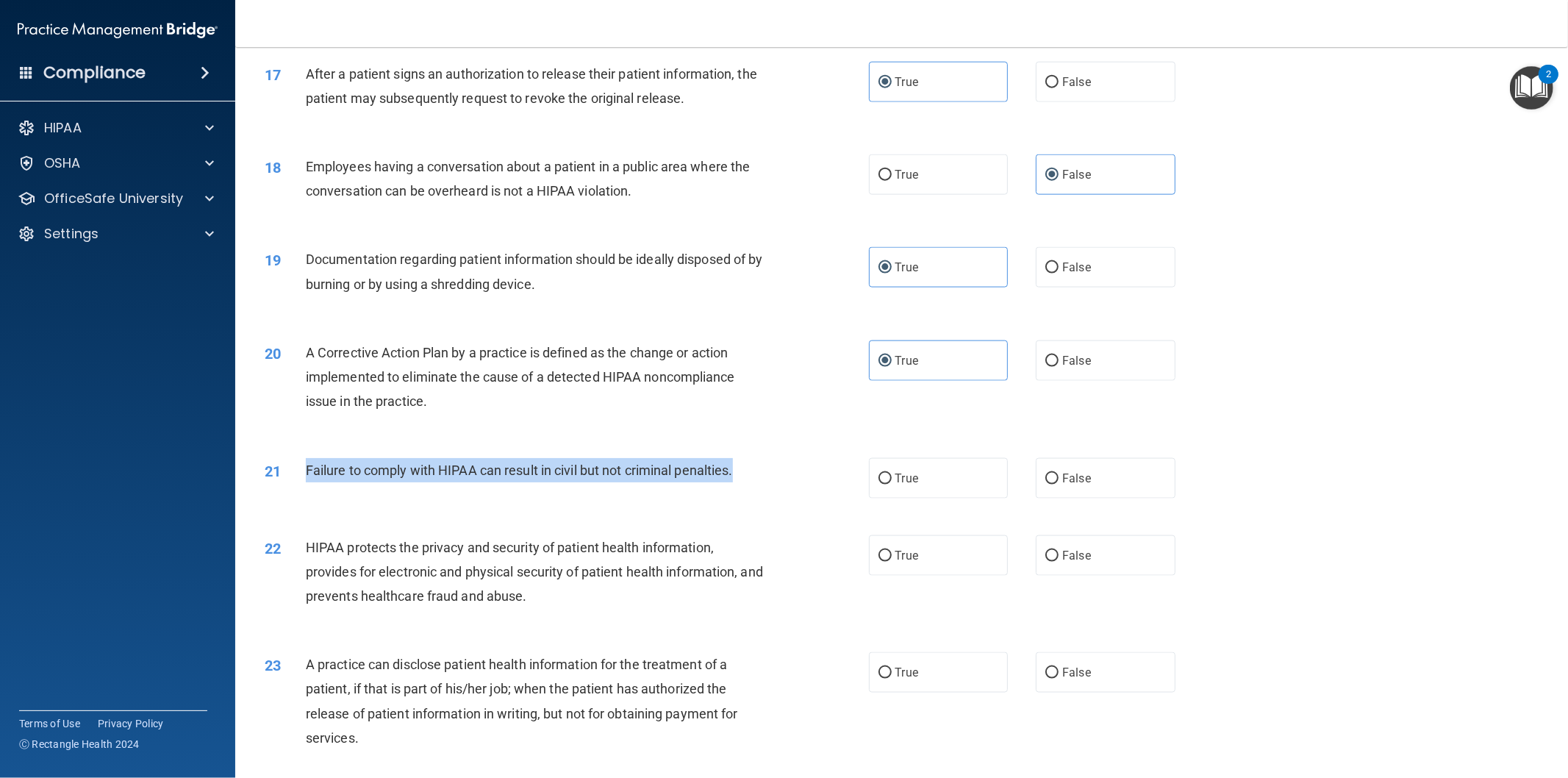
drag, startPoint x: 304, startPoint y: 467, endPoint x: 763, endPoint y: 466, distance: 459.0
click at [763, 466] on div "Failure to comply with HIPAA can result in civil but not criminal penalties." at bounding box center [540, 470] width 470 height 25
click at [1046, 487] on label "False" at bounding box center [1106, 478] width 140 height 40
click at [1046, 485] on input "False" at bounding box center [1052, 479] width 13 height 11
radio input "true"
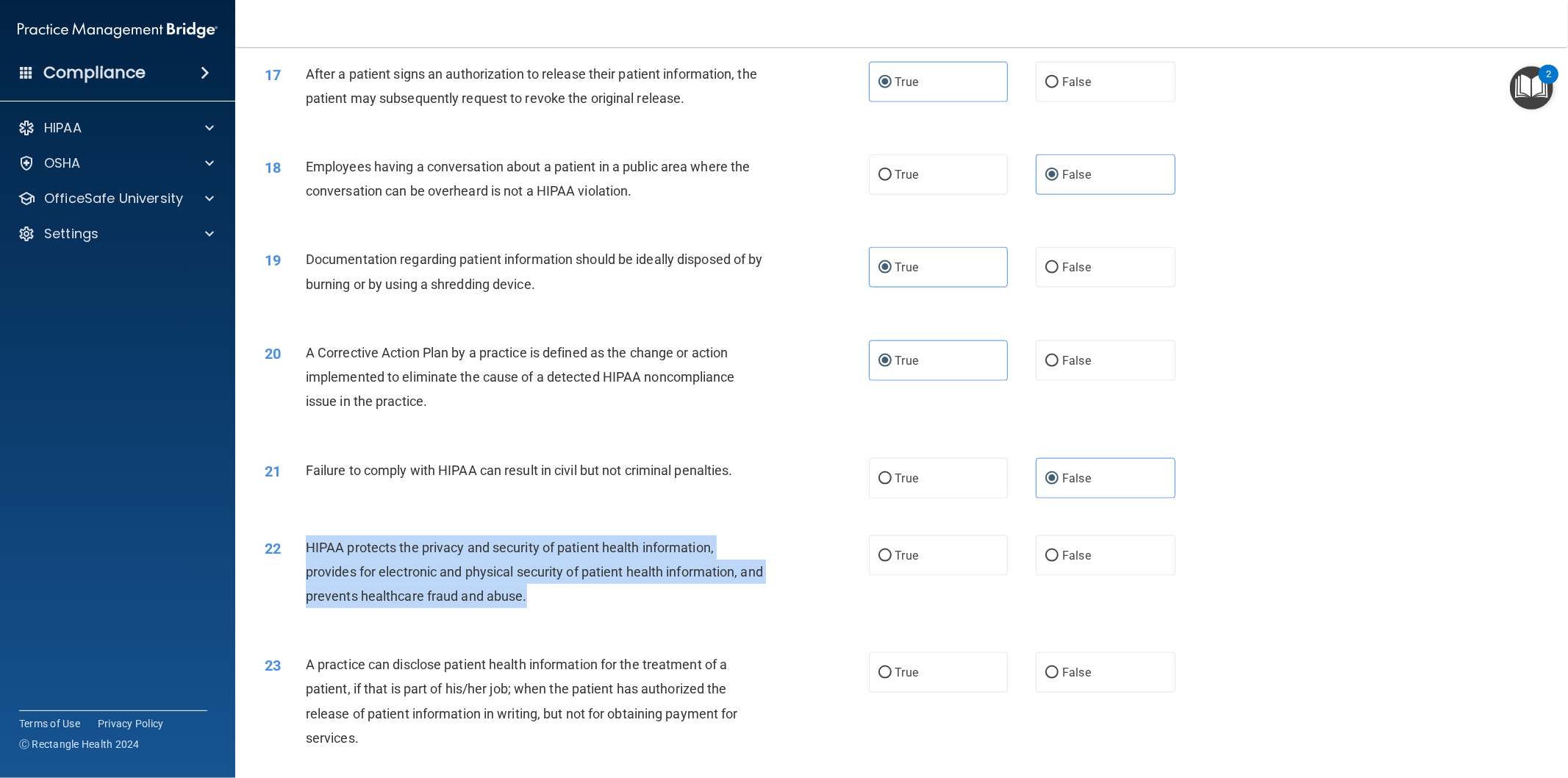
drag, startPoint x: 305, startPoint y: 544, endPoint x: 571, endPoint y: 608, distance: 273.6
click at [571, 608] on div "22 HIPAA protects the privacy and security of patient health information, provi…" at bounding box center [566, 576] width 648 height 81
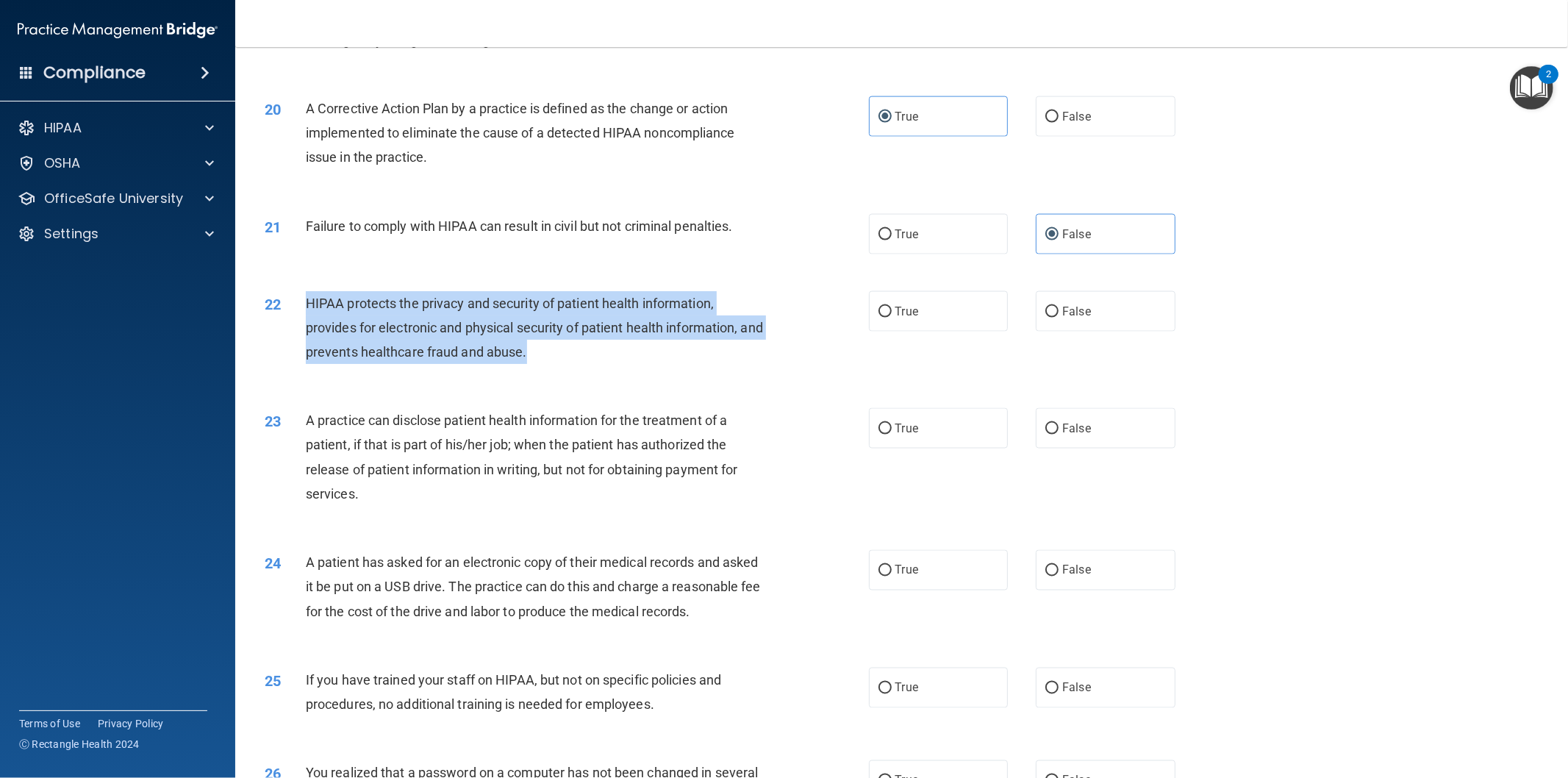
scroll to position [1681, 0]
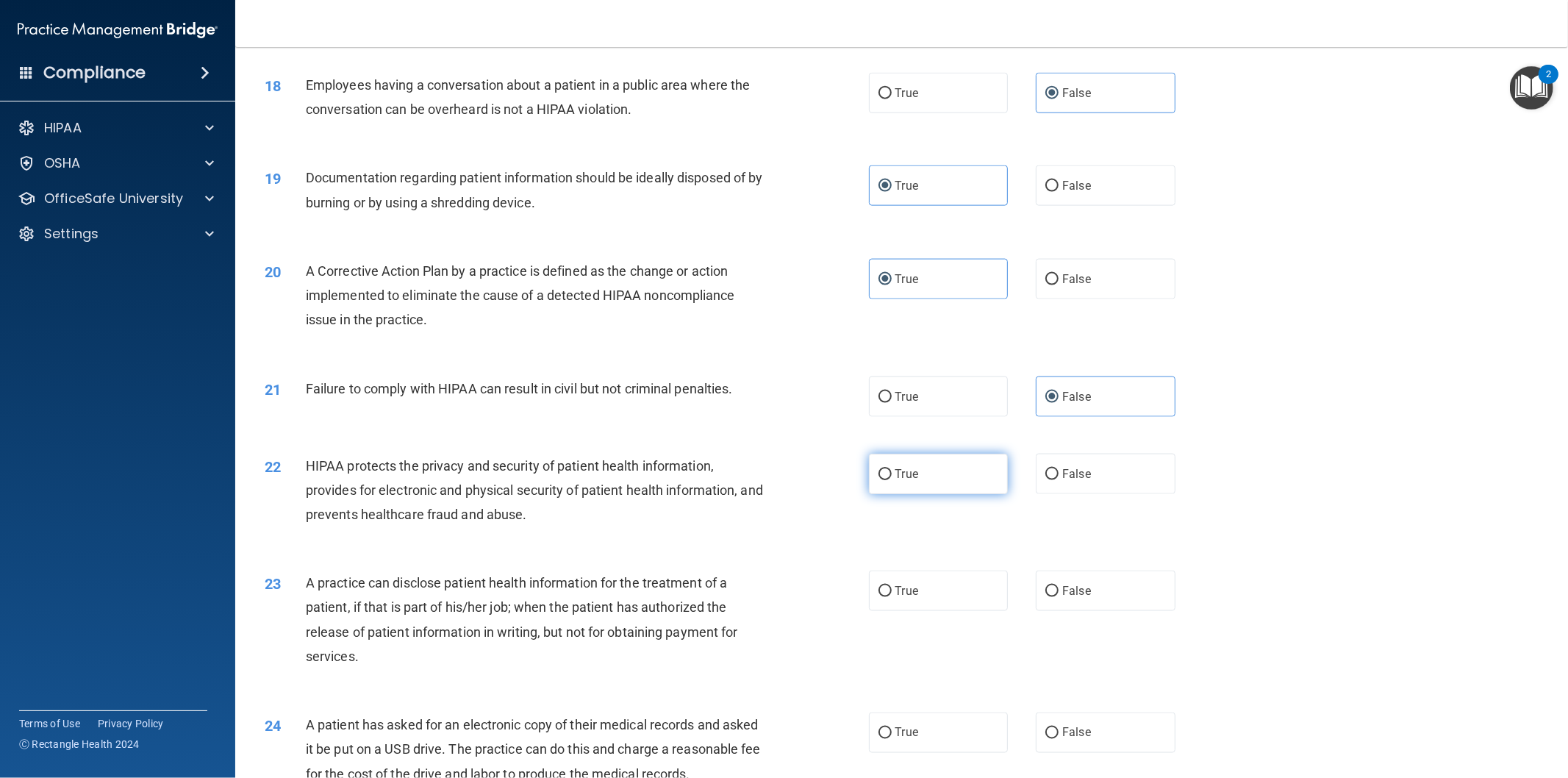
click at [903, 476] on span "True" at bounding box center [906, 473] width 23 height 14
click at [892, 476] on input "True" at bounding box center [885, 474] width 13 height 11
radio input "true"
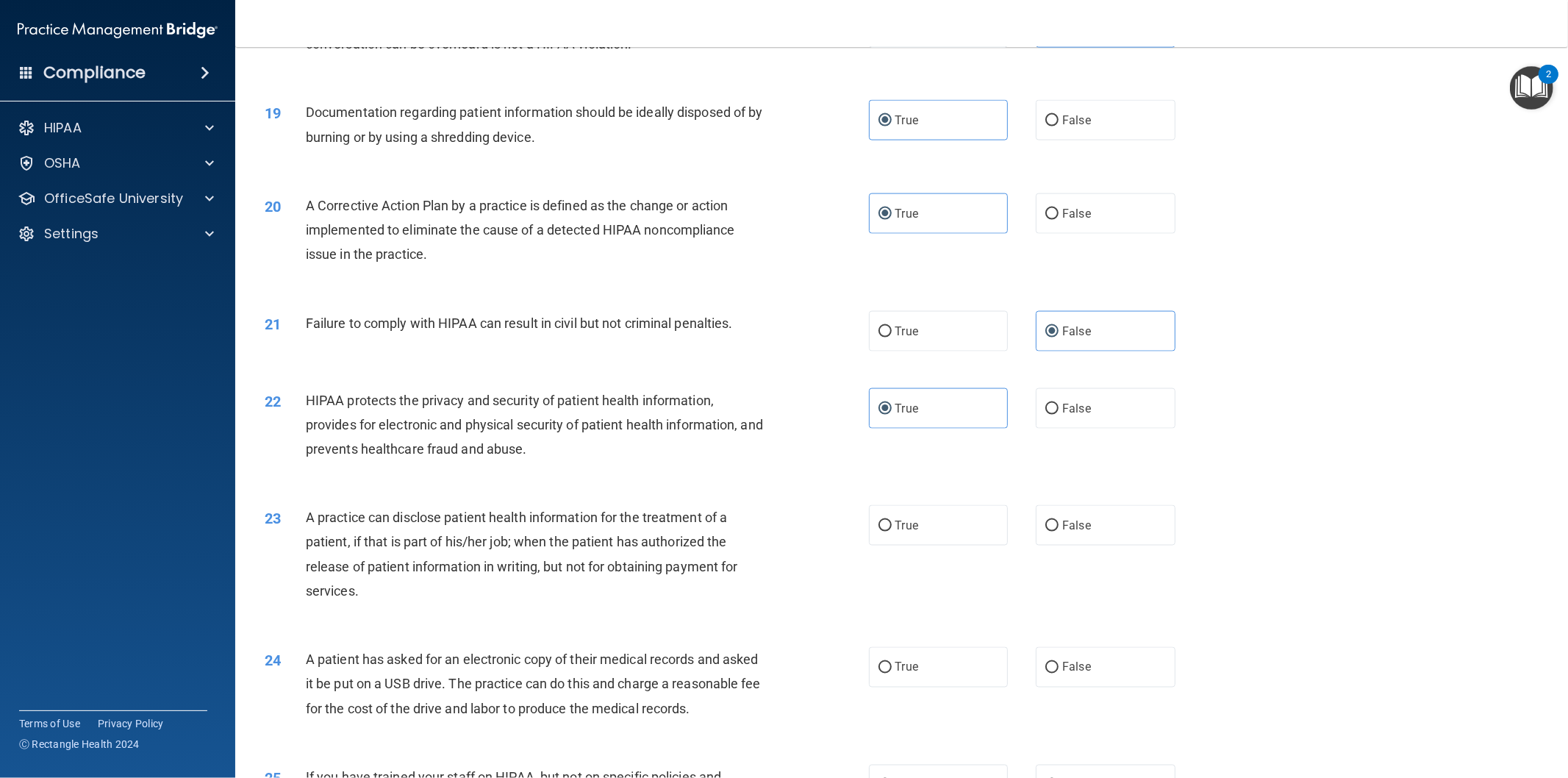
scroll to position [1927, 0]
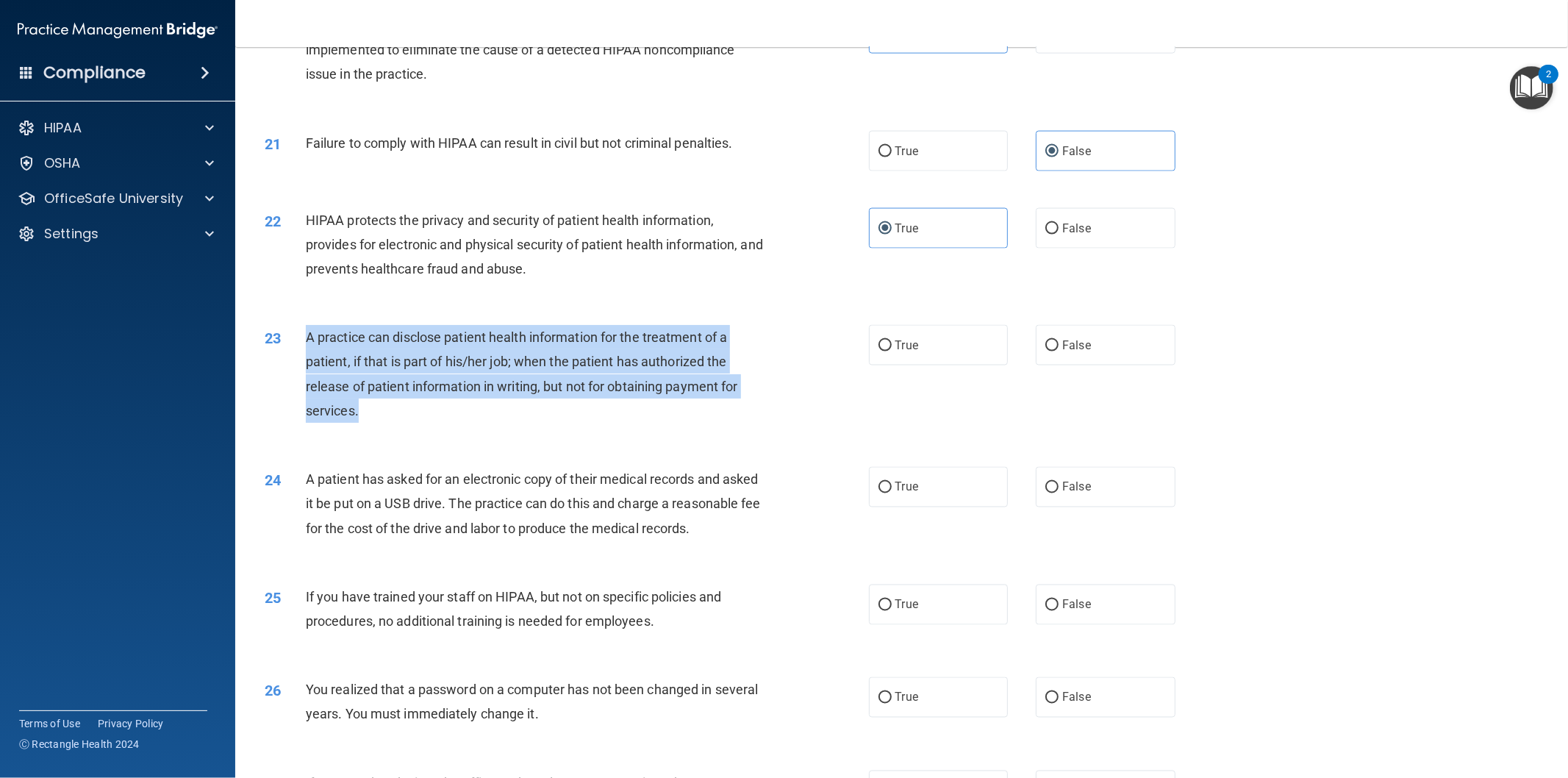
drag, startPoint x: 306, startPoint y: 339, endPoint x: 471, endPoint y: 410, distance: 179.6
click at [471, 410] on div "A practice can disclose patient health information for the treatment of a patie…" at bounding box center [540, 374] width 470 height 98
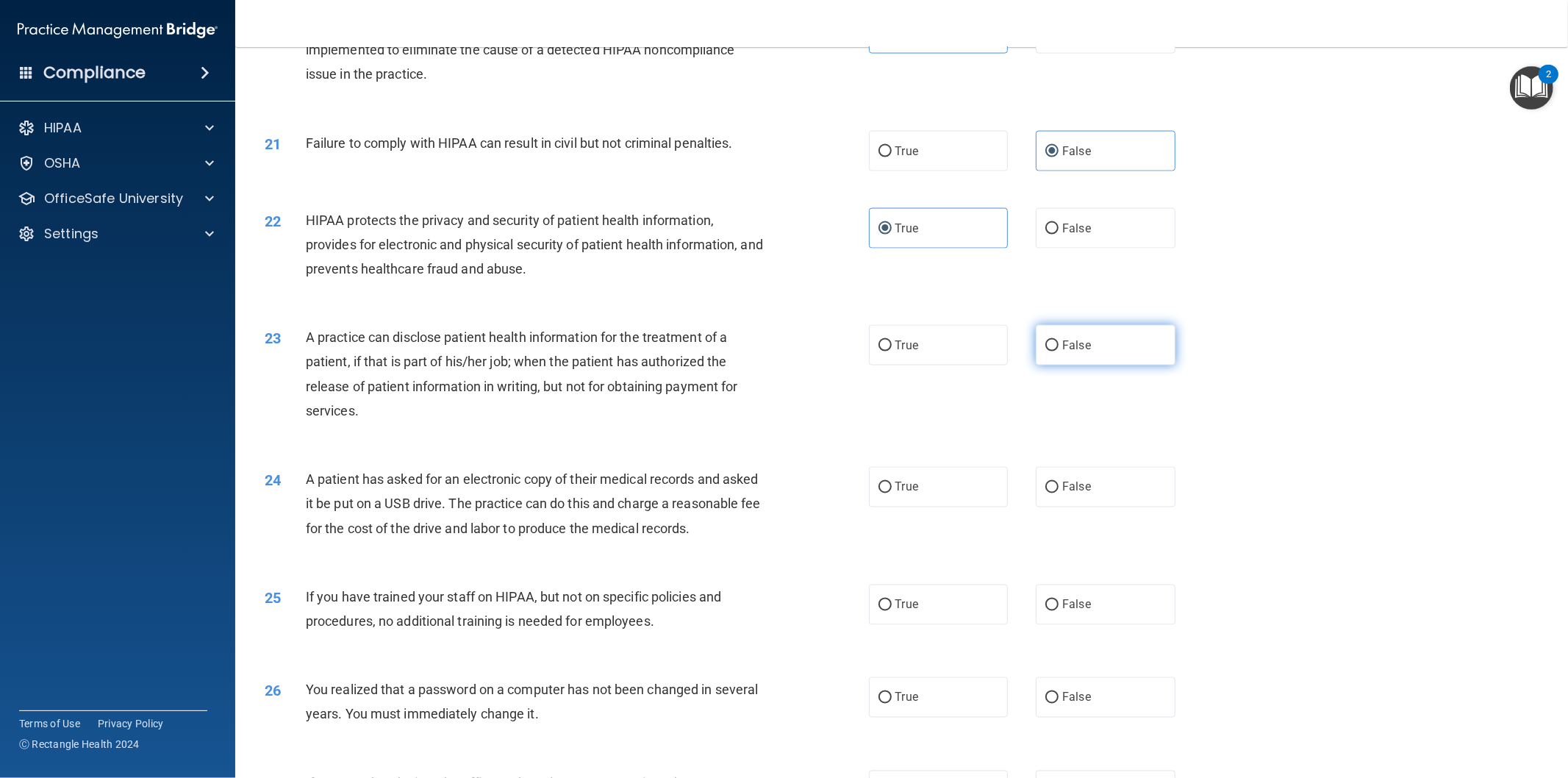
click at [1076, 356] on label "False" at bounding box center [1106, 345] width 140 height 40
click at [1059, 352] on input "False" at bounding box center [1052, 346] width 13 height 11
radio input "true"
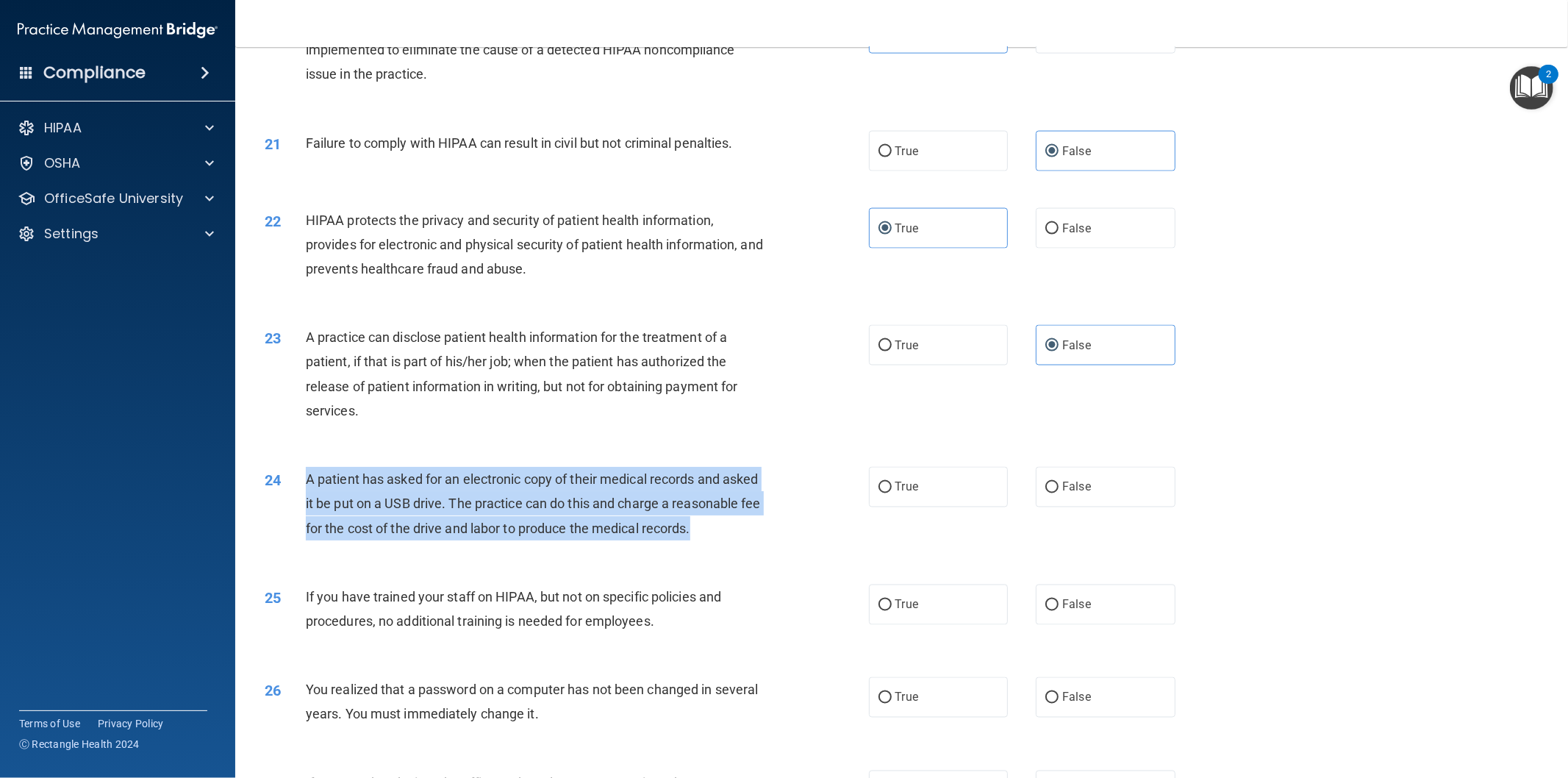
drag, startPoint x: 309, startPoint y: 473, endPoint x: 471, endPoint y: 558, distance: 182.9
click at [471, 540] on div "A patient has asked for an electronic copy of their medical records and asked i…" at bounding box center [540, 503] width 470 height 74
click at [438, 540] on div "A patient has asked for an electronic copy of their medical records and asked i…" at bounding box center [540, 503] width 470 height 74
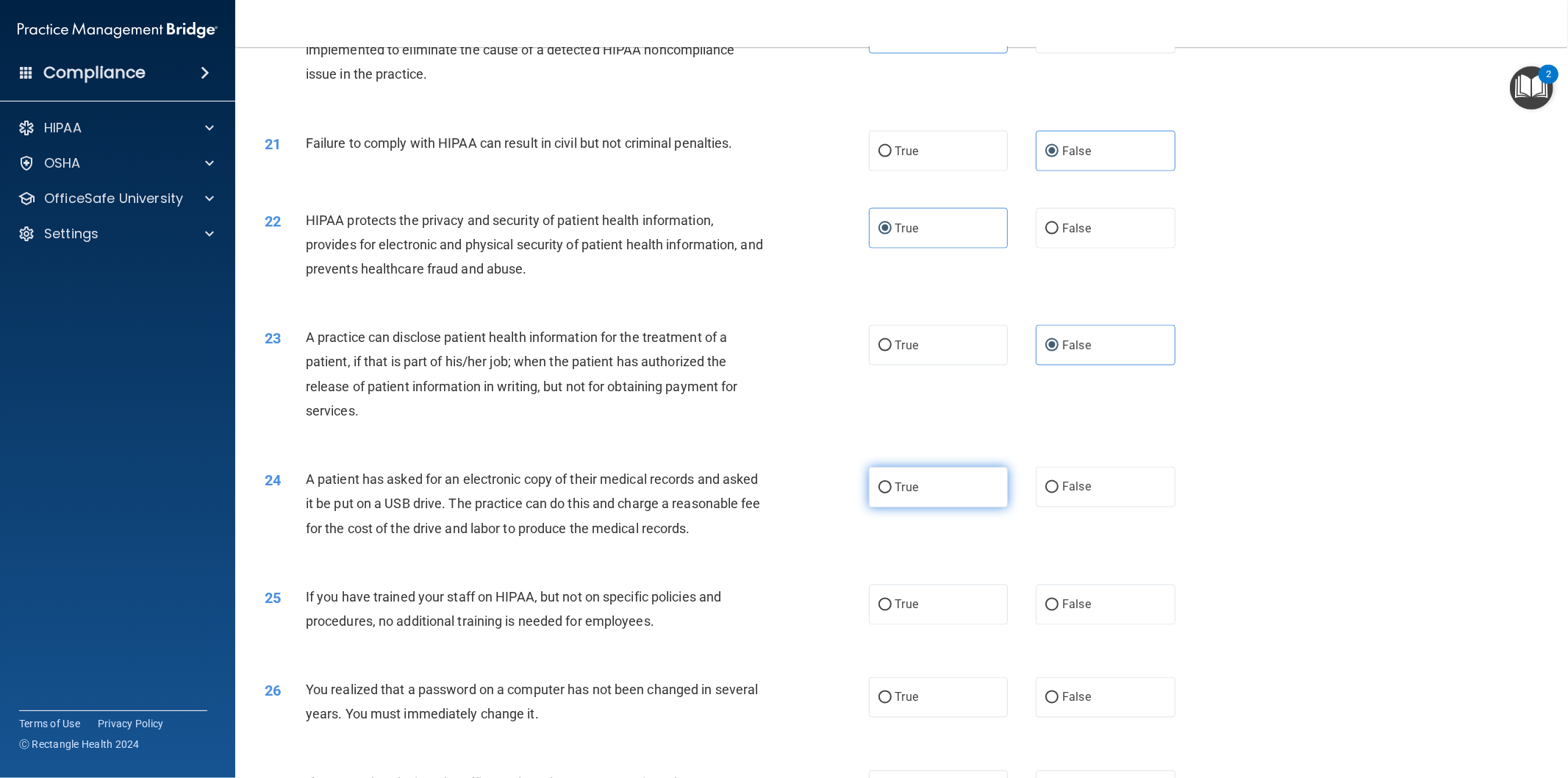
click at [906, 500] on label "True" at bounding box center [939, 487] width 140 height 40
click at [892, 494] on input "True" at bounding box center [885, 487] width 13 height 11
radio input "true"
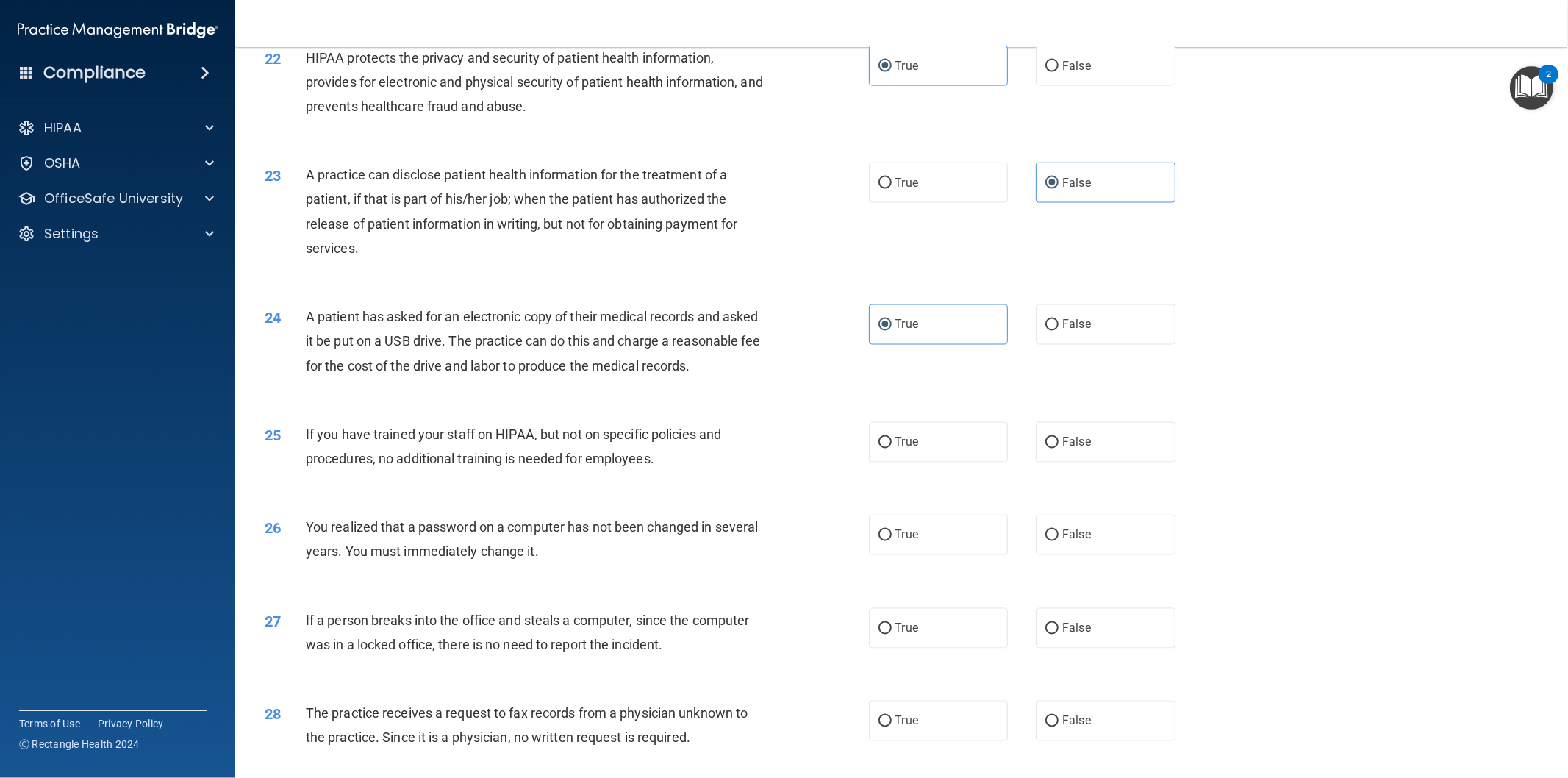
scroll to position [2090, 0]
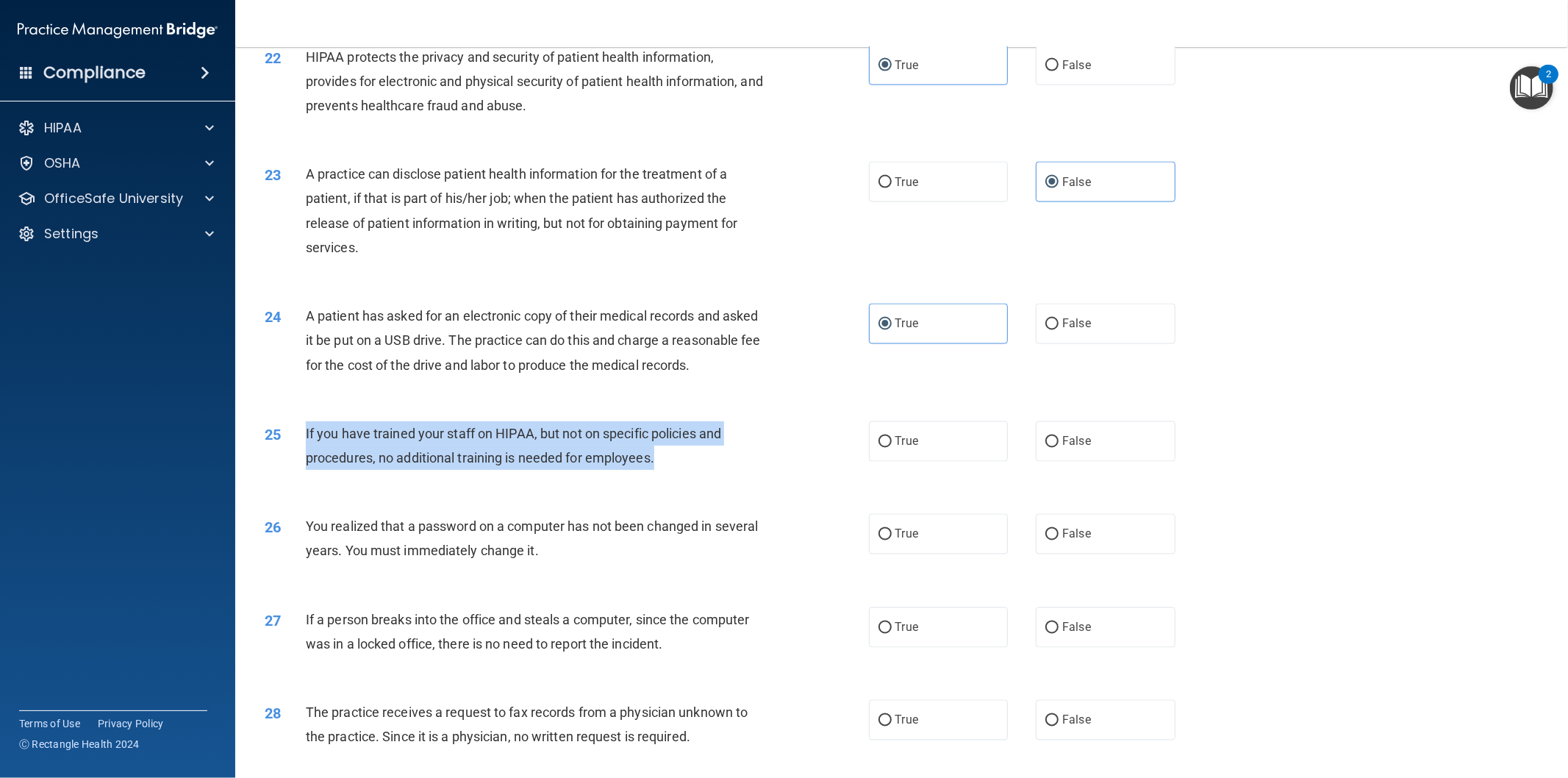
drag, startPoint x: 304, startPoint y: 453, endPoint x: 374, endPoint y: 448, distance: 70.2
click at [695, 470] on div "If you have trained your staff on HIPAA, but not on specific policies and proce…" at bounding box center [540, 445] width 470 height 48
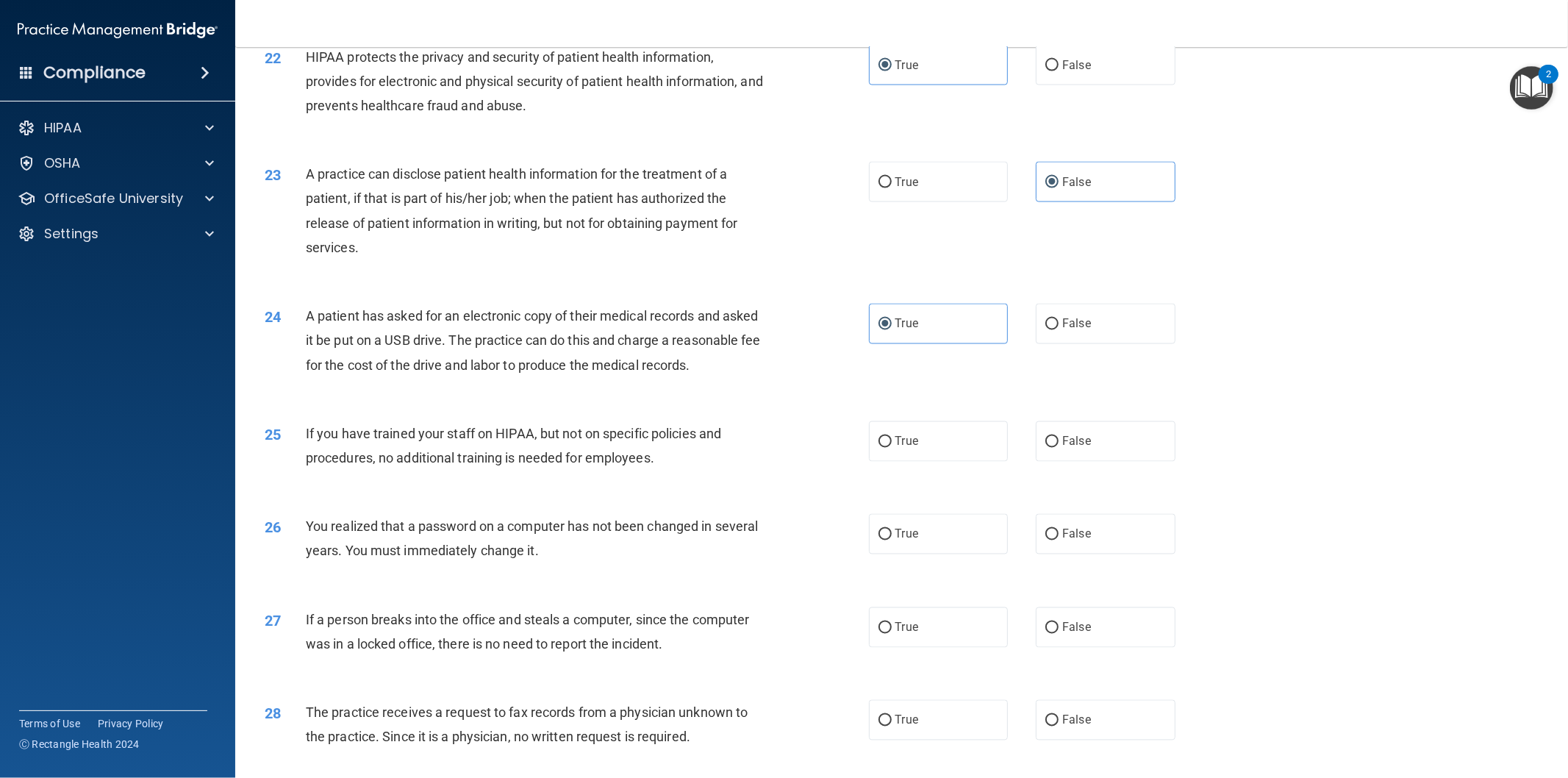
click at [300, 448] on div "25" at bounding box center [280, 434] width 52 height 27
click at [1132, 462] on label "False" at bounding box center [1106, 441] width 140 height 40
click at [1059, 448] on input "False" at bounding box center [1052, 442] width 13 height 11
radio input "true"
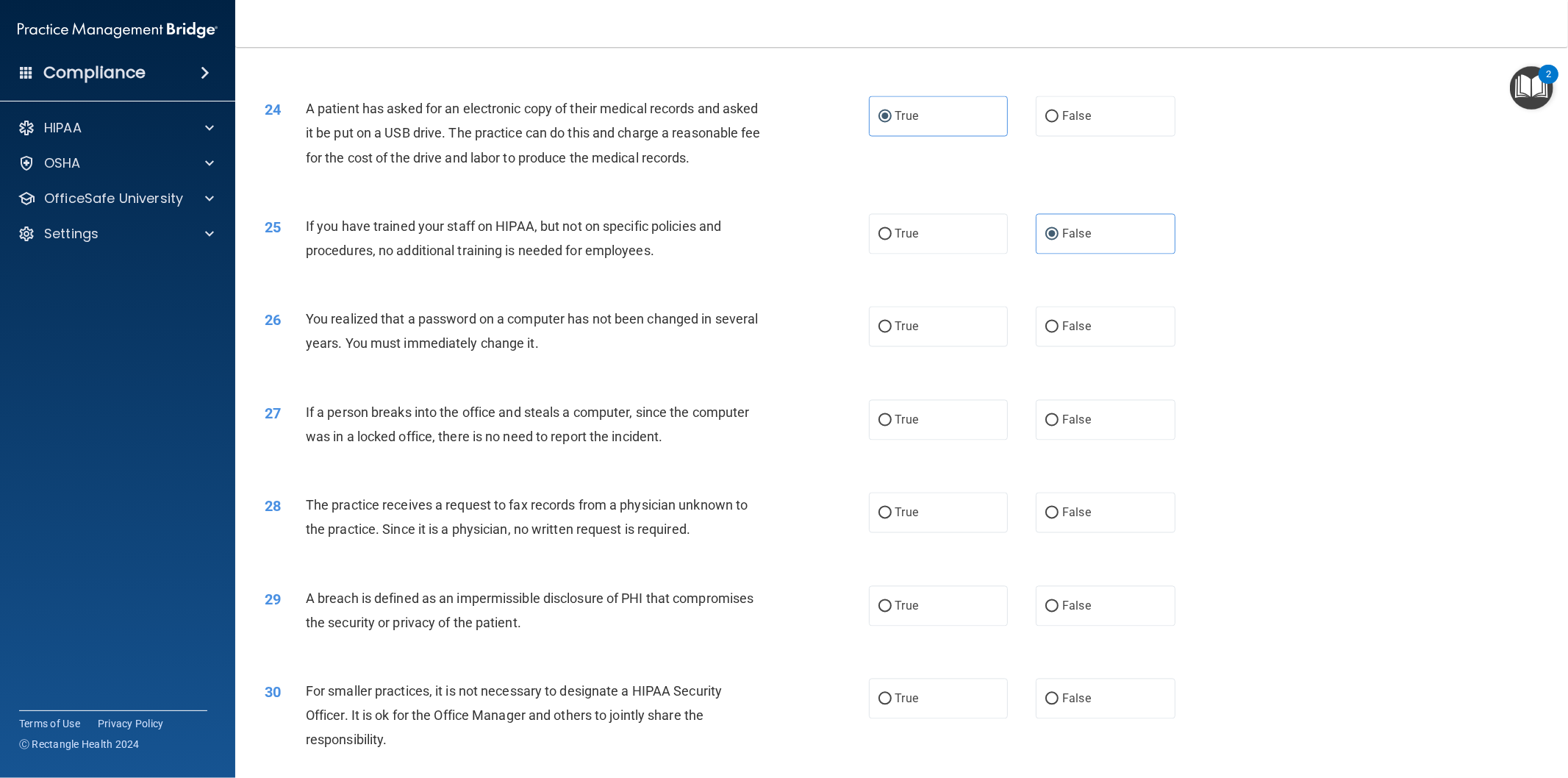
scroll to position [2335, 0]
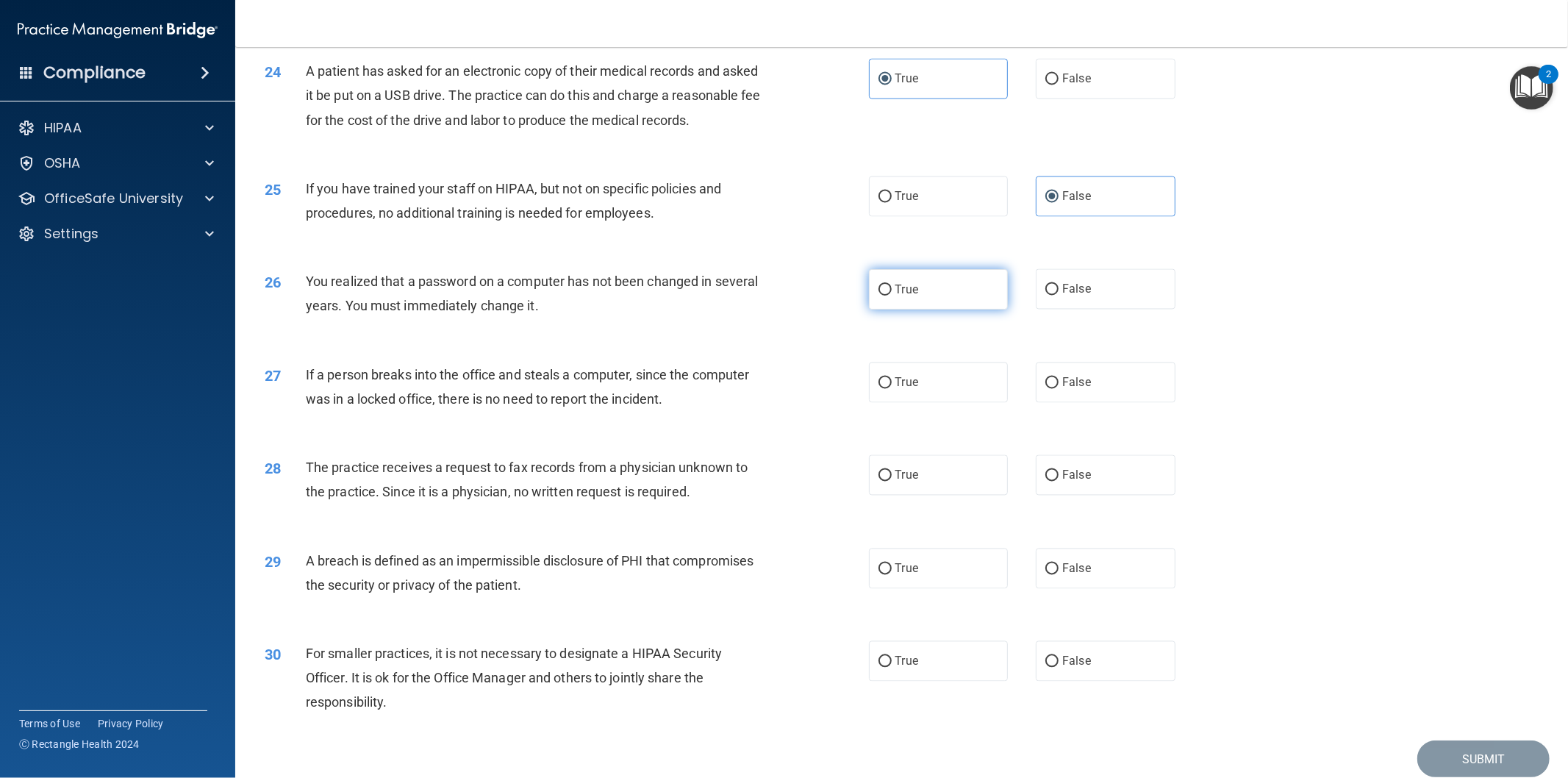
click at [893, 310] on label "True" at bounding box center [939, 289] width 140 height 40
click at [892, 296] on input "True" at bounding box center [885, 290] width 13 height 11
radio input "true"
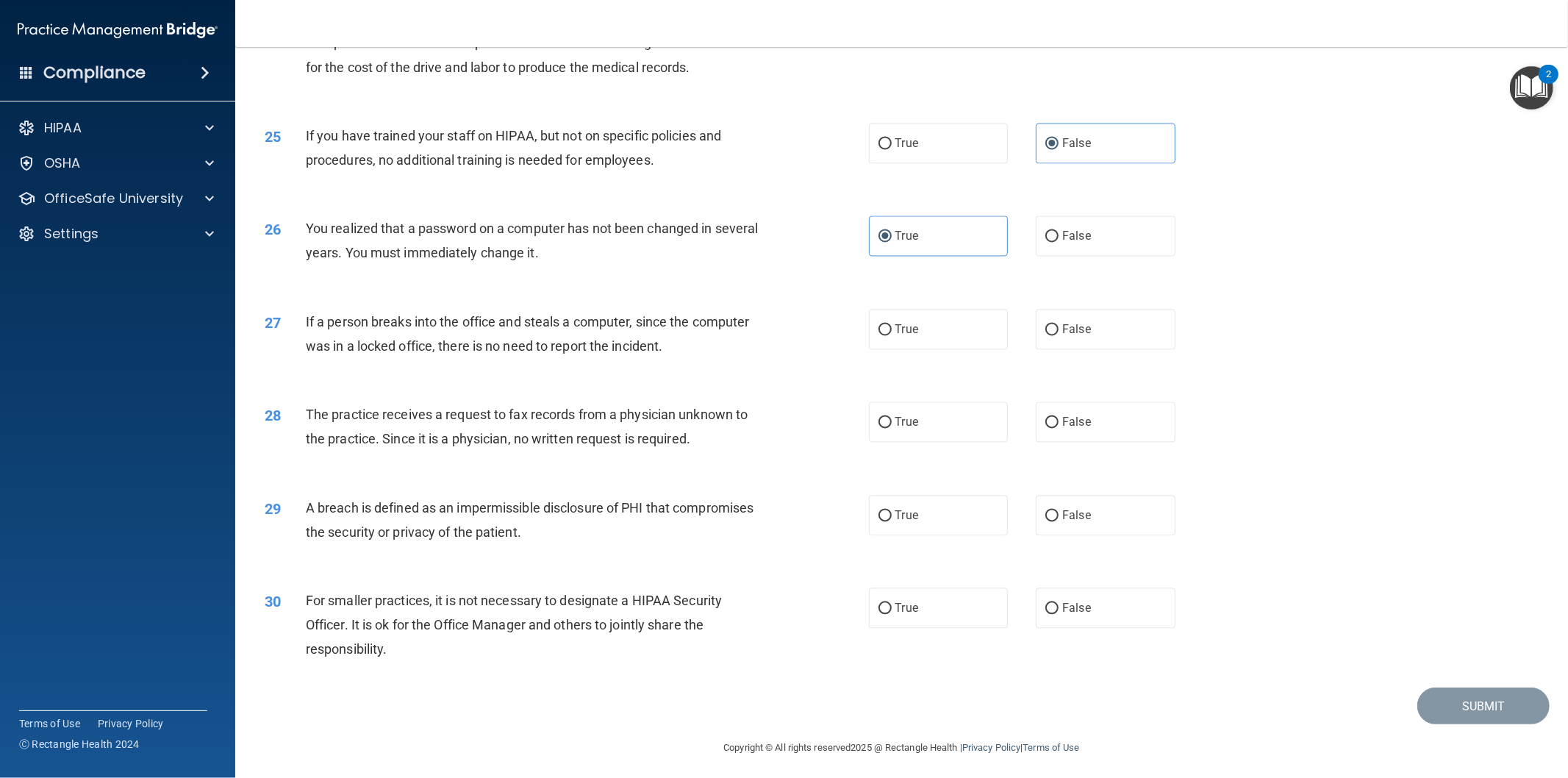
scroll to position [2416, 0]
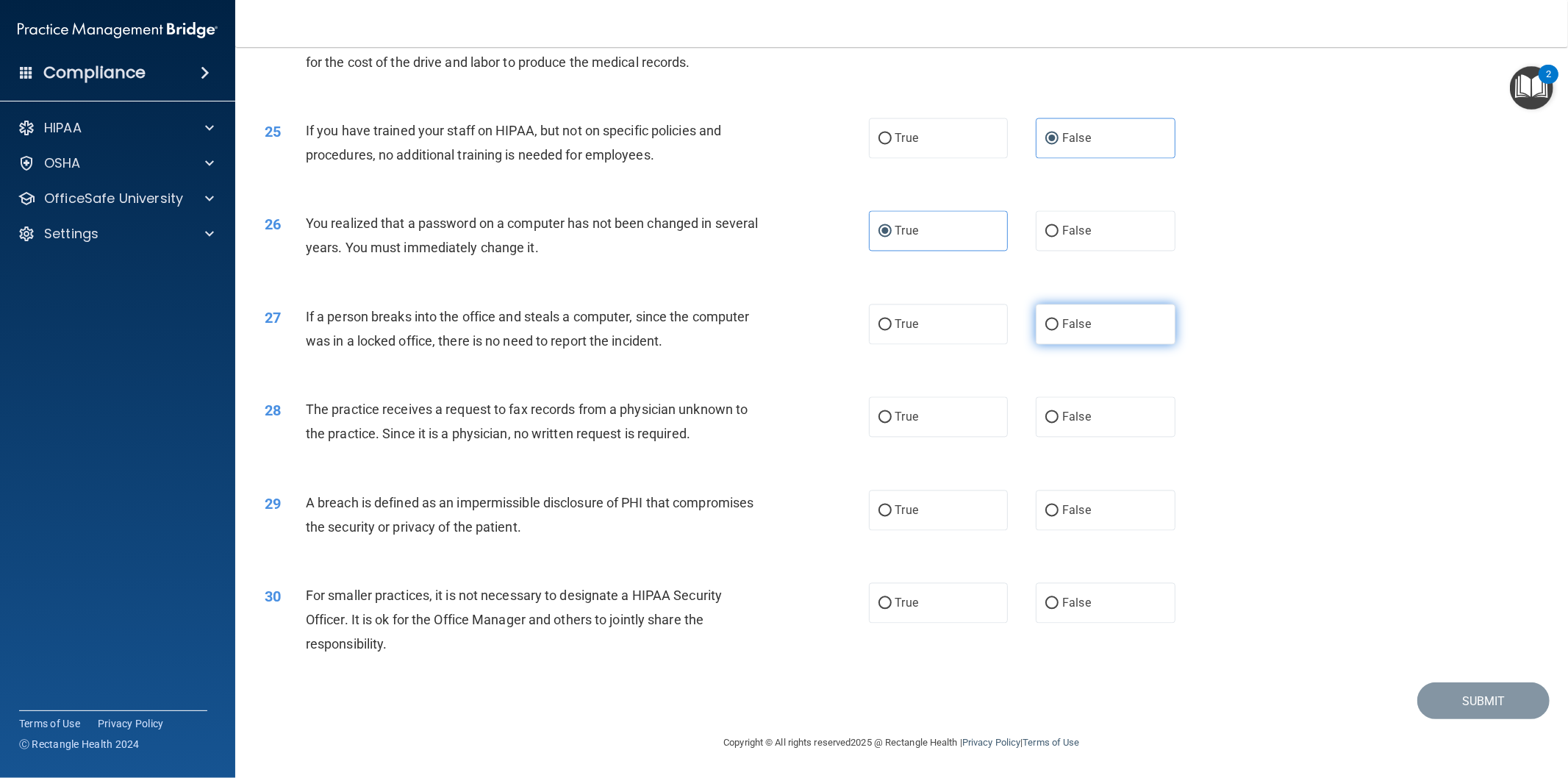
click at [1082, 327] on label "False" at bounding box center [1106, 325] width 140 height 40
click at [1059, 327] on input "False" at bounding box center [1052, 325] width 13 height 11
radio input "true"
click at [1086, 411] on label "False" at bounding box center [1106, 417] width 140 height 40
click at [1059, 412] on input "False" at bounding box center [1052, 417] width 13 height 11
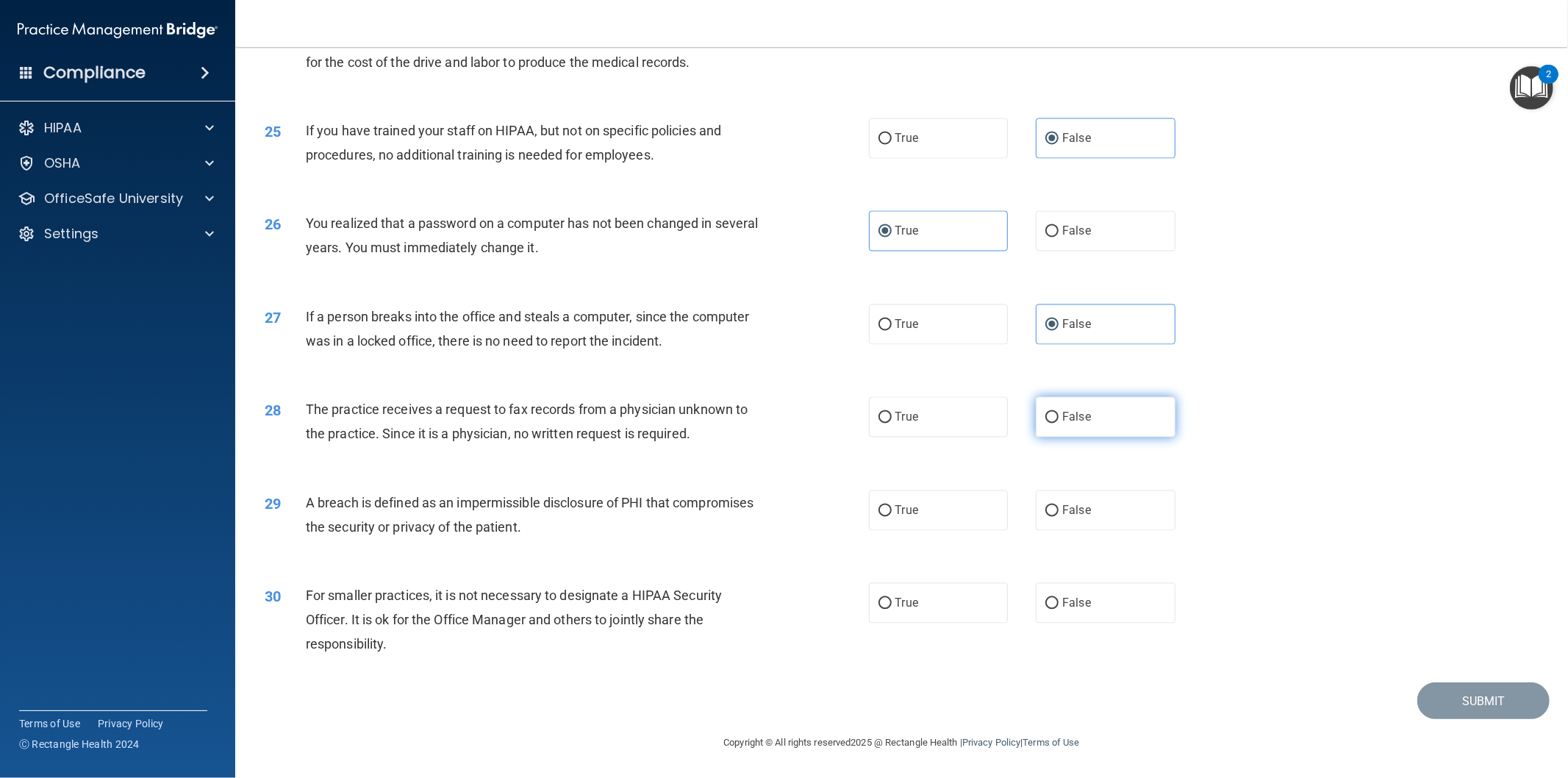
radio input "true"
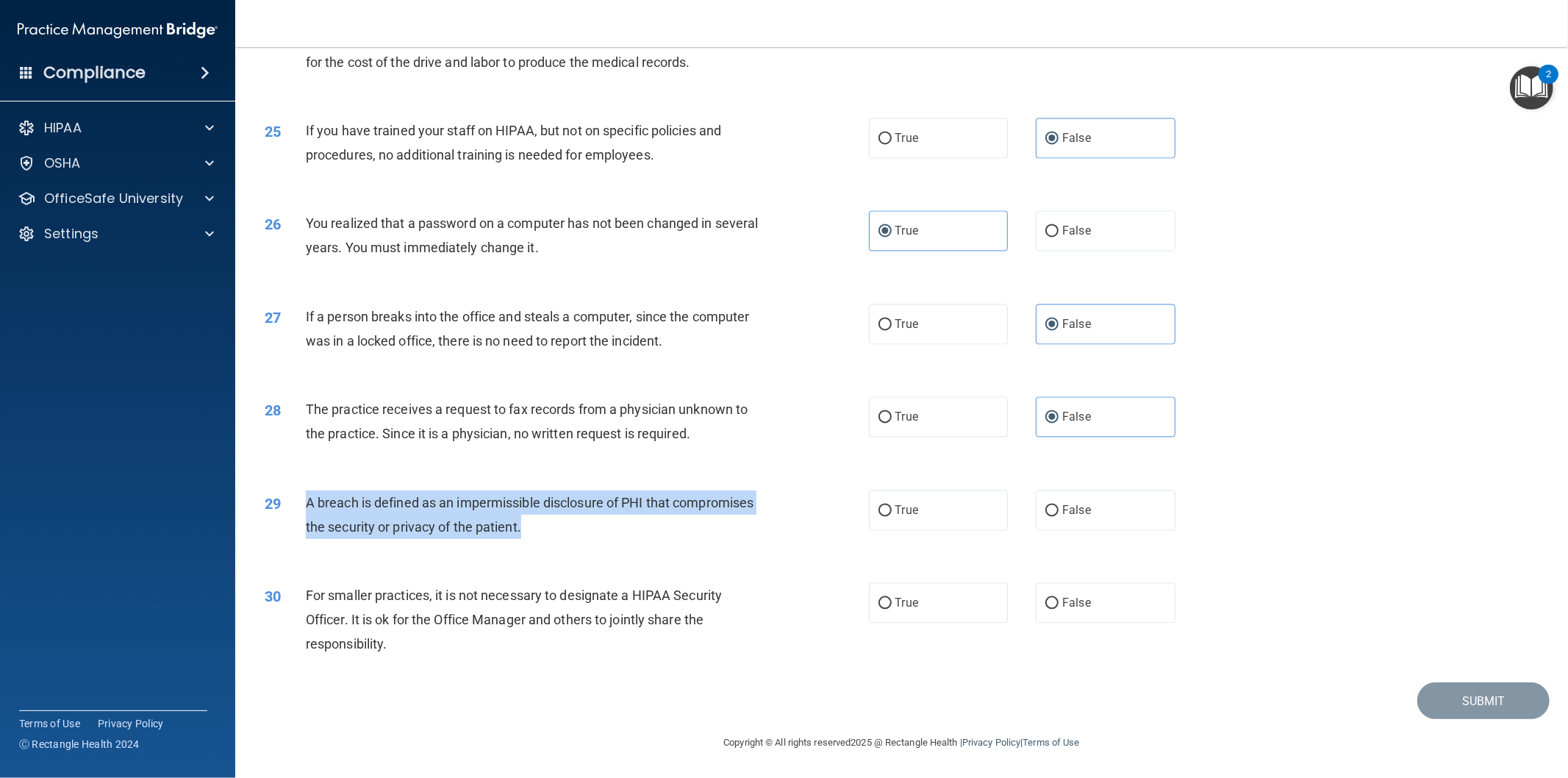
drag, startPoint x: 310, startPoint y: 499, endPoint x: 613, endPoint y: 536, distance: 305.3
click at [612, 536] on div "A breach is defined as an impermissible disclosure of PHI that compromises the …" at bounding box center [540, 514] width 470 height 48
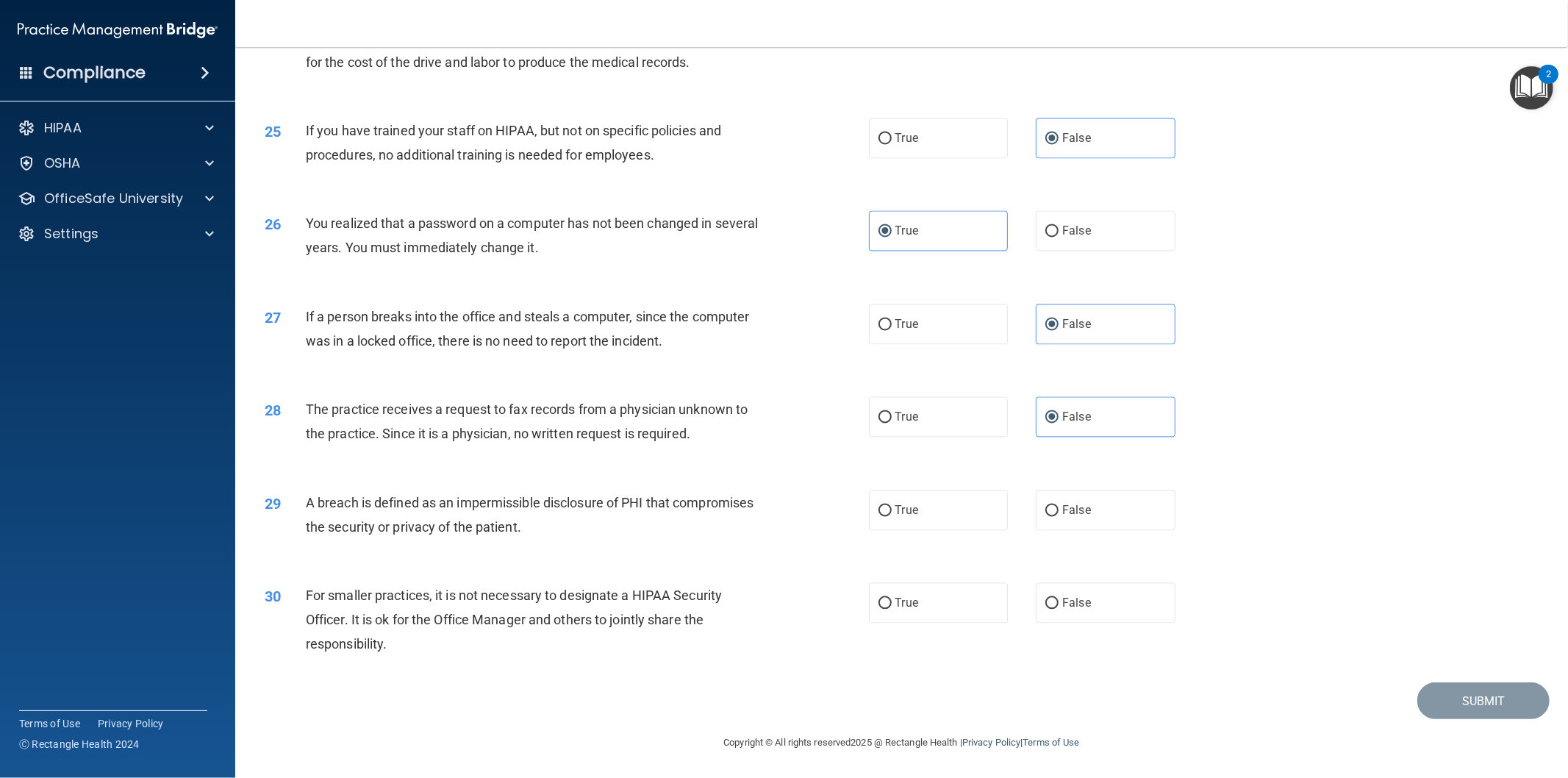
drag, startPoint x: 907, startPoint y: 508, endPoint x: 684, endPoint y: 610, distance: 245.2
click at [907, 509] on span "True" at bounding box center [906, 510] width 23 height 14
click at [892, 509] on input "True" at bounding box center [885, 511] width 13 height 11
radio input "true"
click at [1119, 606] on label "False" at bounding box center [1106, 603] width 140 height 40
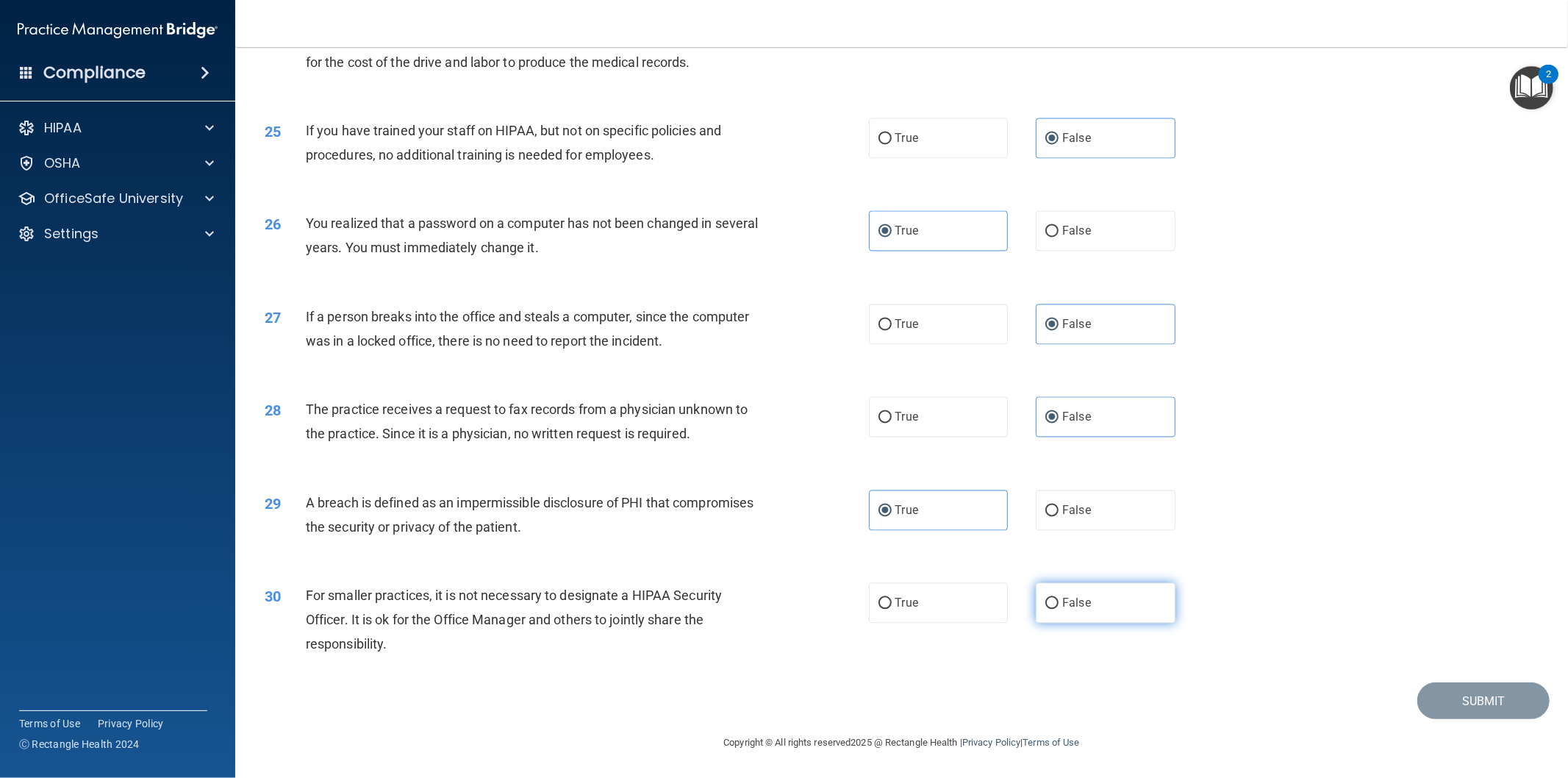
click at [1059, 606] on input "False" at bounding box center [1052, 604] width 13 height 11
radio input "true"
click at [1446, 700] on button "Submit" at bounding box center [1483, 701] width 132 height 38
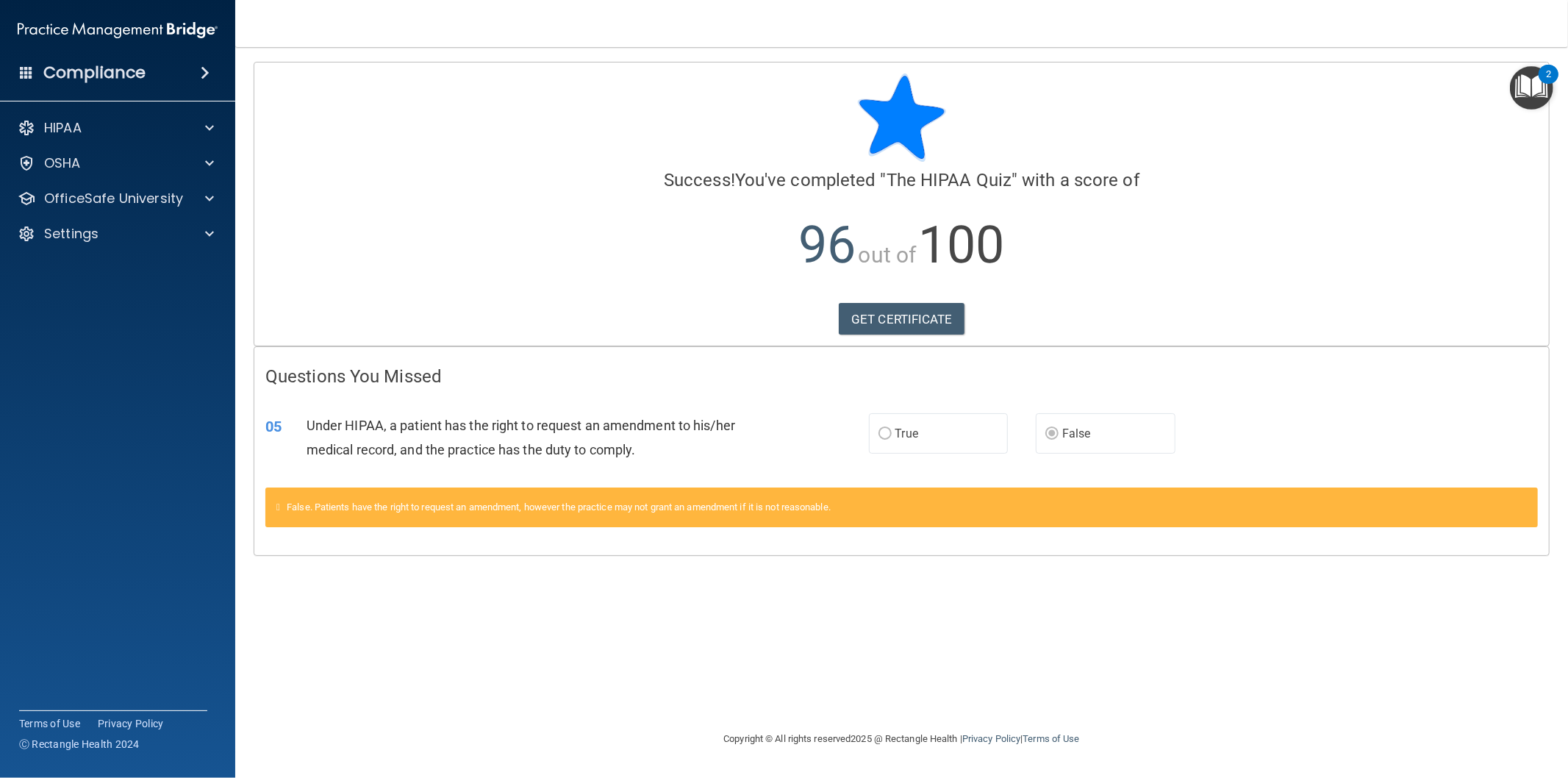
click at [936, 421] on label "True" at bounding box center [939, 433] width 140 height 40
click at [116, 160] on div "OSHA" at bounding box center [98, 163] width 182 height 18
click at [99, 135] on div "HIPAA" at bounding box center [98, 128] width 182 height 18
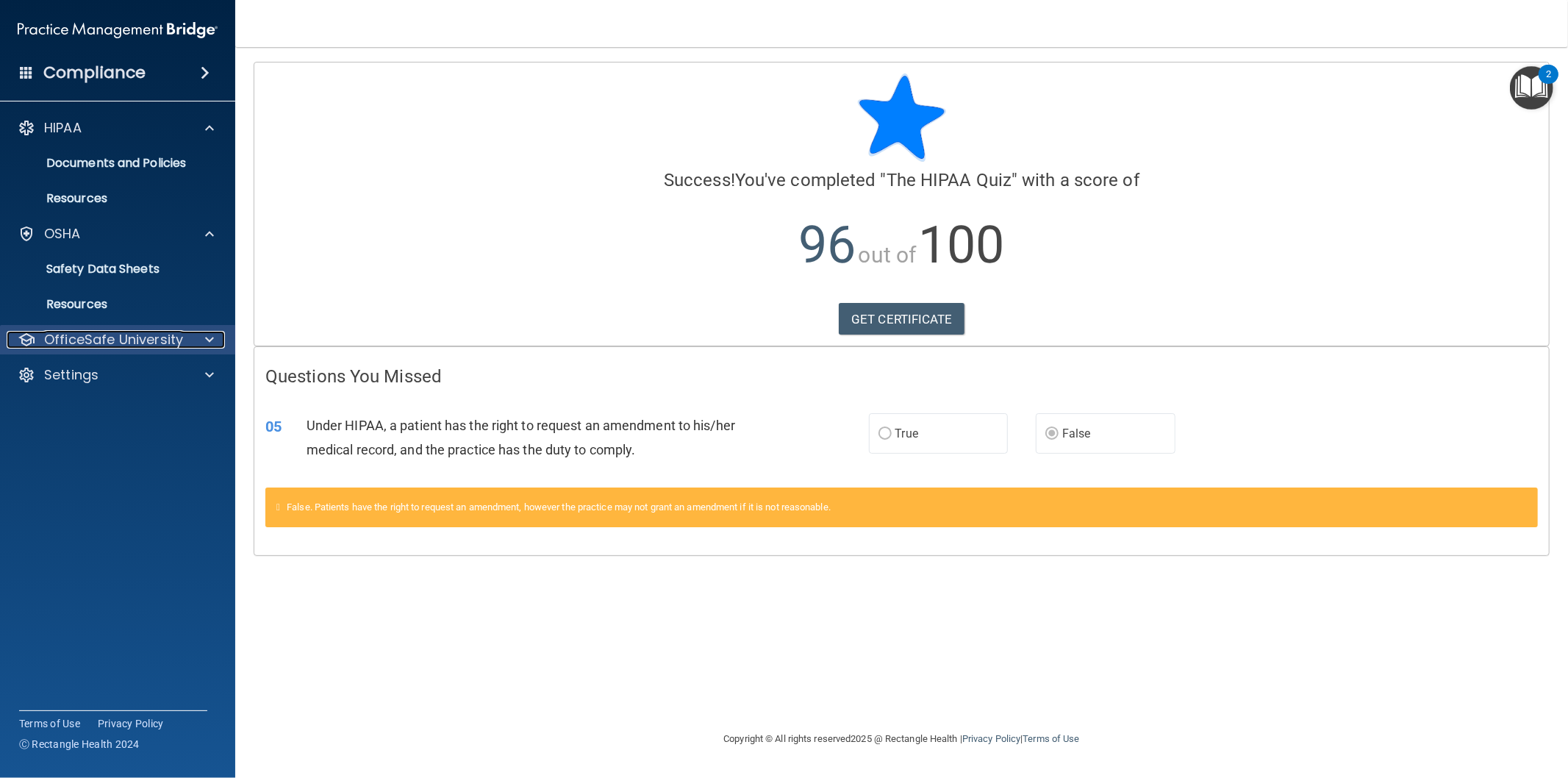
click at [138, 343] on p "OfficeSafe University" at bounding box center [113, 340] width 139 height 18
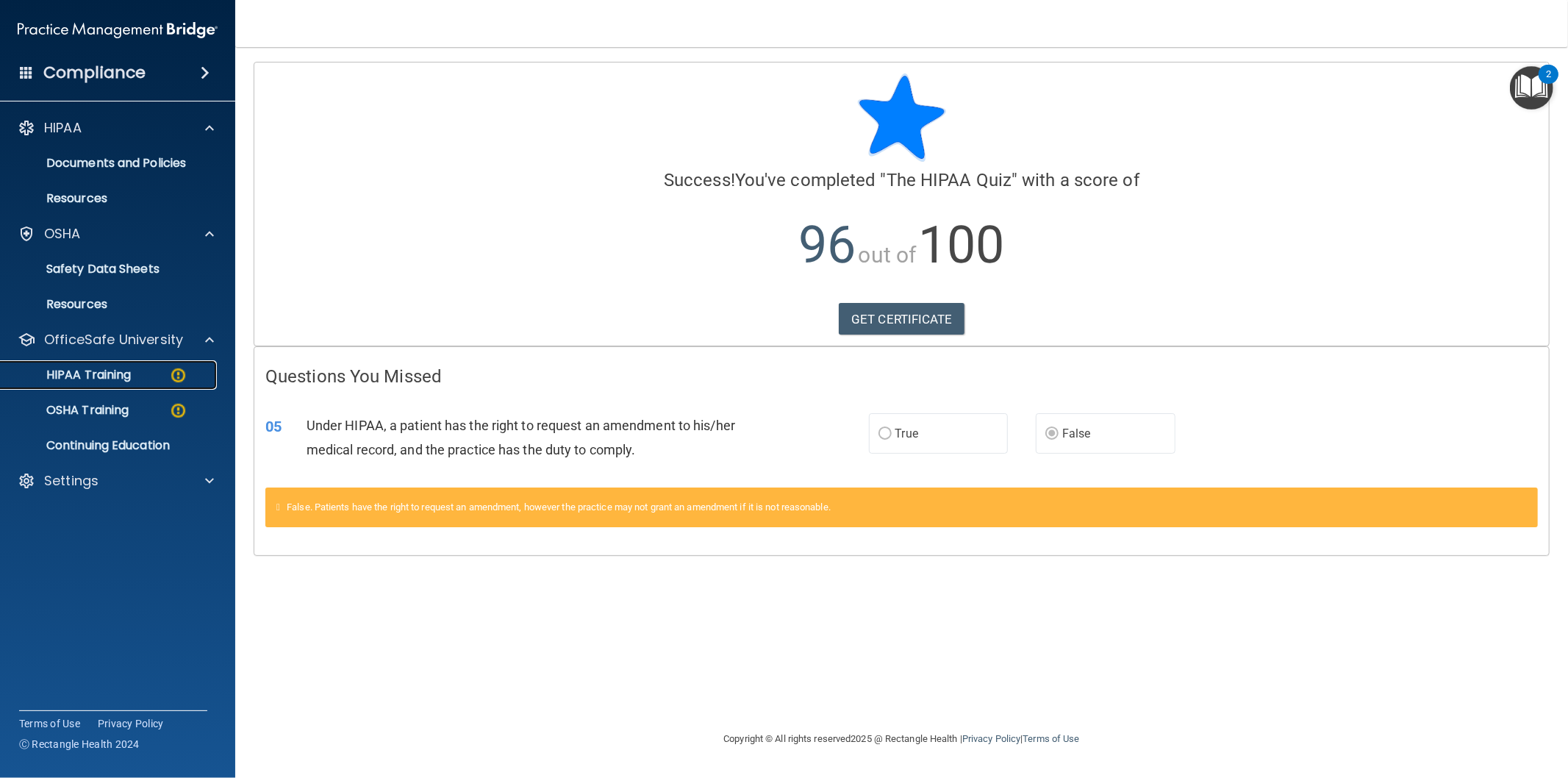
click at [116, 376] on p "HIPAA Training" at bounding box center [70, 375] width 122 height 15
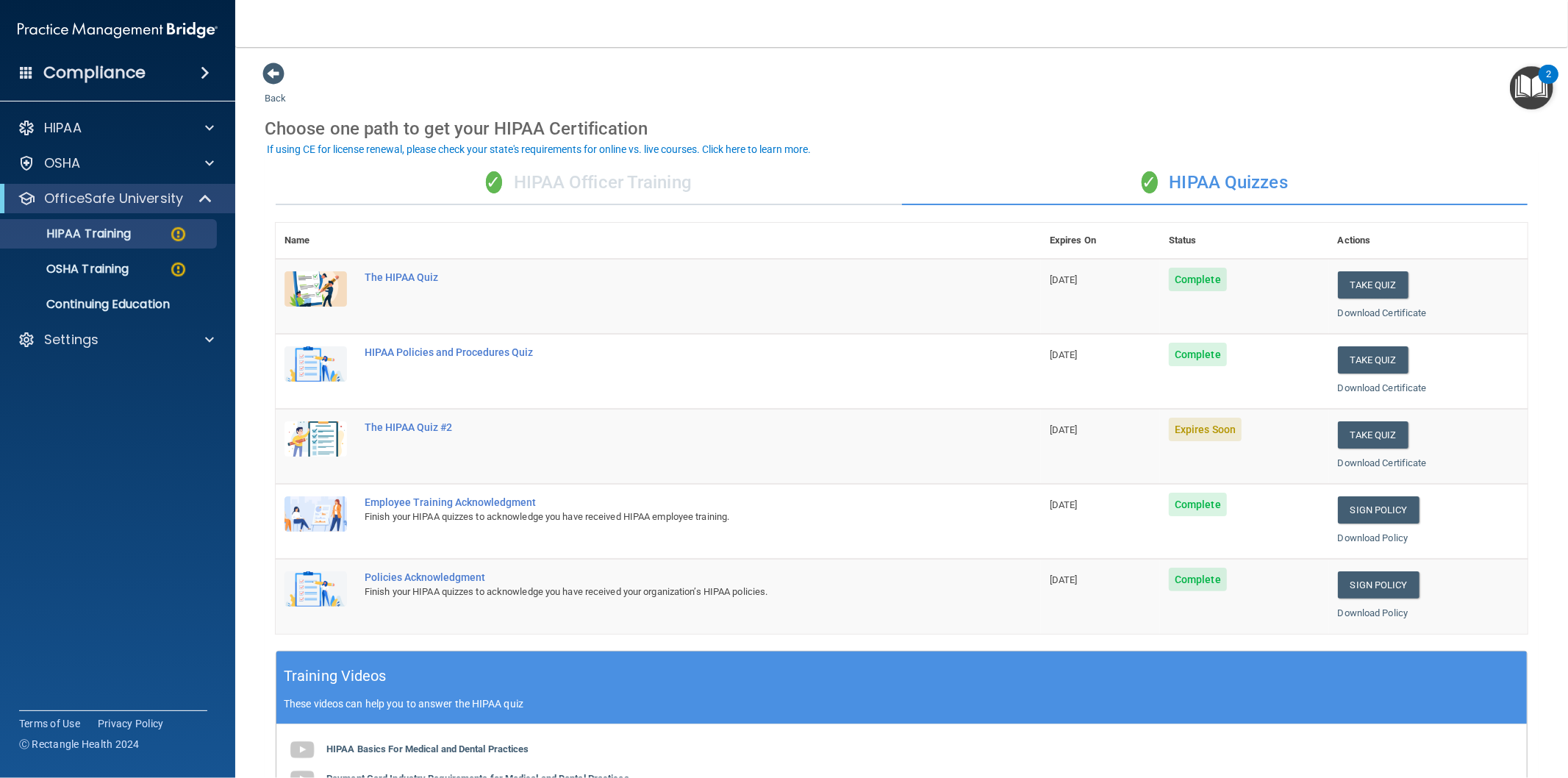
click at [643, 189] on div "✓ HIPAA Officer Training" at bounding box center [589, 183] width 626 height 44
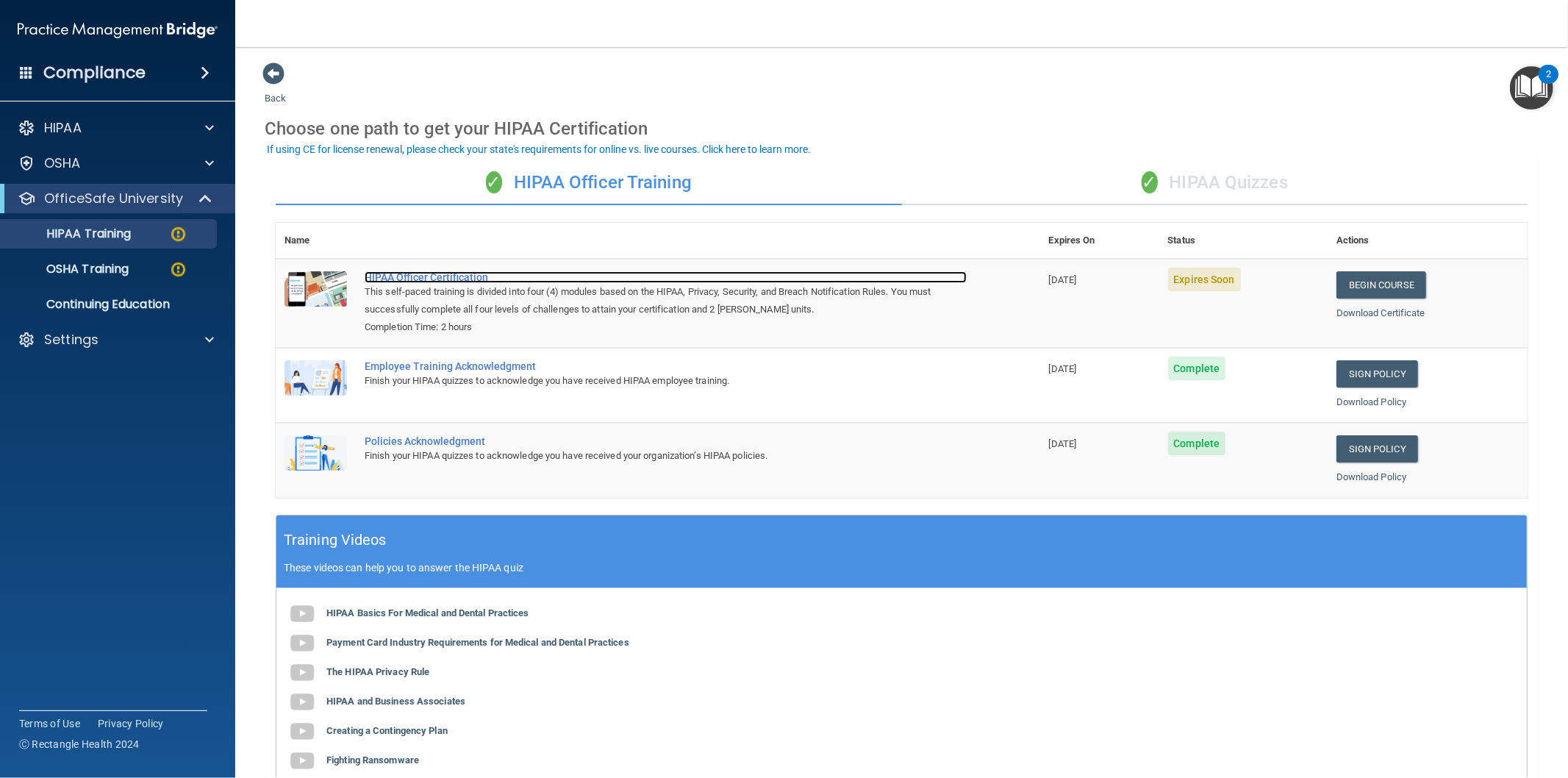
click at [437, 276] on div "HIPAA Officer Certification" at bounding box center [666, 277] width 602 height 11
